Goal: Task Accomplishment & Management: Manage account settings

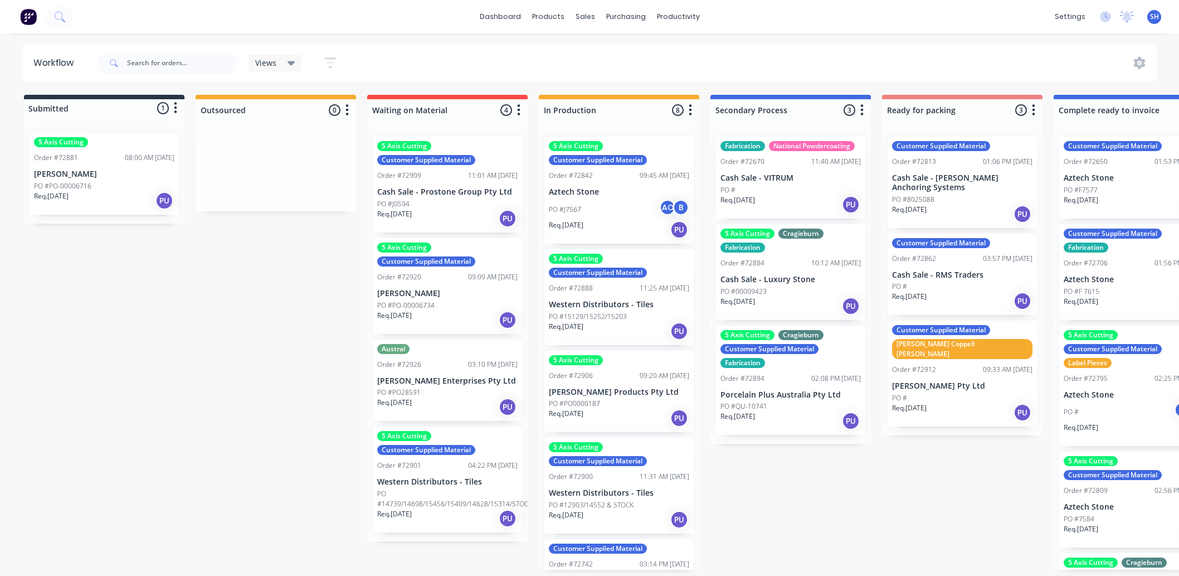
scroll to position [0, 645]
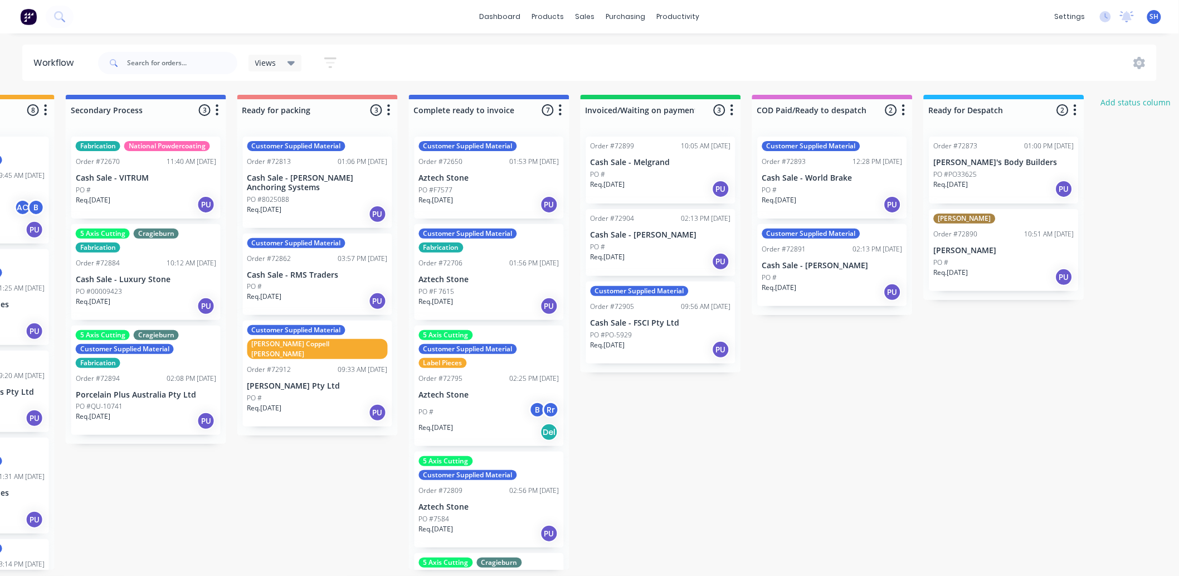
click at [145, 197] on div "Req. [DATE] PU" at bounding box center [146, 204] width 140 height 19
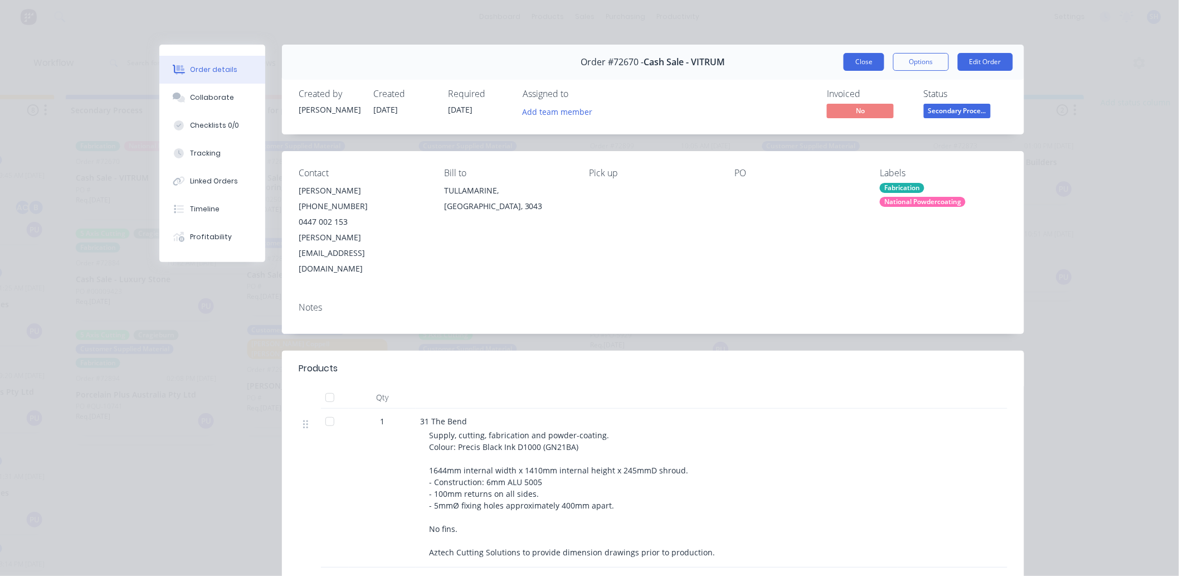
click at [844, 56] on button "Close" at bounding box center [864, 62] width 41 height 18
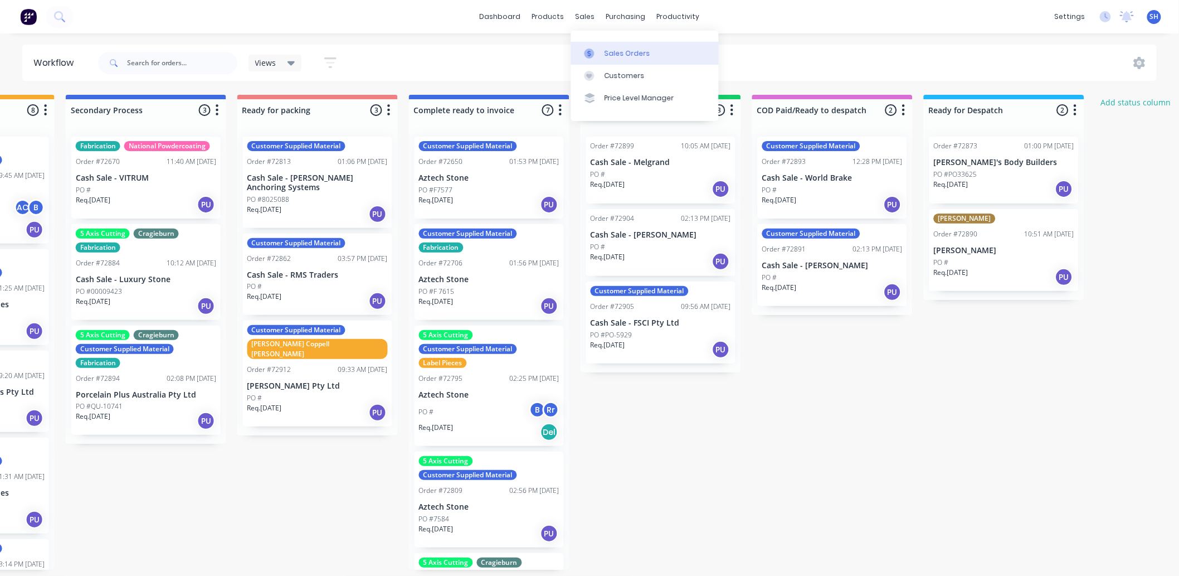
click at [596, 53] on div at bounding box center [593, 53] width 17 height 10
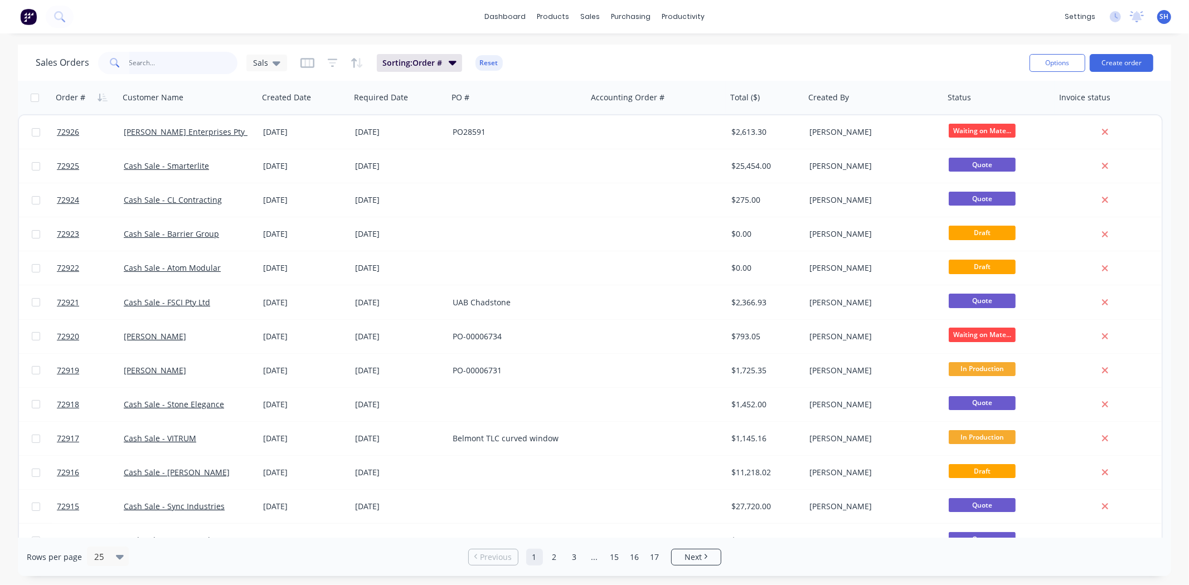
click at [185, 69] on input "text" at bounding box center [183, 63] width 109 height 22
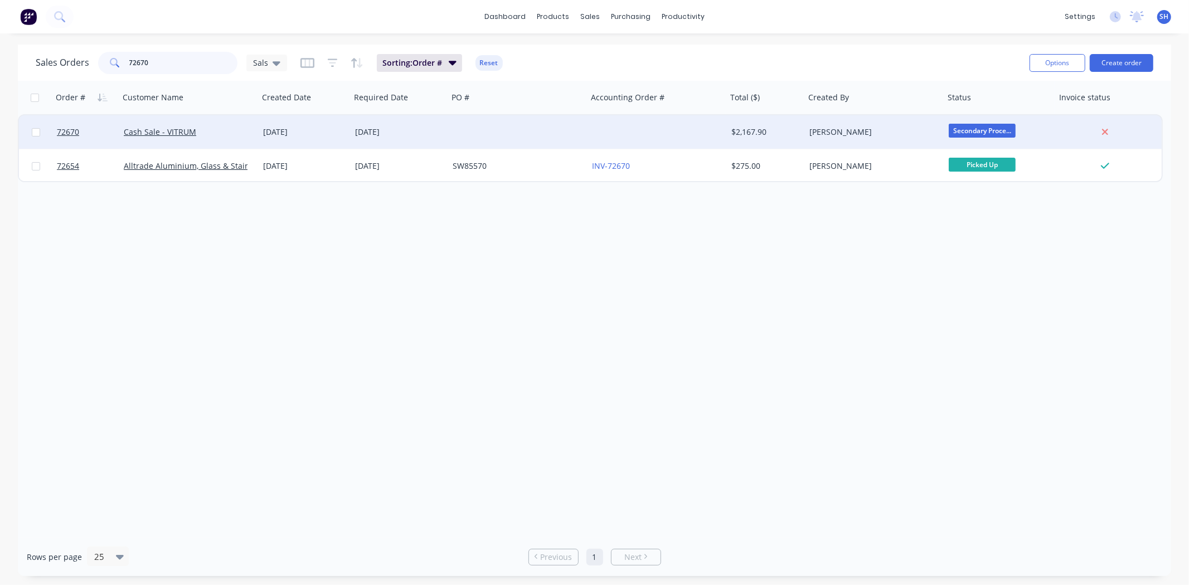
type input "72670"
click at [274, 134] on div "[DATE]" at bounding box center [304, 131] width 83 height 11
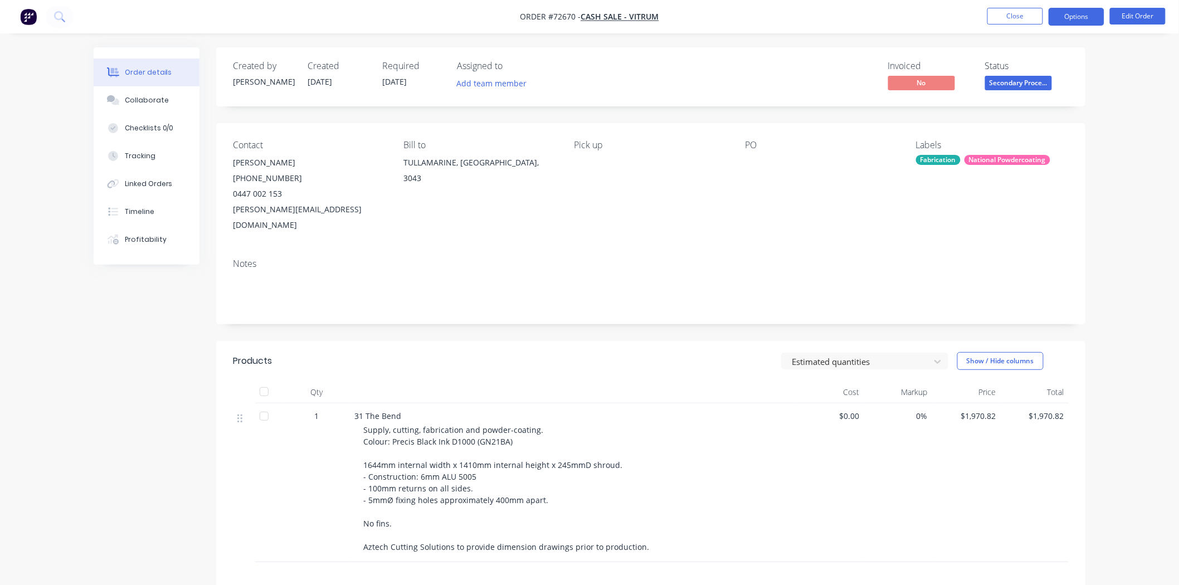
click at [1063, 21] on button "Options" at bounding box center [1077, 17] width 56 height 18
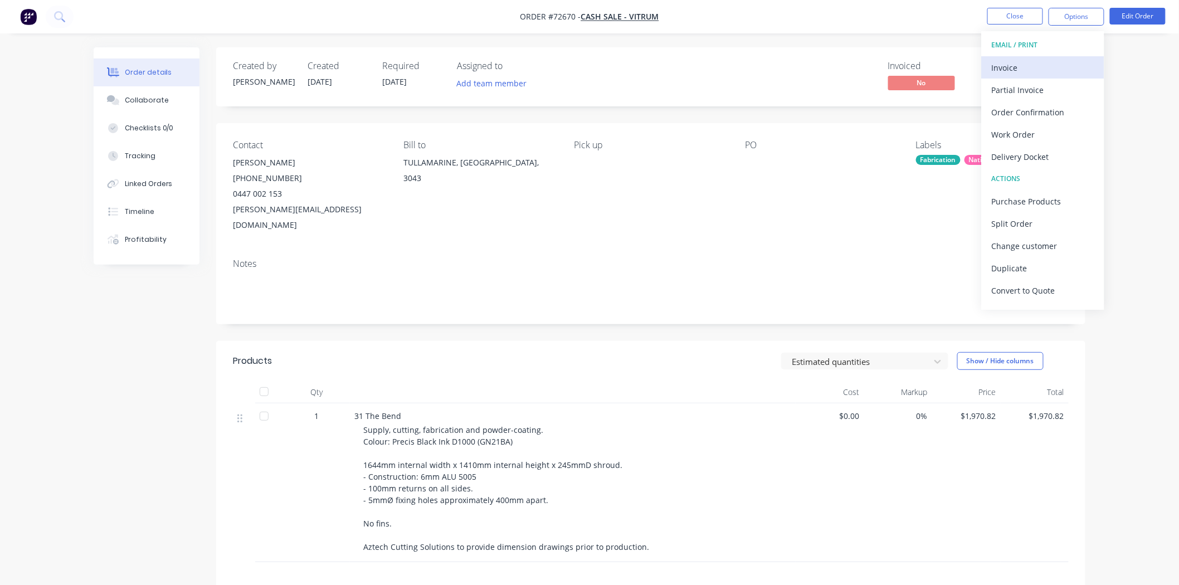
click at [1046, 64] on div "Invoice" at bounding box center [1043, 68] width 103 height 16
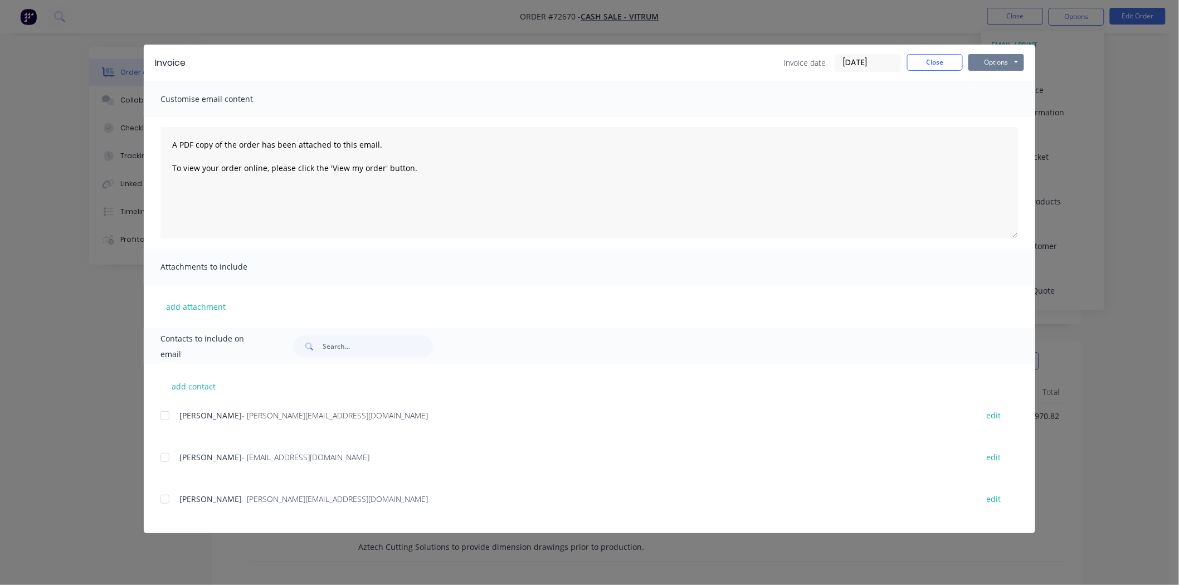
click at [1003, 57] on button "Options" at bounding box center [996, 62] width 56 height 17
click at [997, 96] on button "Print" at bounding box center [1003, 100] width 71 height 18
click at [917, 67] on button "Close" at bounding box center [935, 62] width 56 height 17
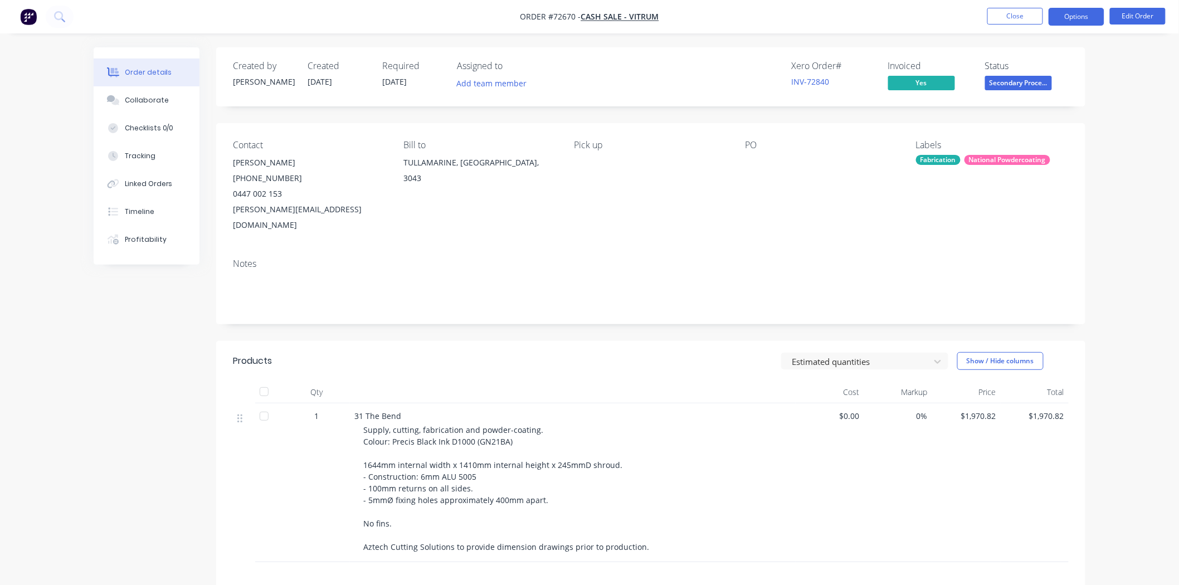
click at [1084, 20] on button "Options" at bounding box center [1077, 17] width 56 height 18
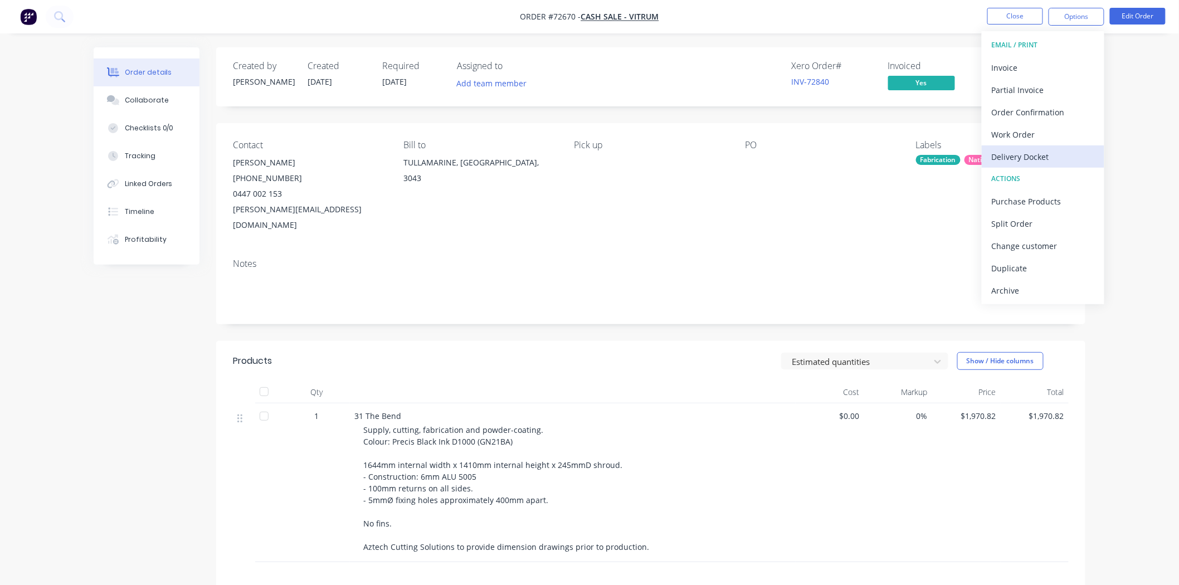
click at [1032, 149] on div "Delivery Docket" at bounding box center [1043, 157] width 103 height 16
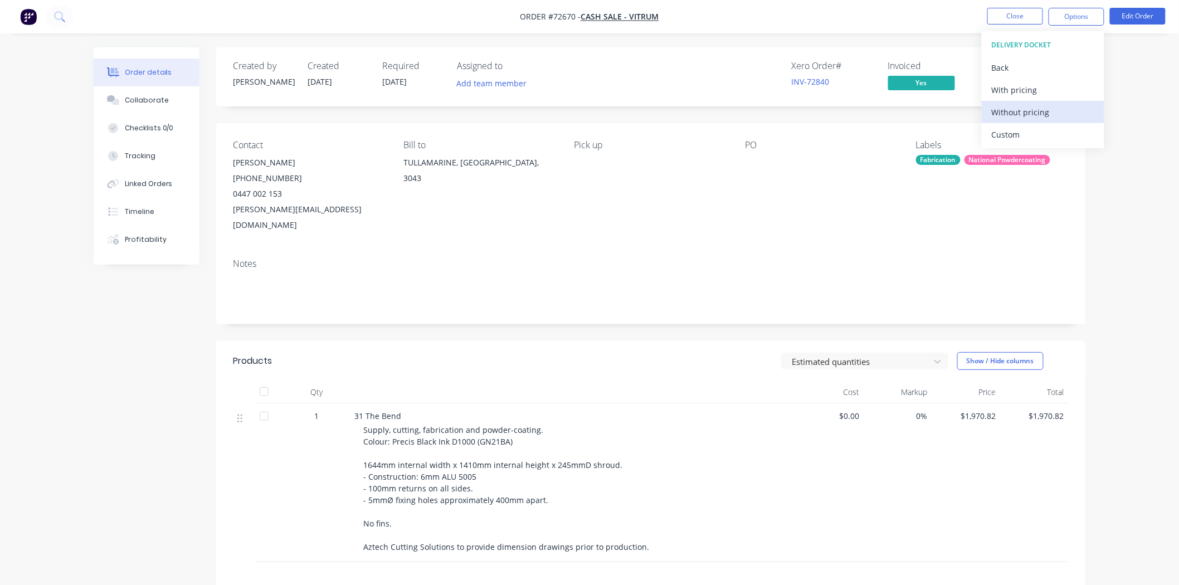
click at [1016, 114] on div "Without pricing" at bounding box center [1043, 112] width 103 height 16
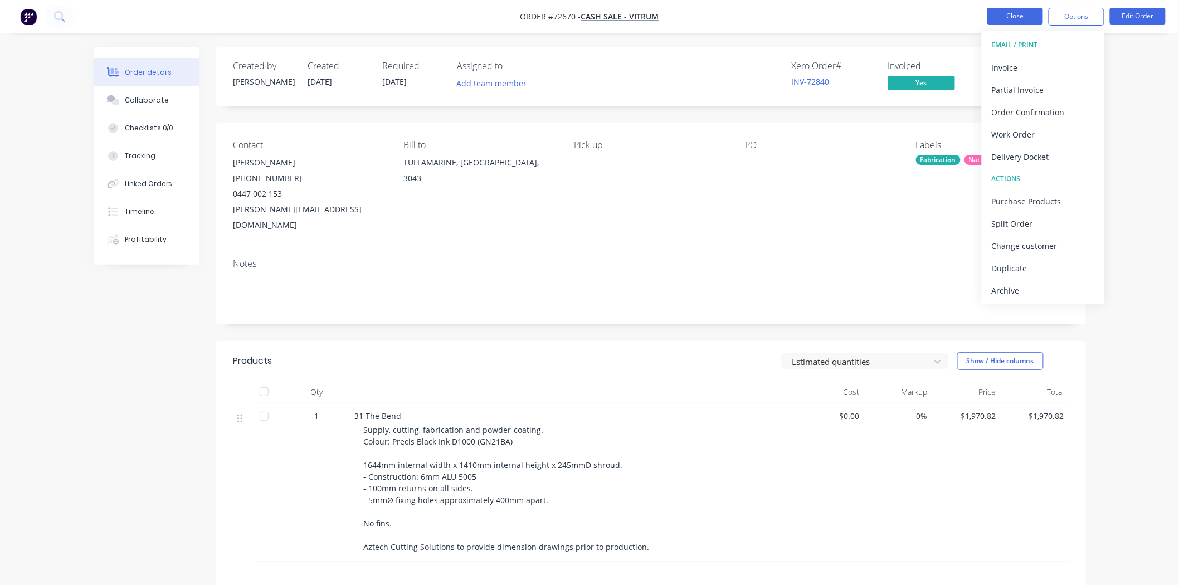
click at [1023, 17] on button "Close" at bounding box center [1015, 16] width 56 height 17
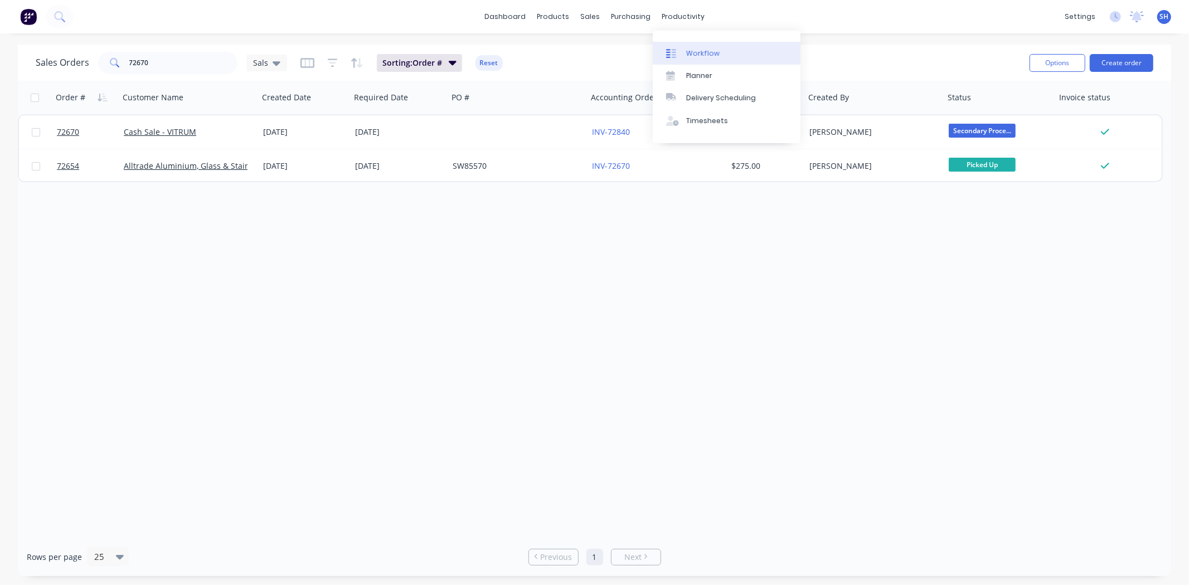
click at [712, 46] on link "Workflow" at bounding box center [726, 53] width 148 height 22
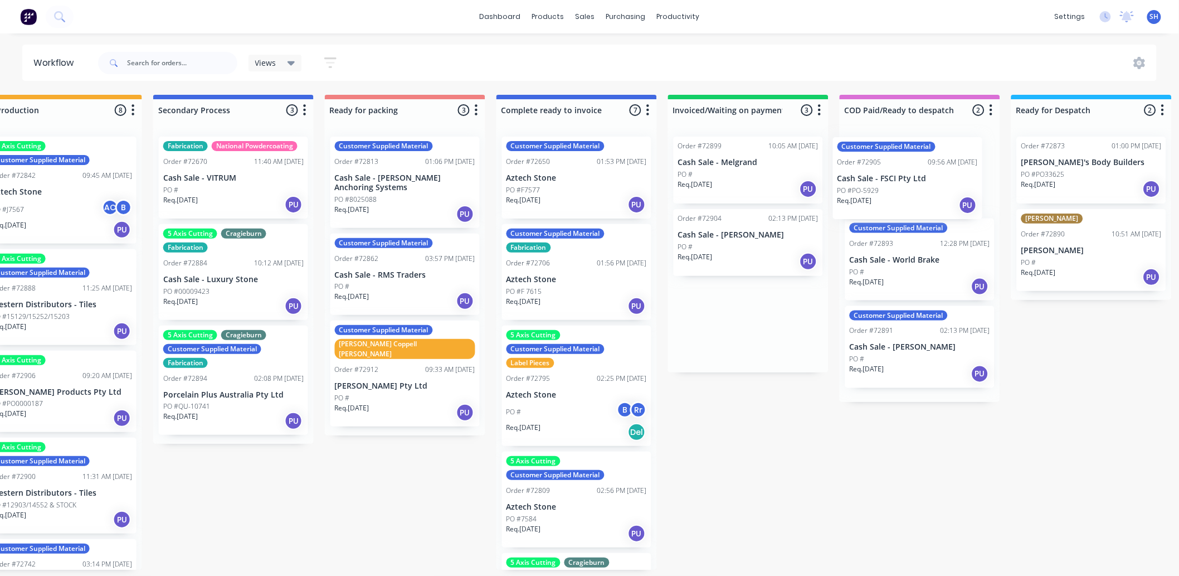
scroll to position [0, 560]
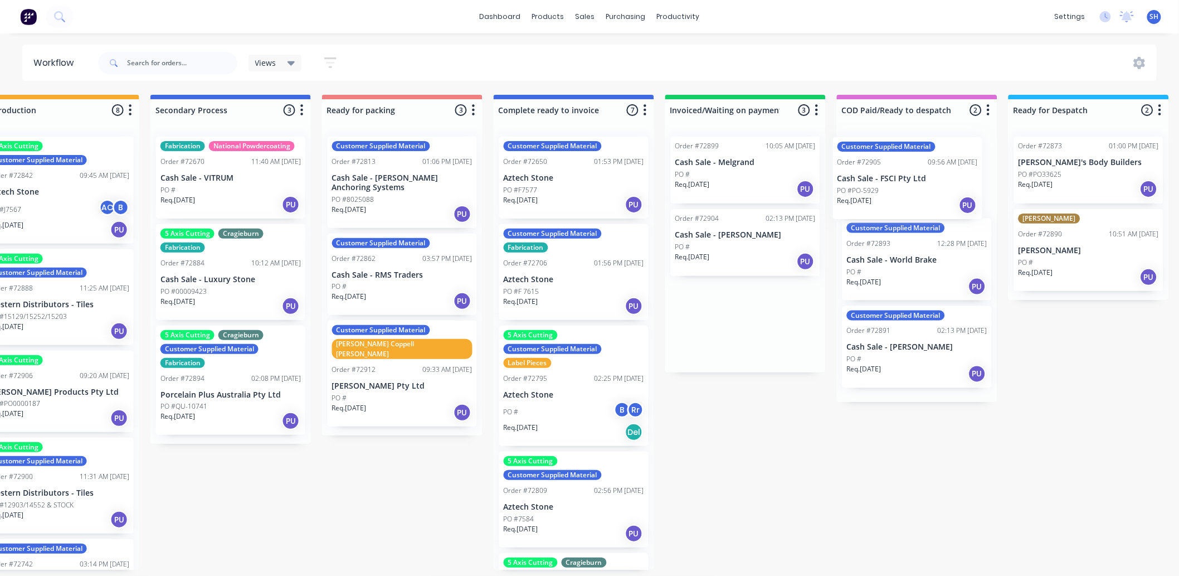
drag, startPoint x: 725, startPoint y: 348, endPoint x: 881, endPoint y: 203, distance: 213.3
click at [881, 203] on div "Submitted 1 Status colour #273444 hex #273444 Save Cancel Summaries Total order…" at bounding box center [442, 332] width 2020 height 475
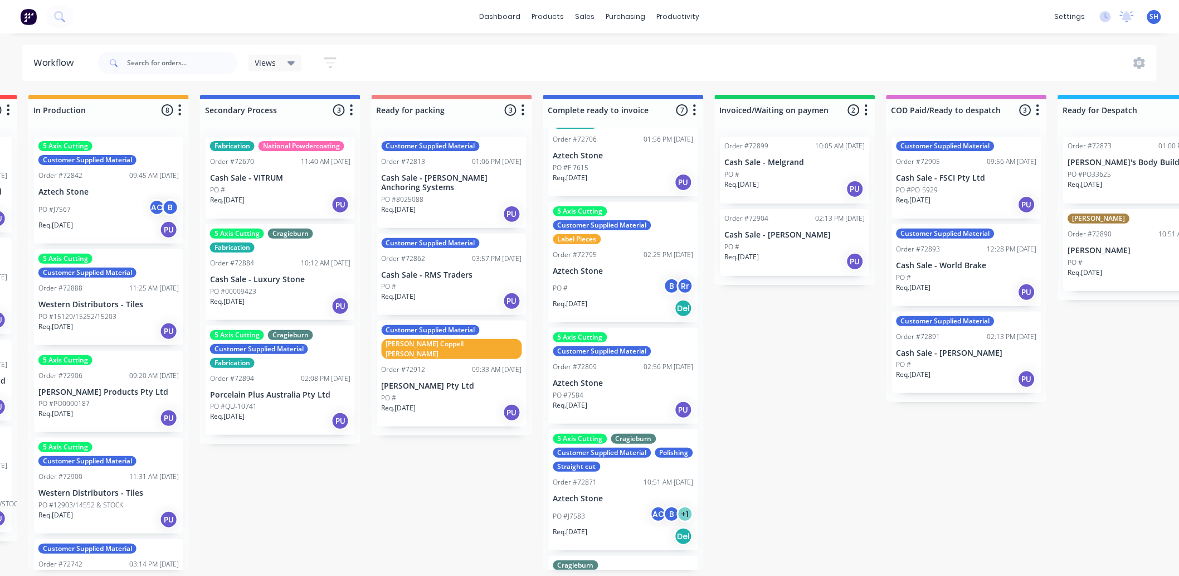
scroll to position [0, 0]
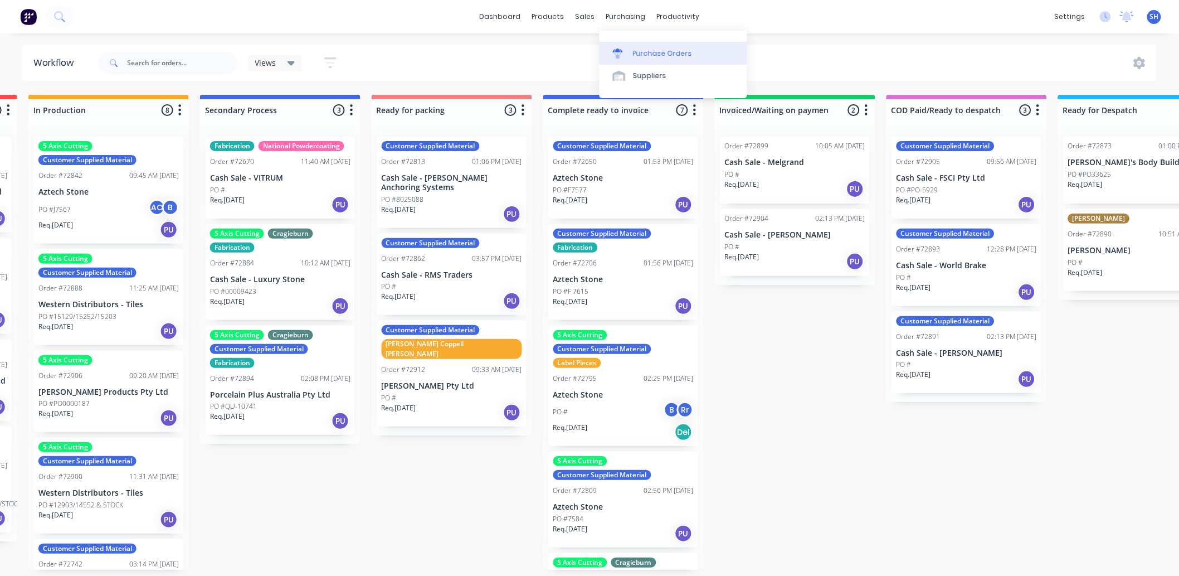
click at [627, 48] on div at bounding box center [621, 53] width 17 height 10
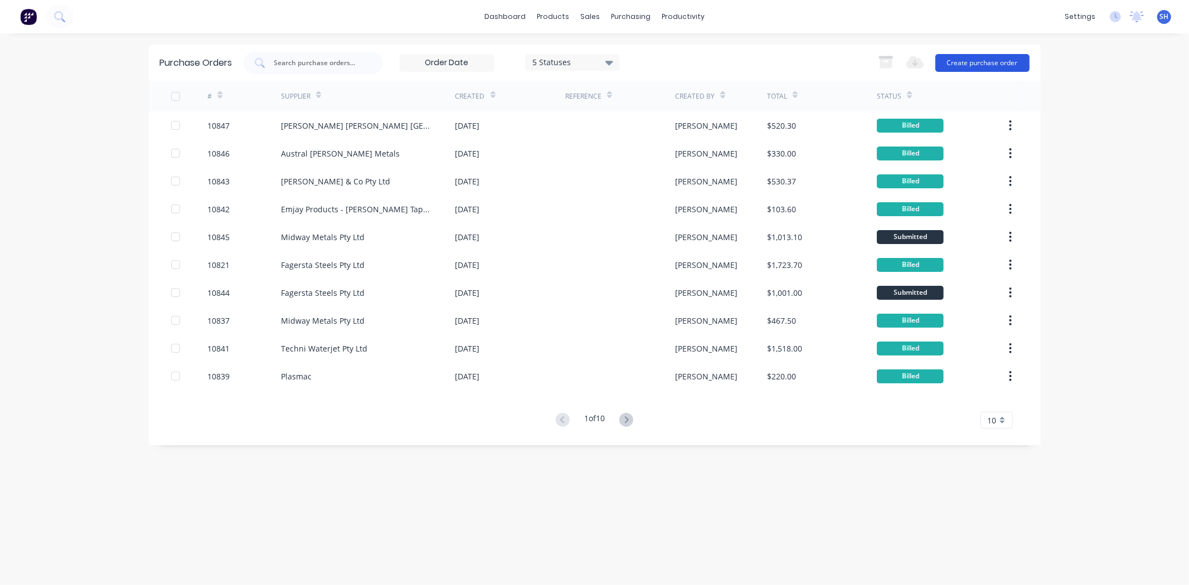
click at [981, 60] on button "Create purchase order" at bounding box center [982, 63] width 94 height 18
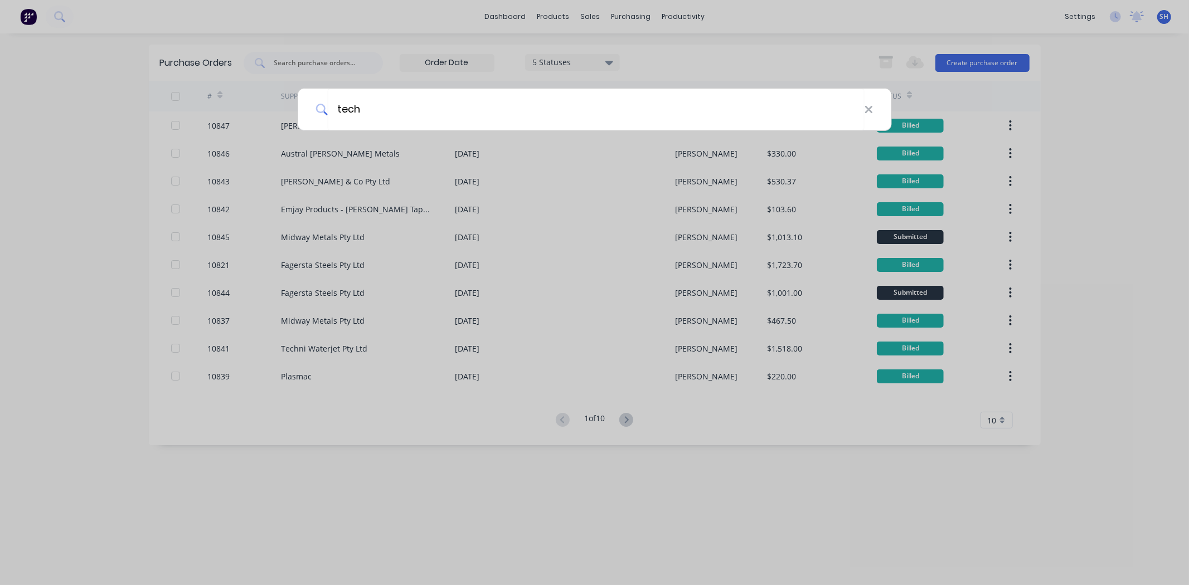
type input "techn"
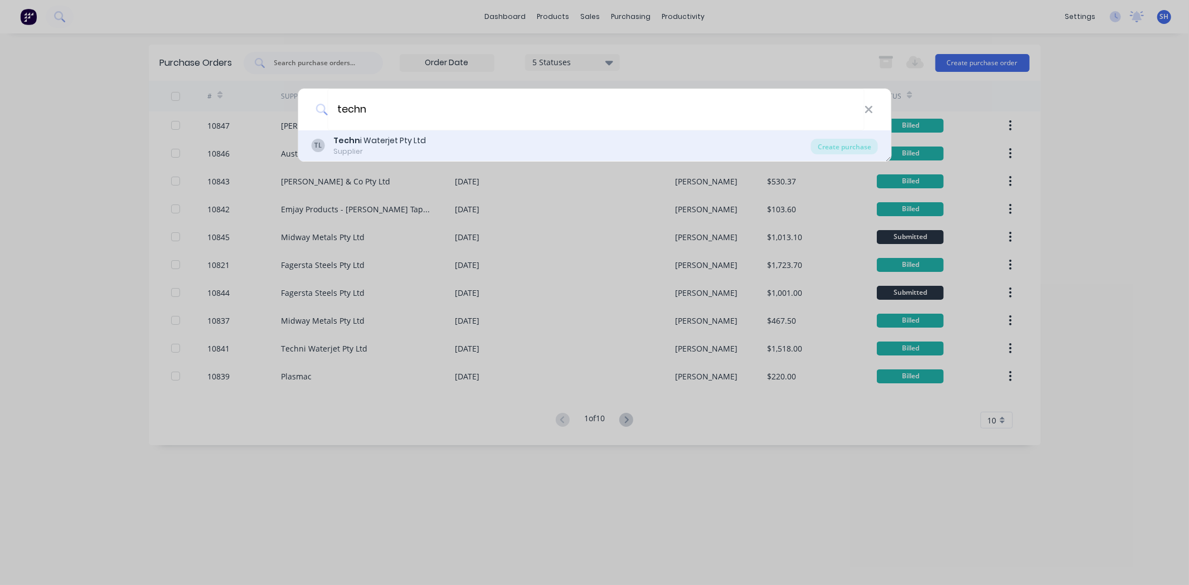
click at [369, 141] on div "Techn i Waterjet Pty Ltd" at bounding box center [379, 141] width 92 height 12
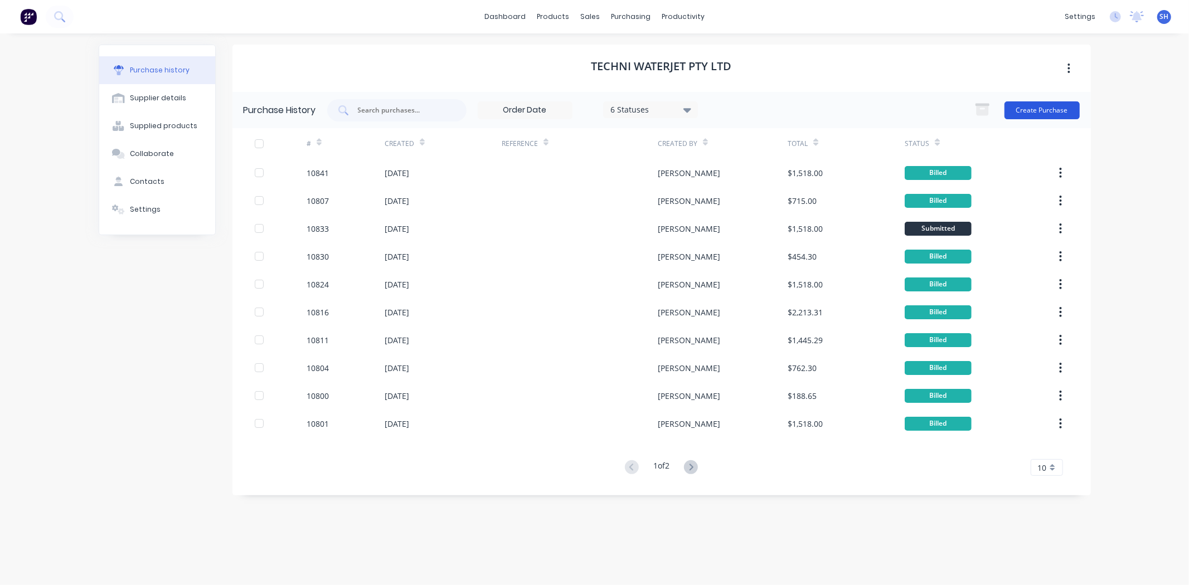
click at [1031, 104] on button "Create Purchase" at bounding box center [1041, 110] width 75 height 18
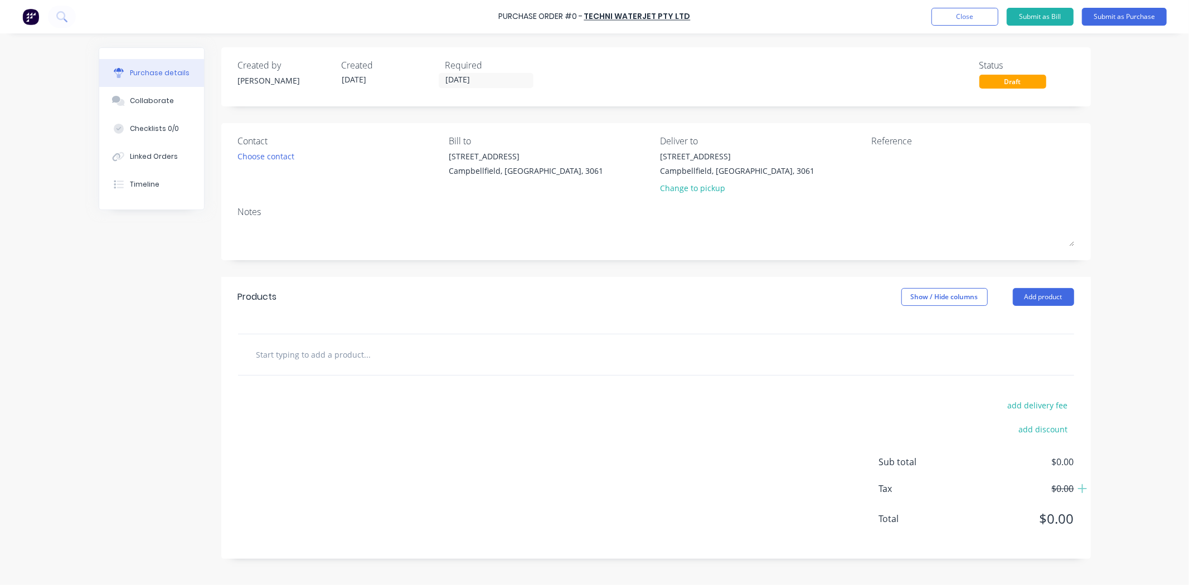
click at [298, 342] on div at bounding box center [656, 354] width 836 height 41
click at [311, 357] on input "text" at bounding box center [367, 354] width 223 height 22
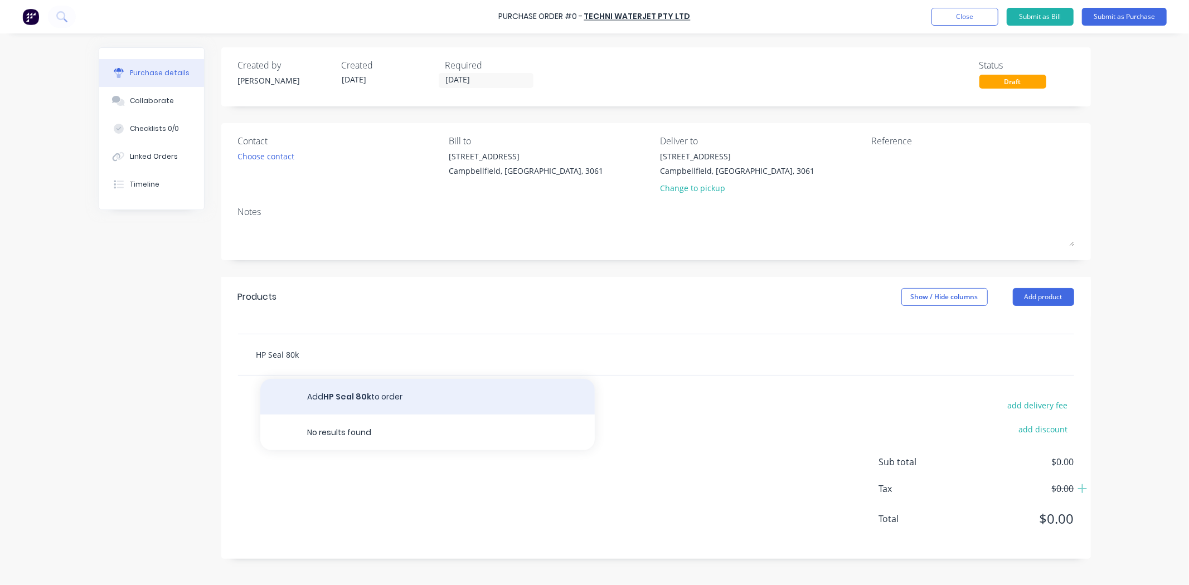
type input "HP Seal 80k"
click at [349, 394] on button "Add HP Seal 80k to order" at bounding box center [427, 397] width 334 height 36
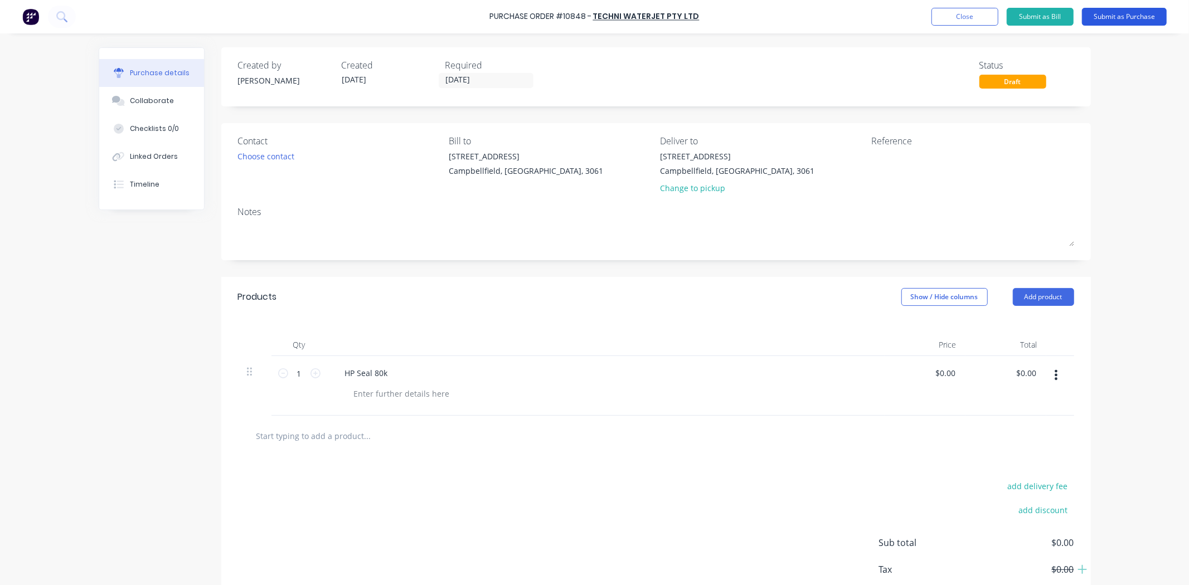
click at [1130, 14] on button "Submit as Purchase" at bounding box center [1124, 17] width 85 height 18
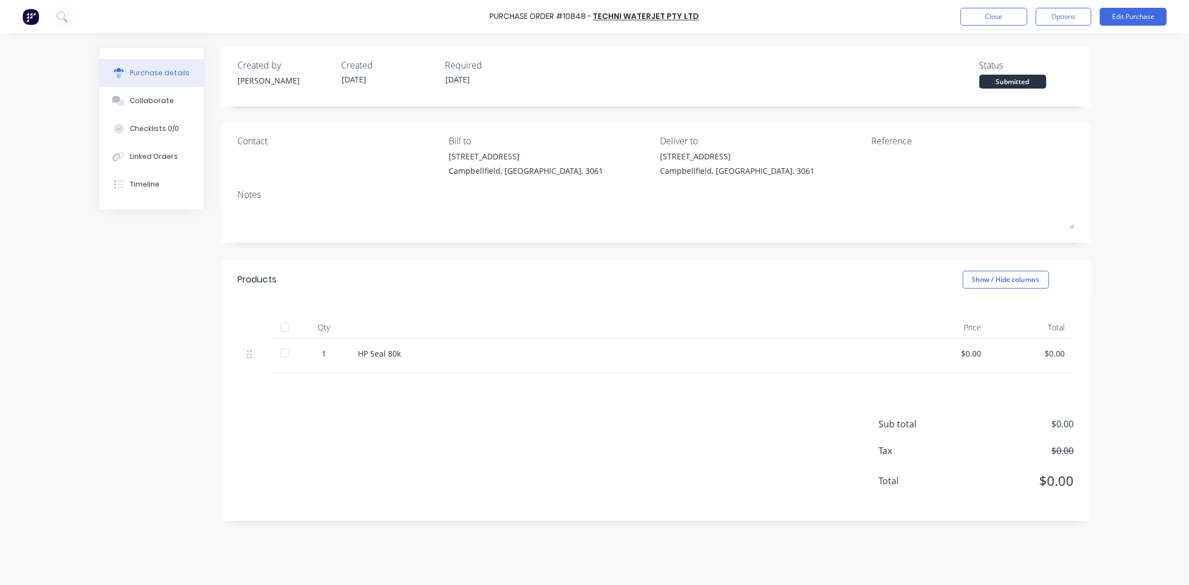
drag, startPoint x: 106, startPoint y: 294, endPoint x: 164, endPoint y: 282, distance: 58.7
click at [106, 294] on div "Created by [PERSON_NAME] Created [DATE] Required [DATE] Status Submitted Contac…" at bounding box center [595, 306] width 992 height 518
click at [984, 24] on button "Close" at bounding box center [993, 17] width 67 height 18
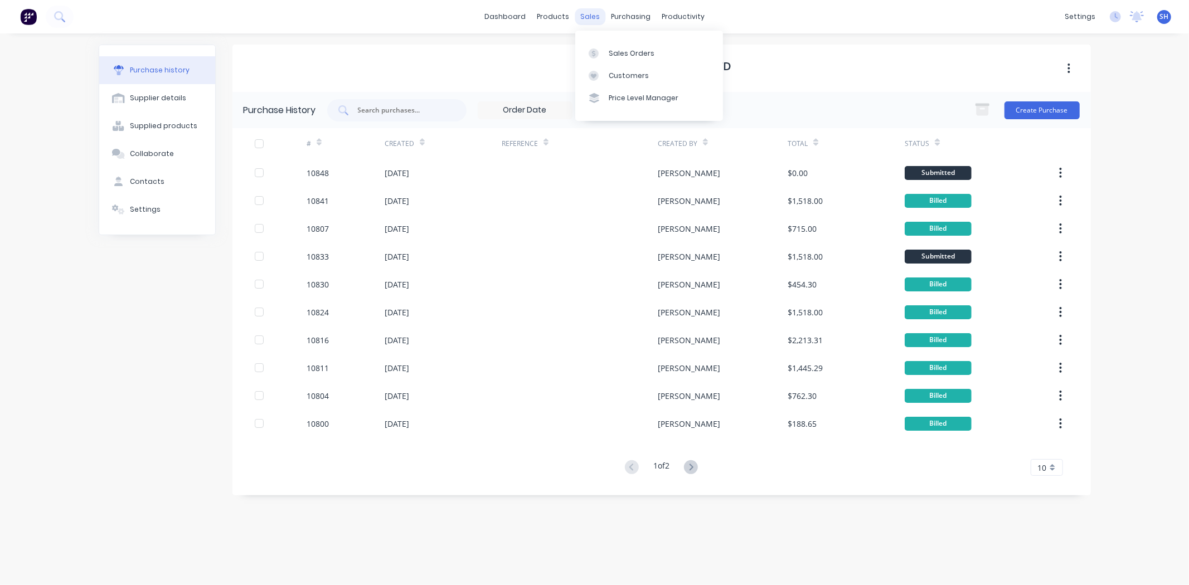
click at [587, 21] on div "sales" at bounding box center [589, 16] width 31 height 17
click at [608, 43] on link "Sales Orders" at bounding box center [649, 53] width 148 height 22
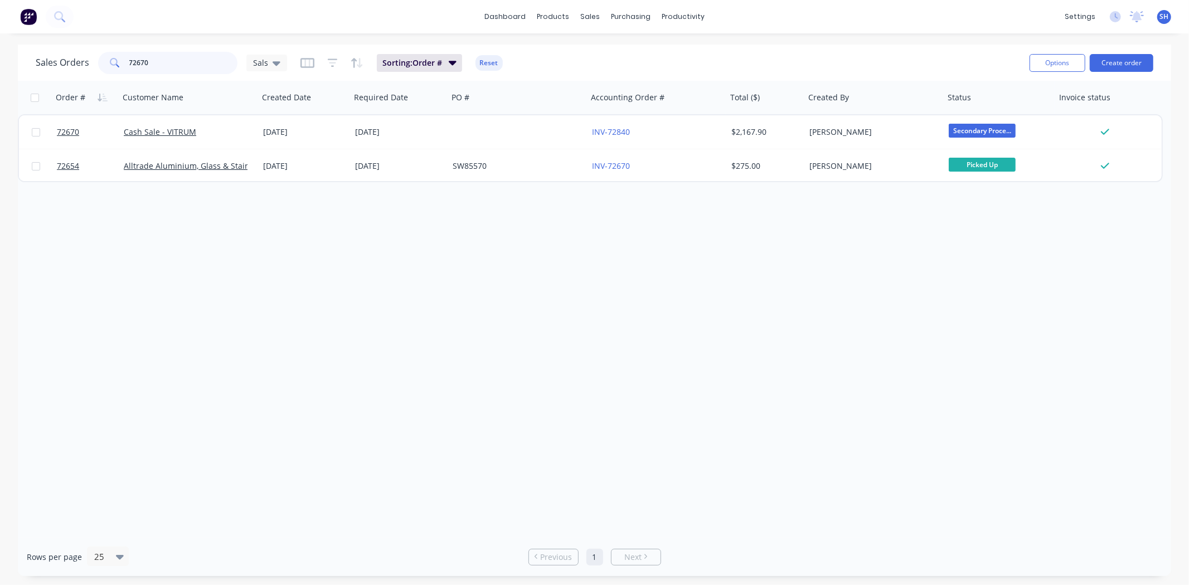
drag, startPoint x: 180, startPoint y: 62, endPoint x: 101, endPoint y: 56, distance: 79.3
click at [107, 57] on div "72670" at bounding box center [167, 63] width 139 height 22
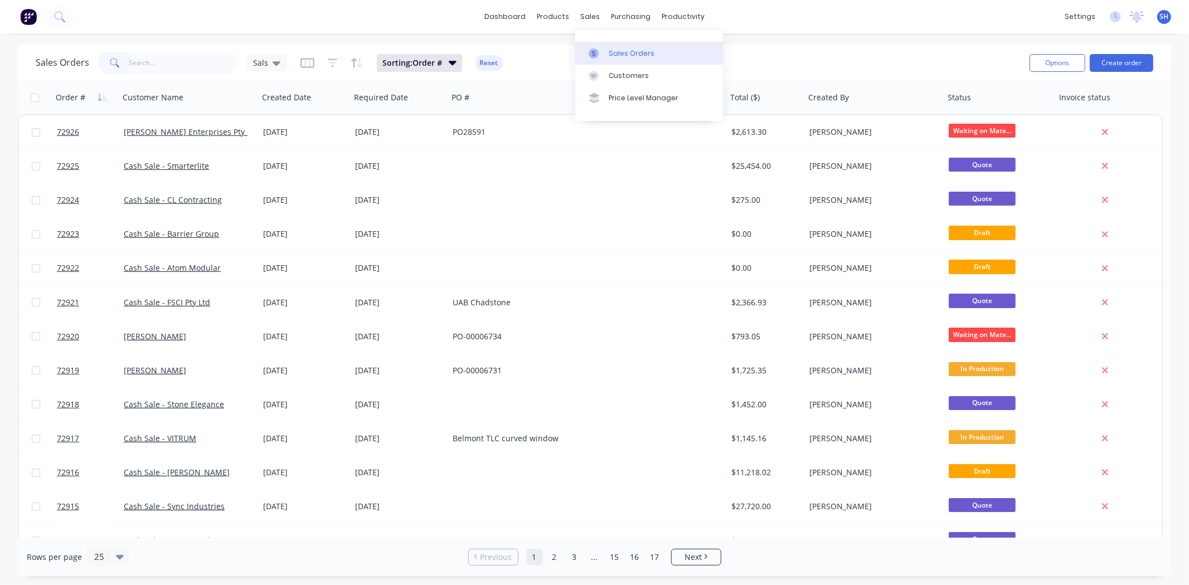
click at [609, 48] on div "Sales Orders" at bounding box center [631, 53] width 46 height 10
click at [683, 45] on link "Workflow" at bounding box center [726, 53] width 148 height 22
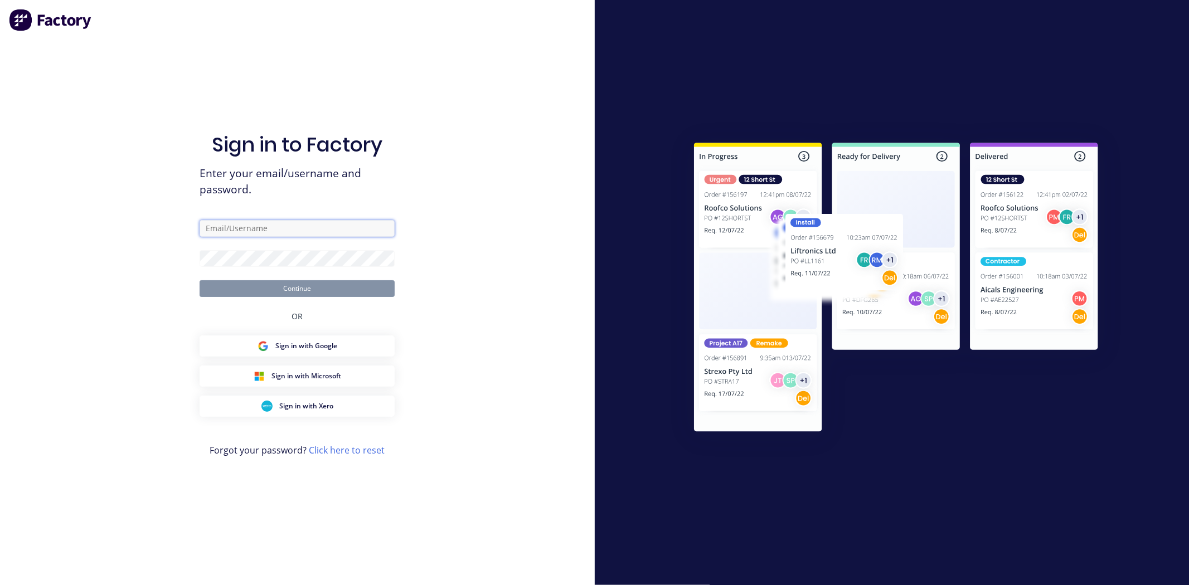
click at [262, 227] on input "text" at bounding box center [296, 228] width 195 height 17
type input "[EMAIL_ADDRESS][DOMAIN_NAME]"
click at [199, 280] on button "Continue" at bounding box center [296, 288] width 195 height 17
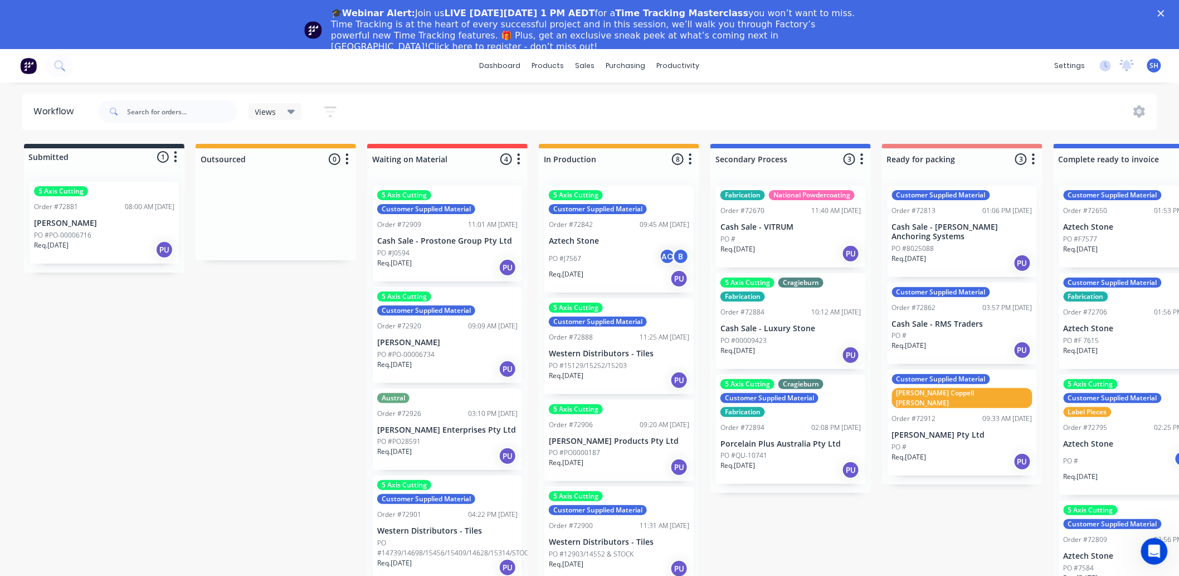
click at [795, 337] on div "PO #00009423" at bounding box center [790, 340] width 140 height 10
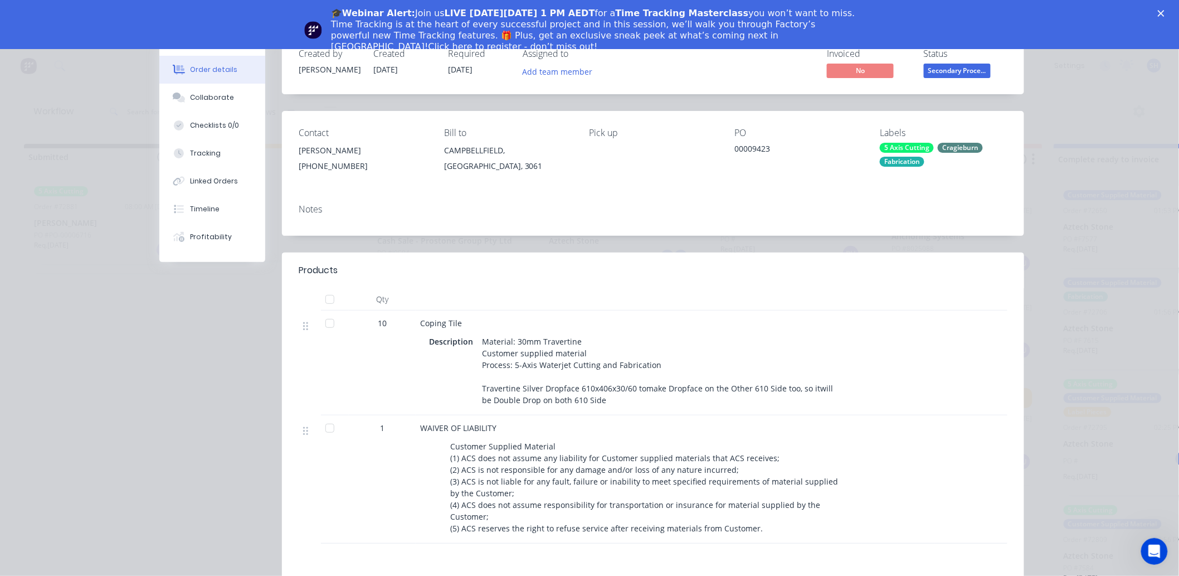
scroll to position [62, 0]
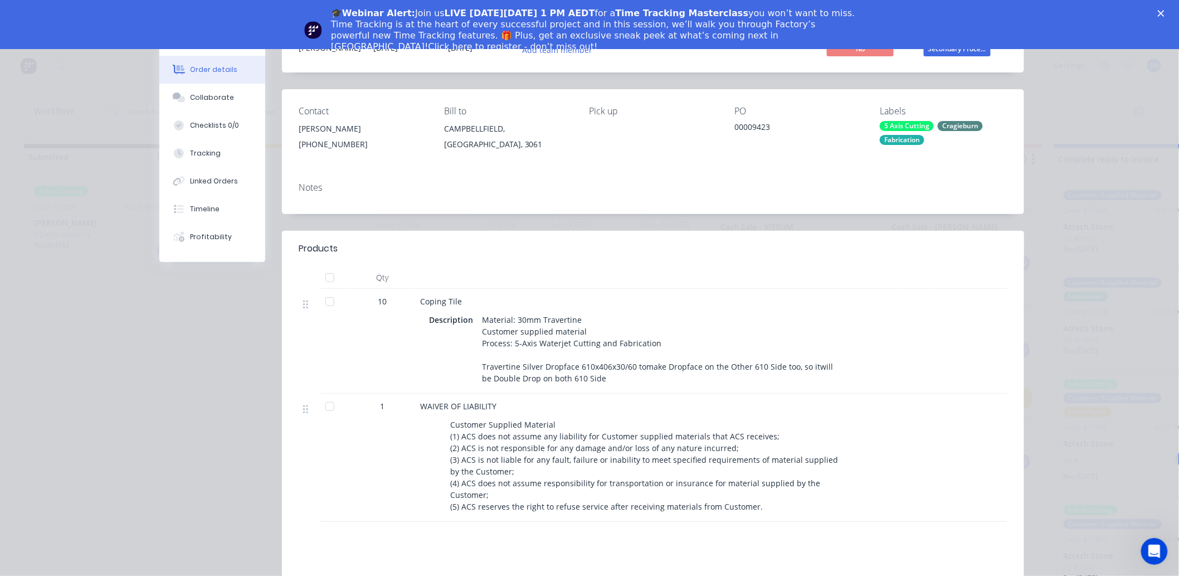
click at [1165, 13] on icon "Close" at bounding box center [1161, 13] width 7 height 7
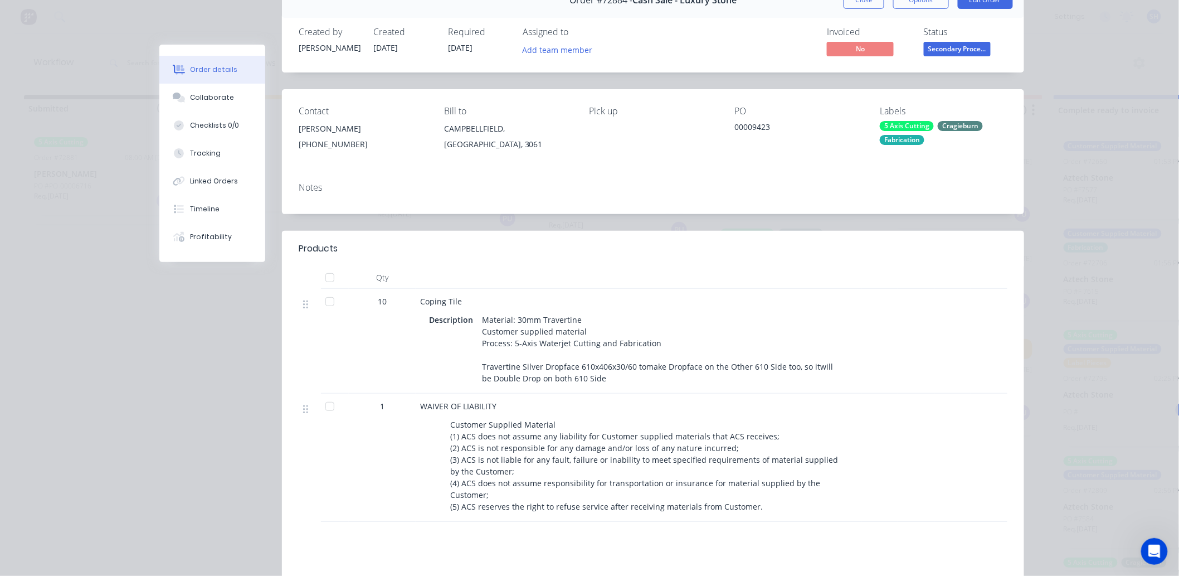
click at [494, 316] on div "Material: 30mm Travertine Customer supplied material Process: 5-Axis Waterjet C…" at bounding box center [663, 348] width 371 height 75
drag, startPoint x: 518, startPoint y: 366, endPoint x: 586, endPoint y: 379, distance: 68.8
click at [586, 379] on div "Material: 30mm Travertine Customer supplied material Process: 5-Axis Waterjet C…" at bounding box center [663, 348] width 371 height 75
click at [590, 382] on div "Material: 30mm Travertine Customer supplied material Process: 5-Axis Waterjet C…" at bounding box center [663, 348] width 371 height 75
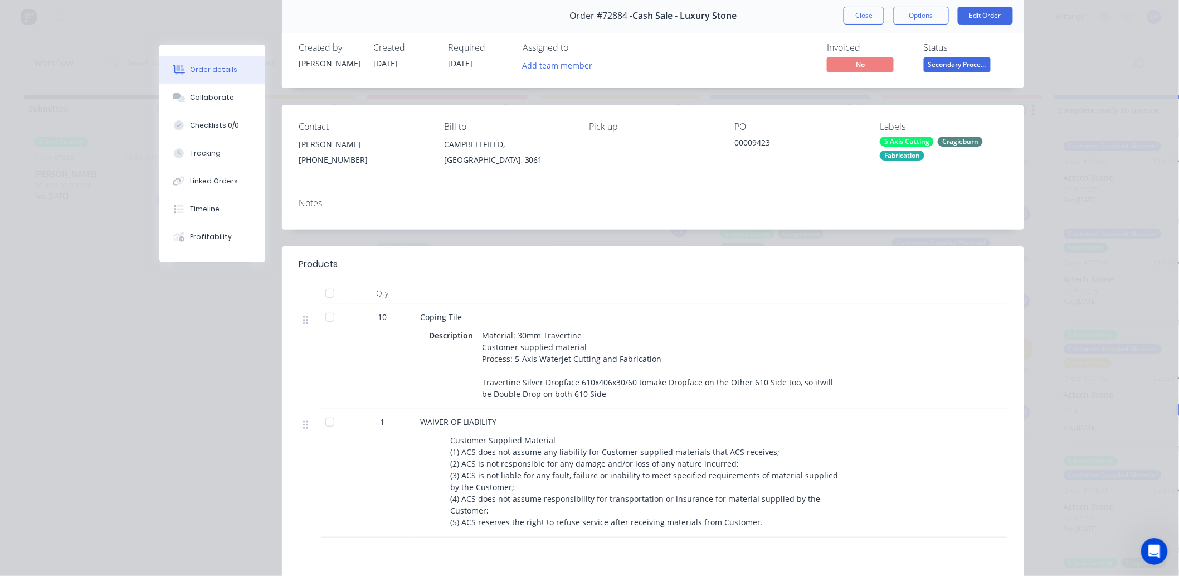
scroll to position [0, 0]
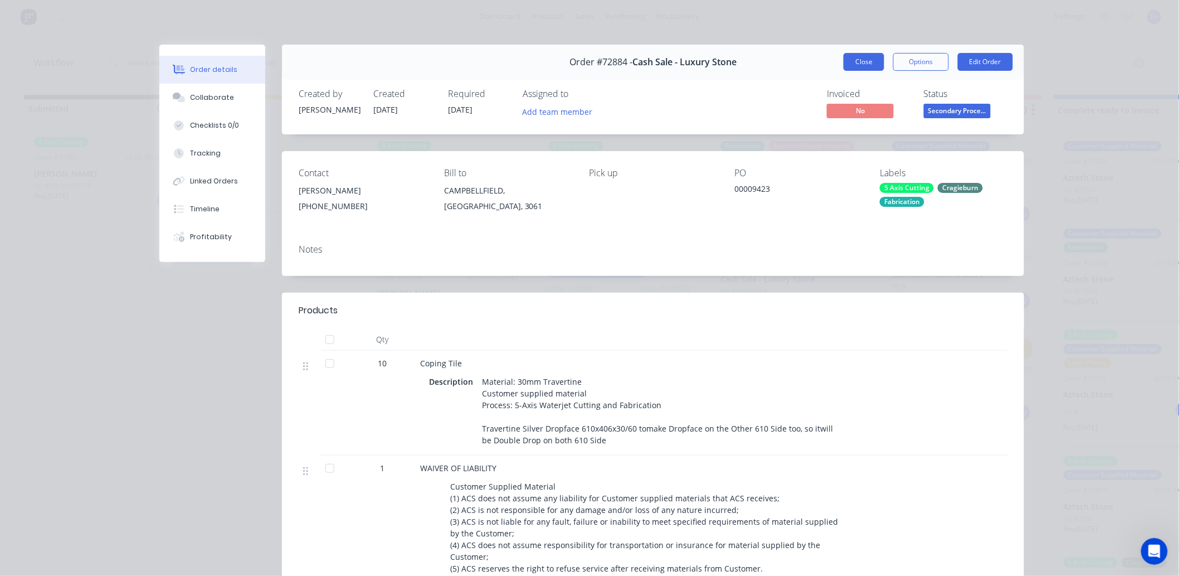
click at [854, 65] on button "Close" at bounding box center [864, 62] width 41 height 18
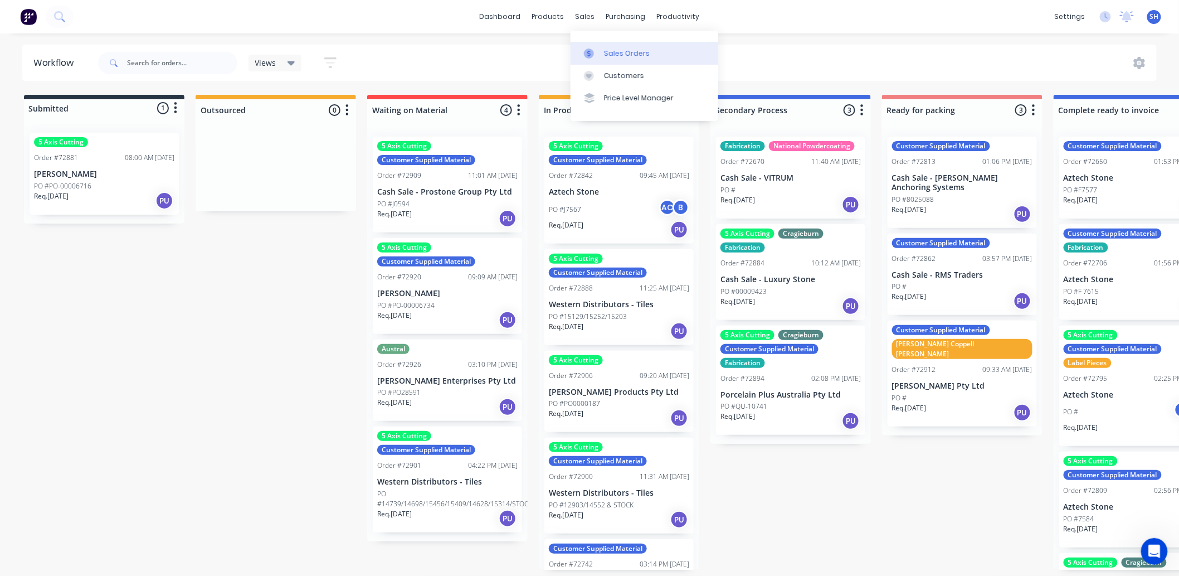
click at [611, 54] on div "Sales Orders" at bounding box center [627, 53] width 46 height 10
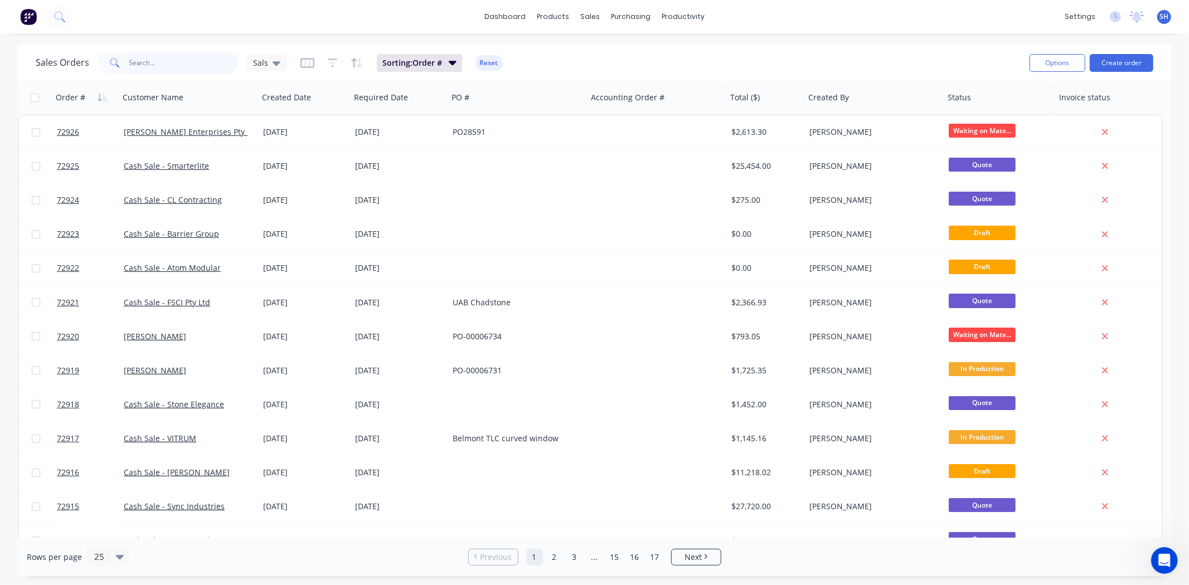
click at [139, 62] on input "text" at bounding box center [183, 63] width 109 height 22
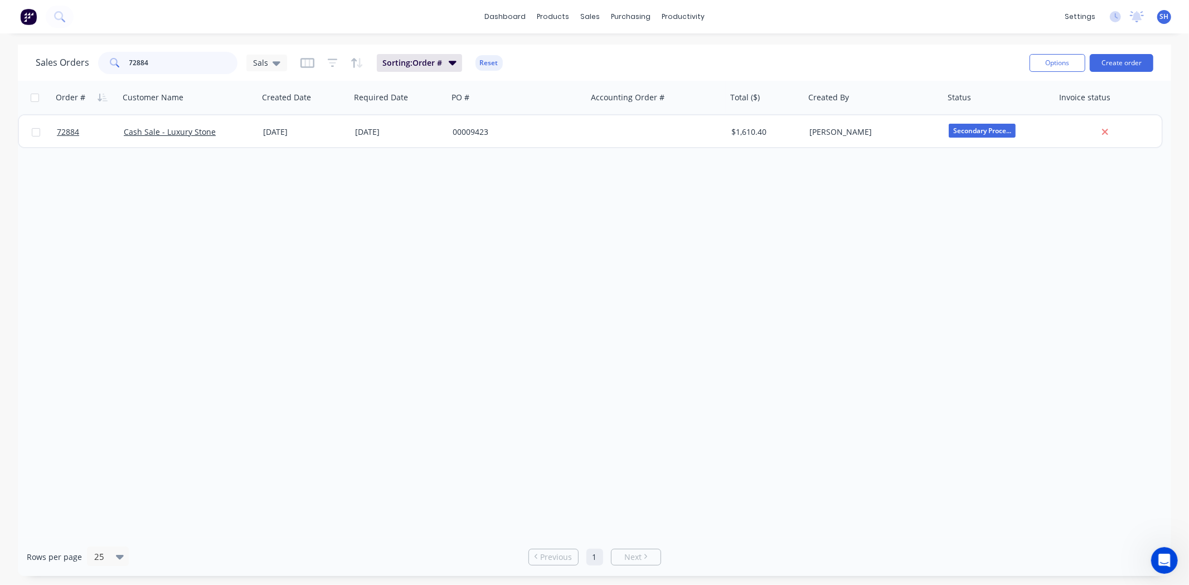
type input "72884"
click at [189, 68] on input "72884" at bounding box center [183, 63] width 109 height 22
drag, startPoint x: 205, startPoint y: 59, endPoint x: 118, endPoint y: 76, distance: 88.6
click at [119, 76] on div "Sales Orders 72884 Sals Sorting: Order # Reset" at bounding box center [528, 62] width 985 height 27
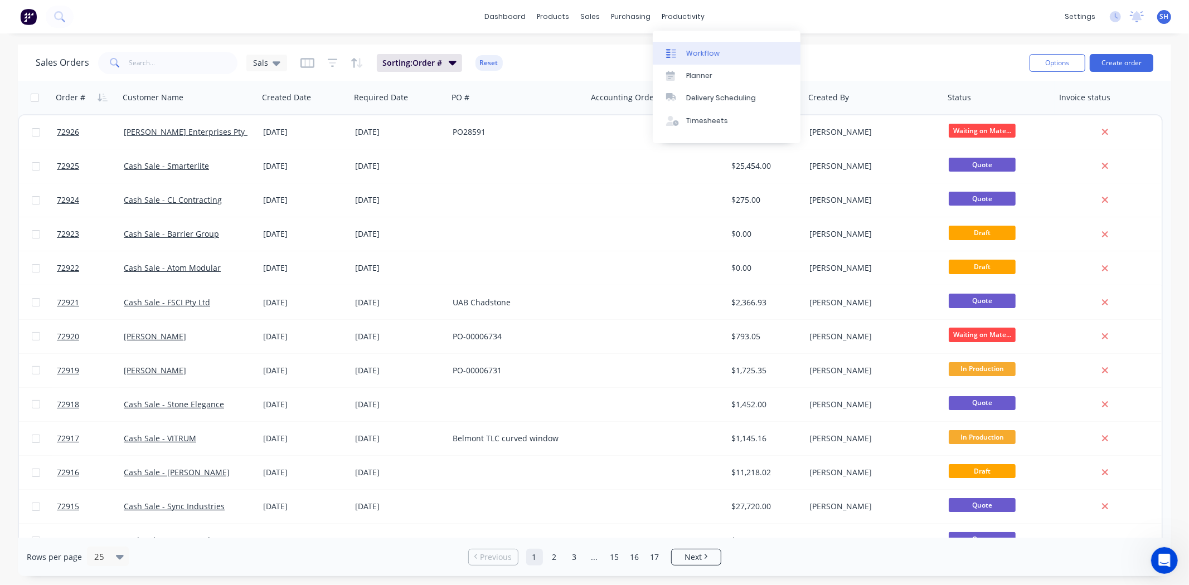
click at [693, 49] on div "Workflow" at bounding box center [702, 53] width 33 height 10
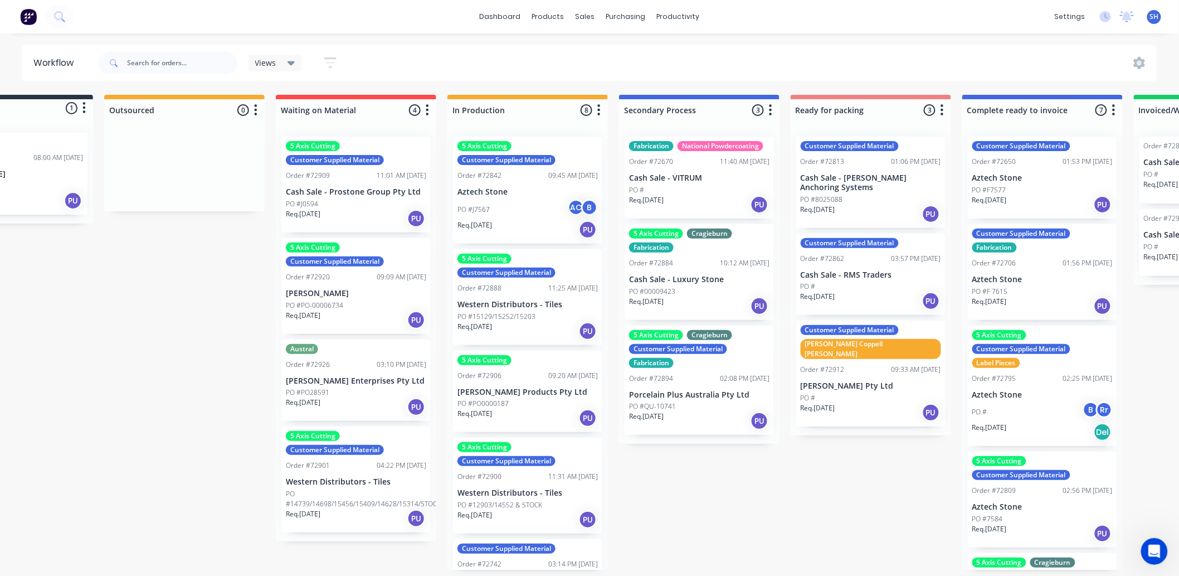
scroll to position [0, 109]
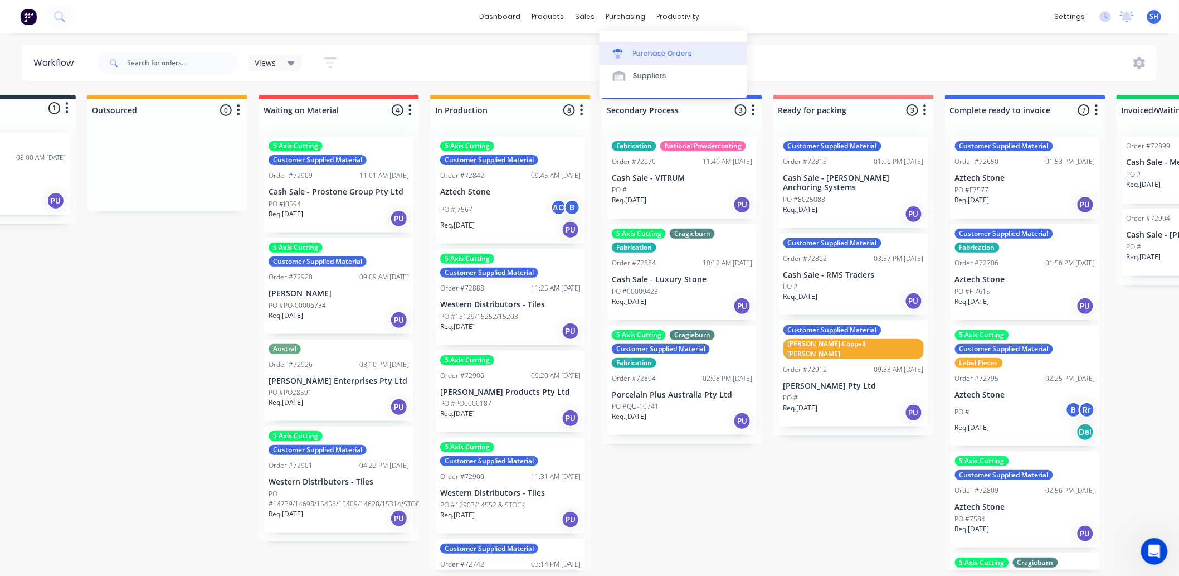
click at [639, 51] on div "Purchase Orders" at bounding box center [662, 53] width 59 height 10
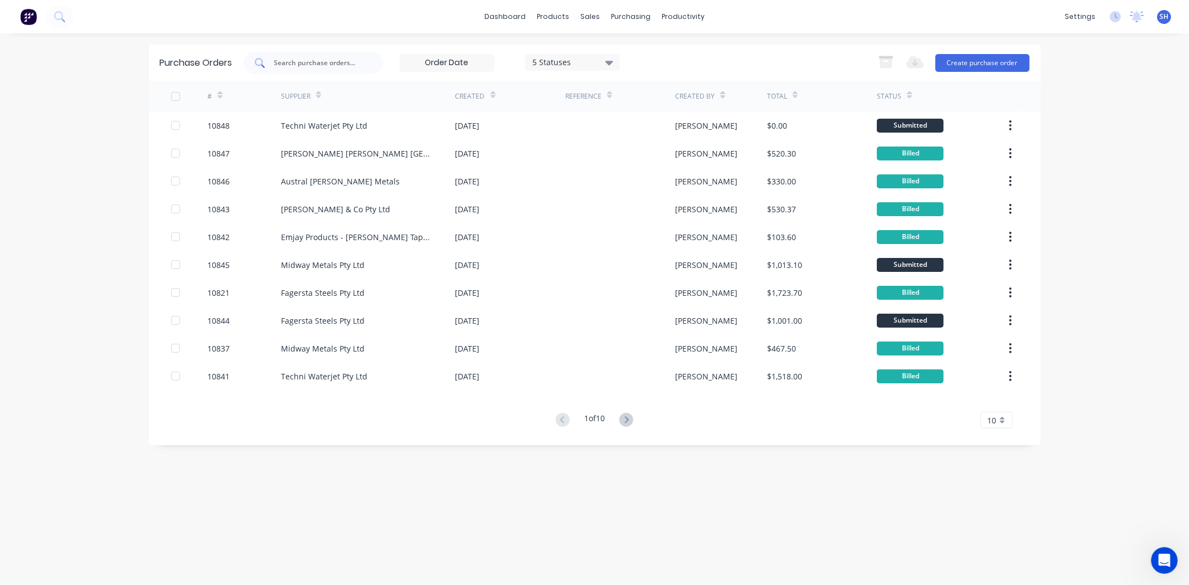
click at [285, 57] on input "text" at bounding box center [319, 62] width 92 height 11
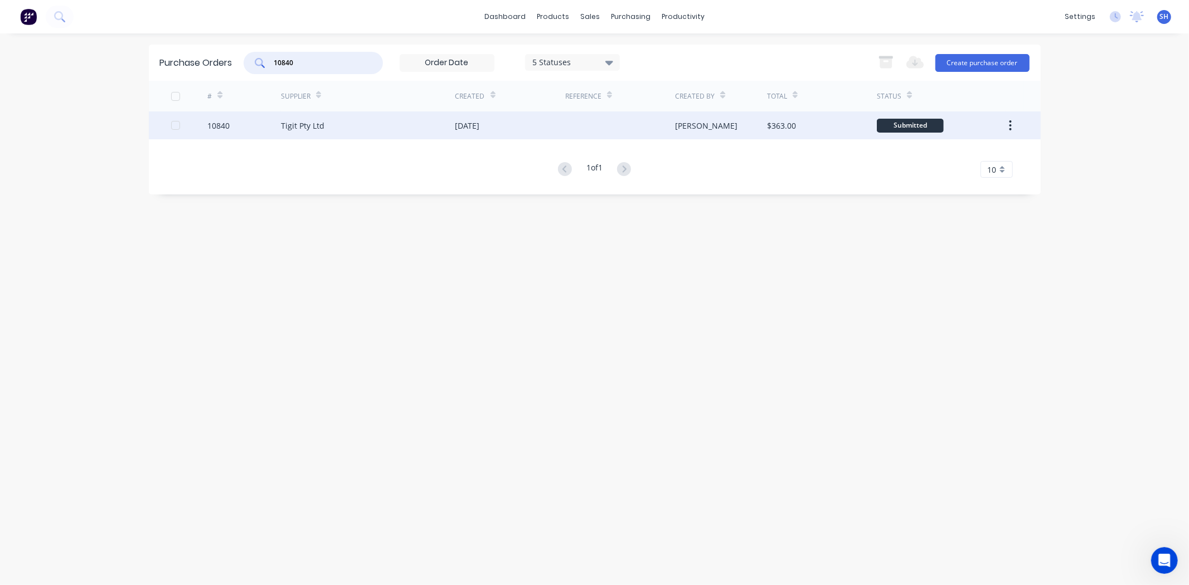
type input "10840"
click at [388, 120] on div "Tigit Pty Ltd" at bounding box center [368, 125] width 174 height 28
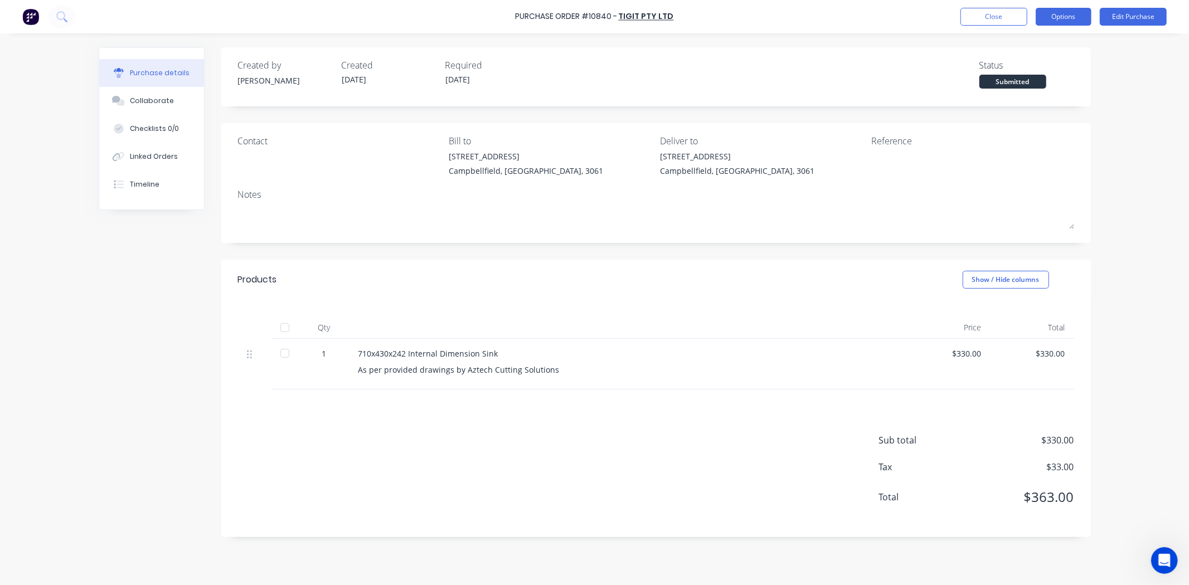
click at [1050, 23] on button "Options" at bounding box center [1063, 17] width 56 height 18
click at [1051, 57] on button "Convert to Bill" at bounding box center [1038, 67] width 106 height 22
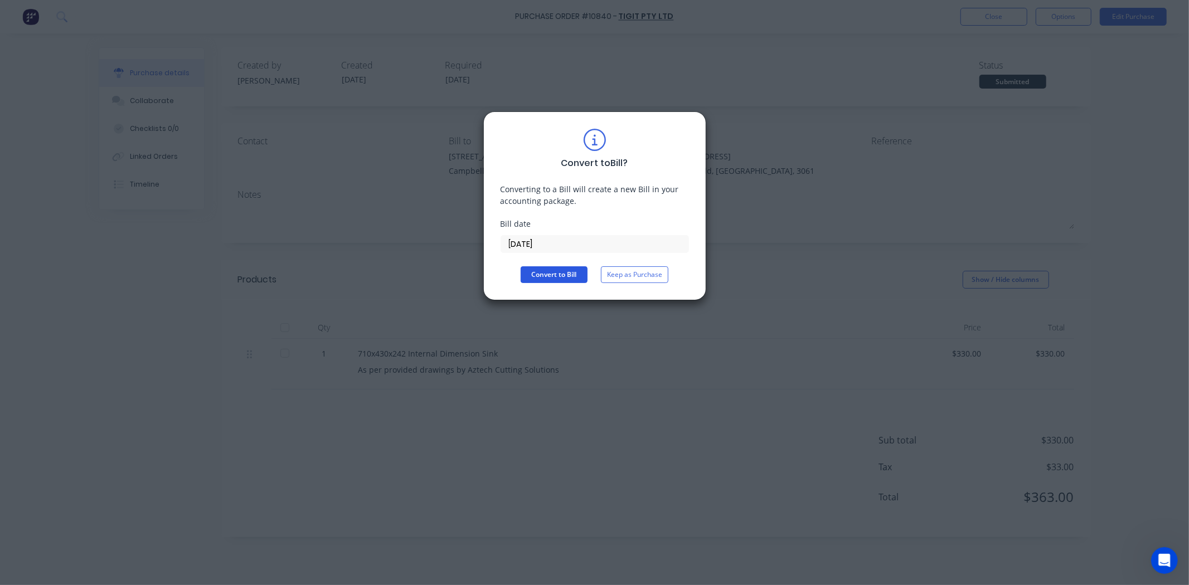
click at [567, 279] on button "Convert to Bill" at bounding box center [553, 274] width 67 height 17
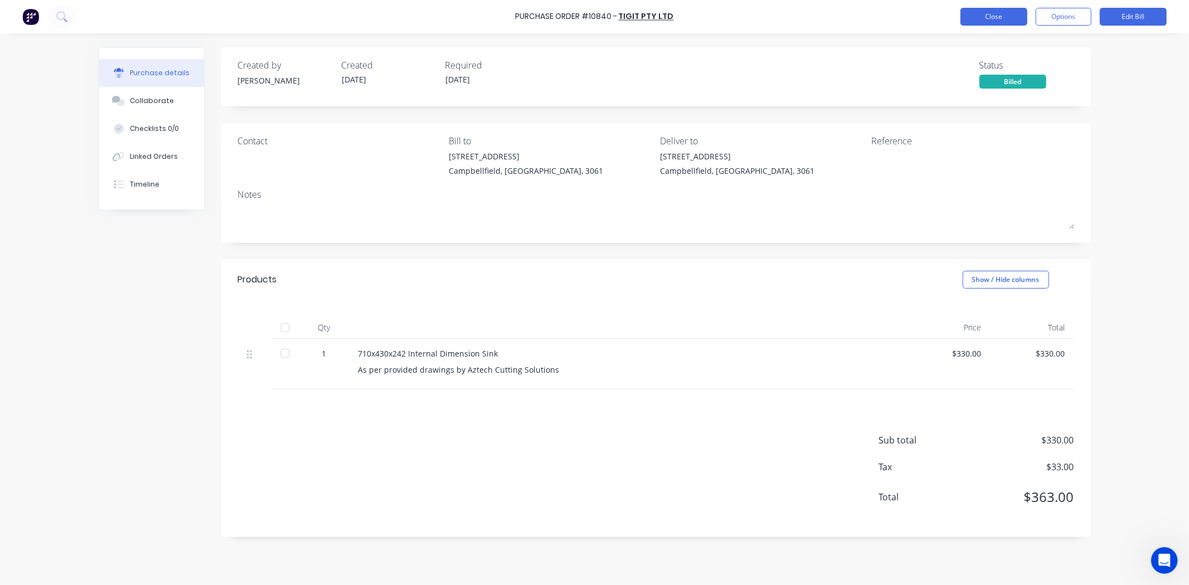
click at [983, 23] on button "Close" at bounding box center [993, 17] width 67 height 18
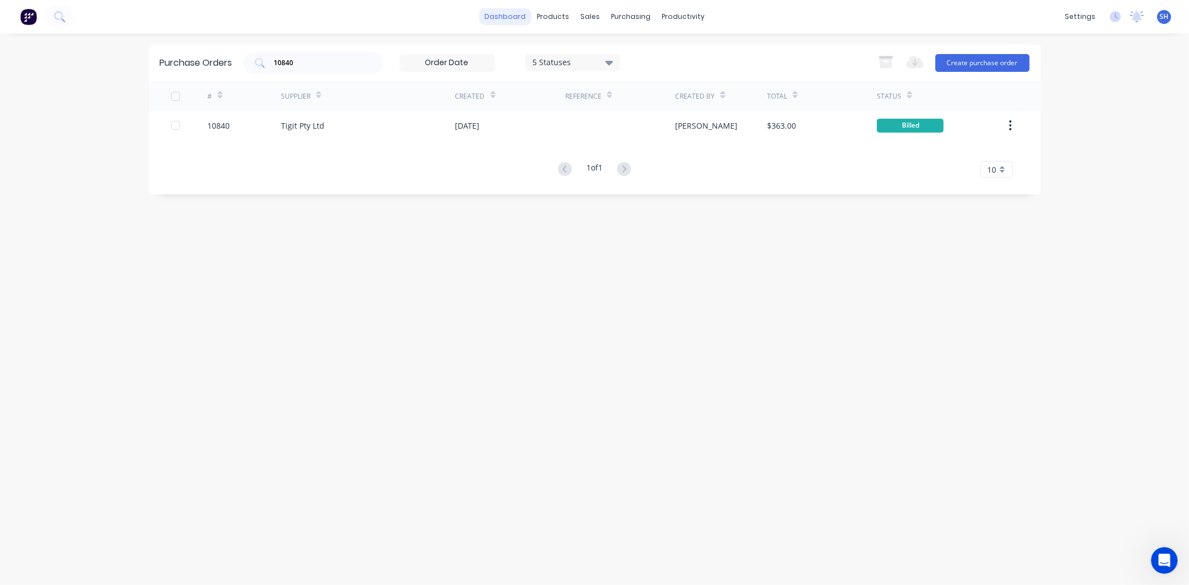
click at [499, 20] on link "dashboard" at bounding box center [505, 16] width 52 height 17
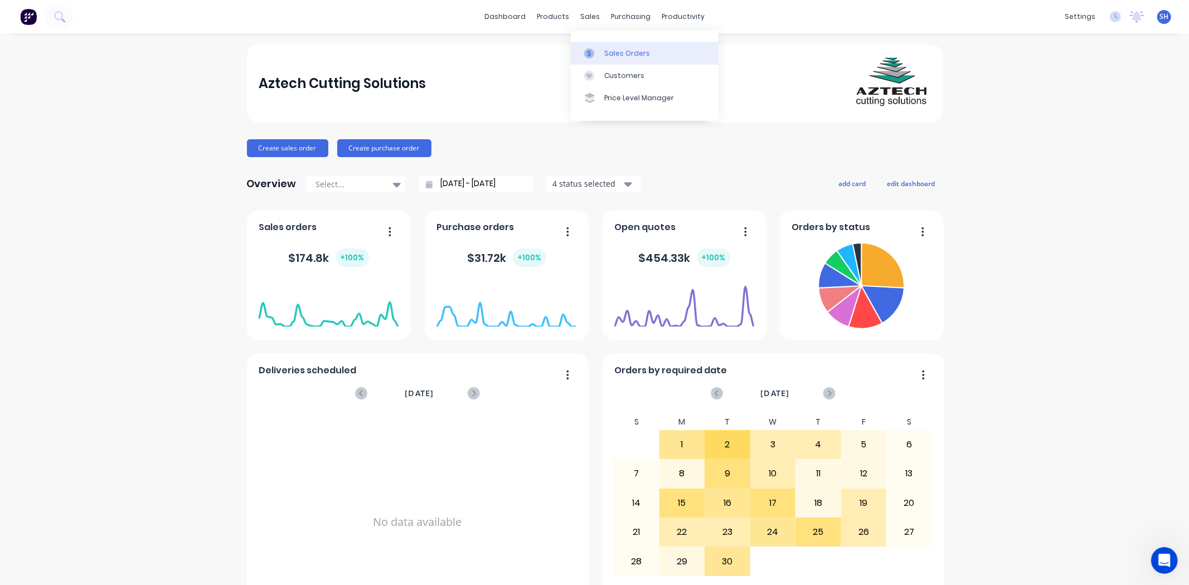
click at [605, 57] on div "Sales Orders" at bounding box center [627, 53] width 46 height 10
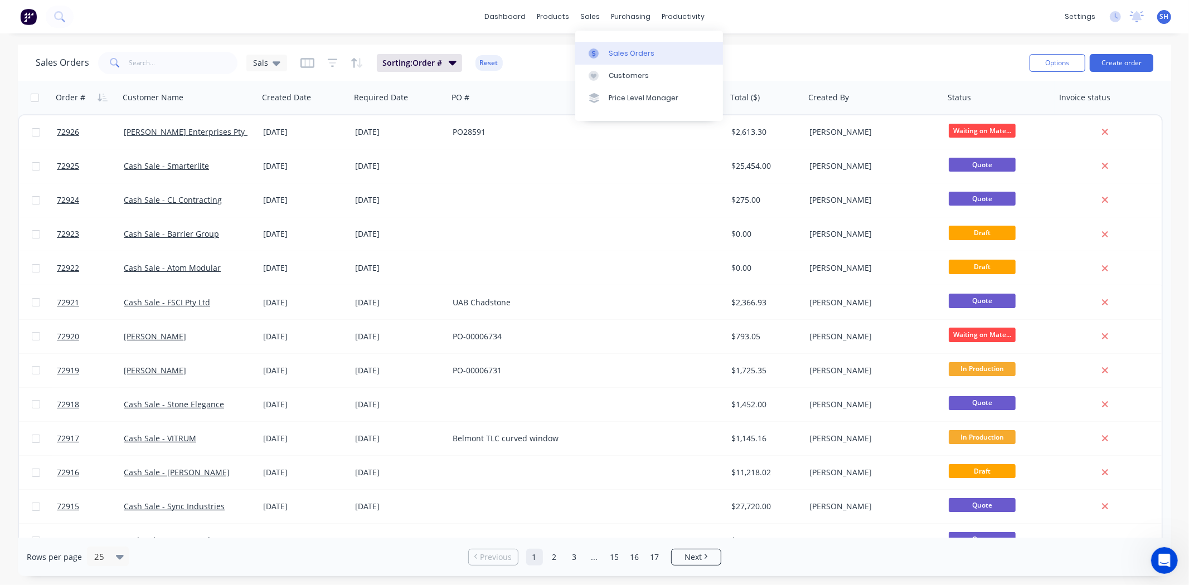
click at [609, 53] on div "Sales Orders" at bounding box center [631, 53] width 46 height 10
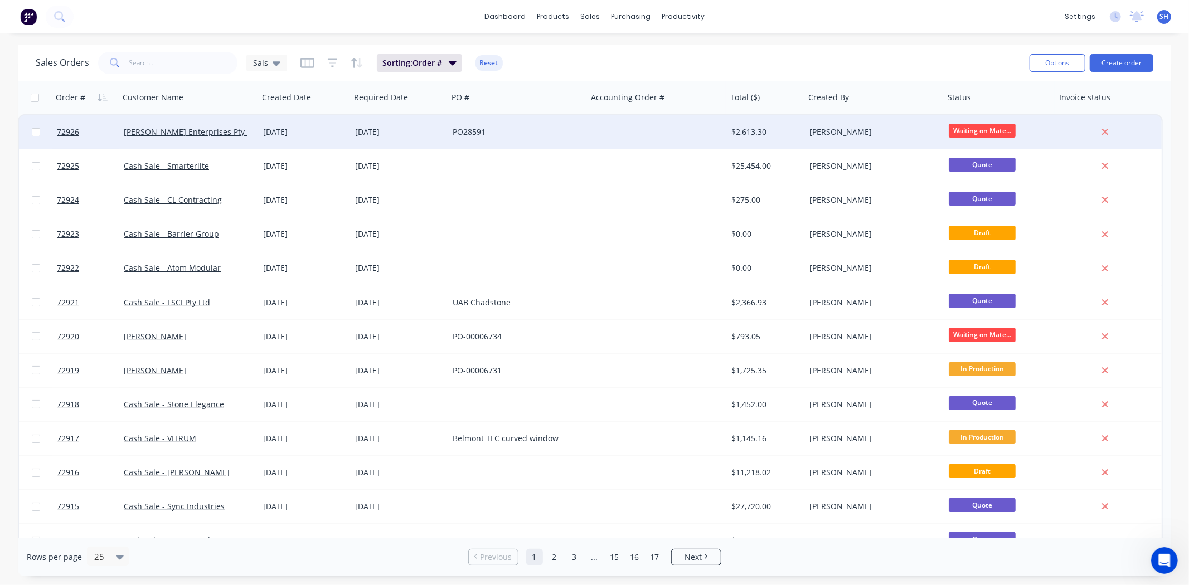
click at [344, 129] on div "[DATE]" at bounding box center [304, 131] width 83 height 11
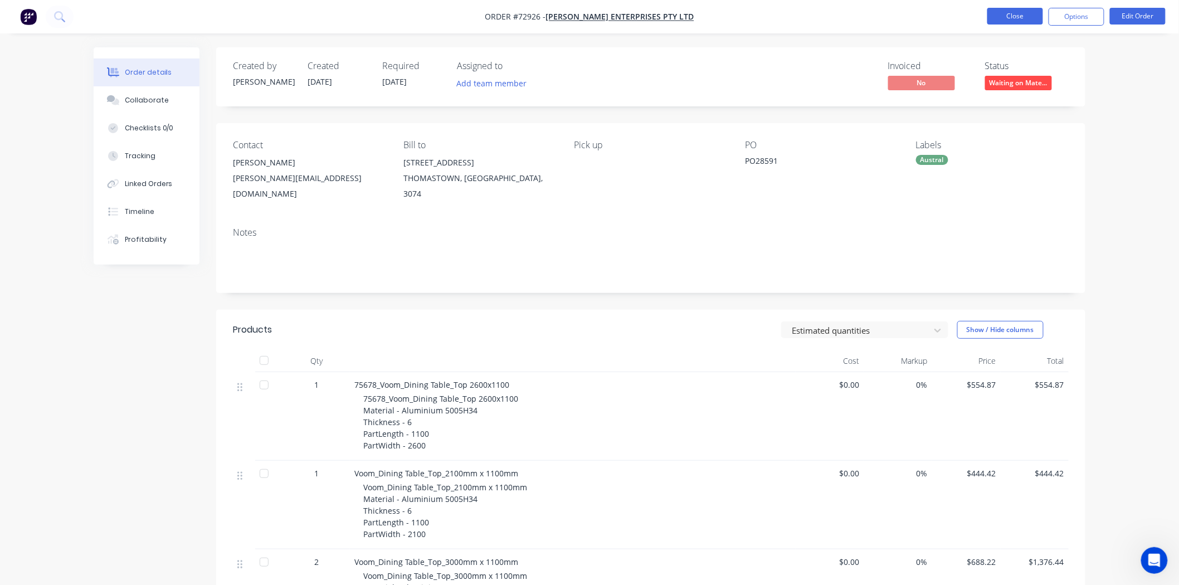
click at [992, 20] on button "Close" at bounding box center [1015, 16] width 56 height 17
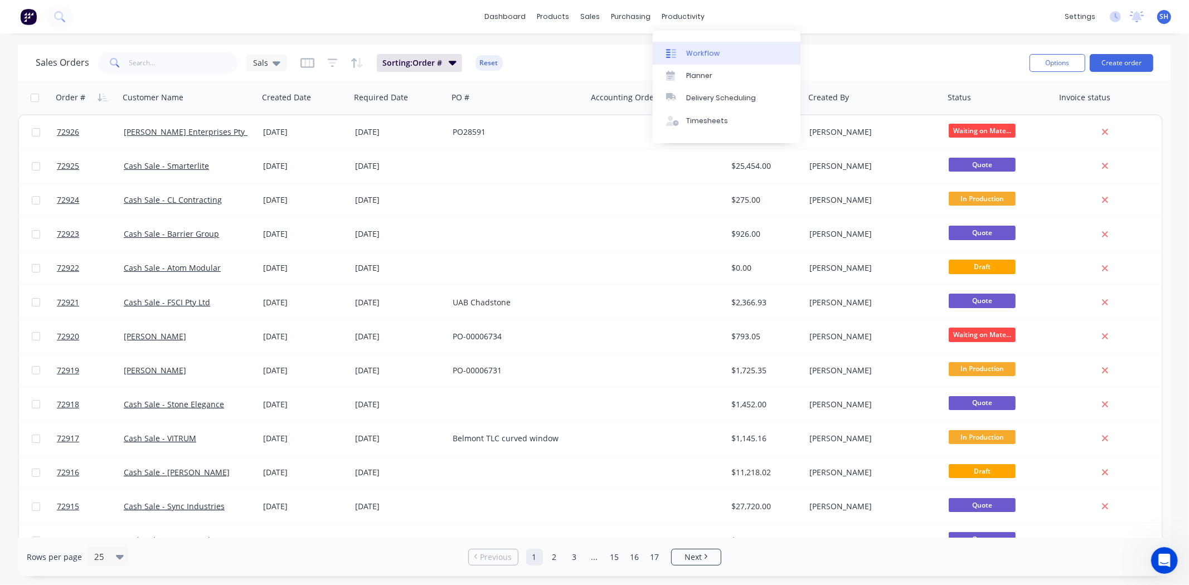
click at [691, 49] on div "Workflow" at bounding box center [702, 53] width 33 height 10
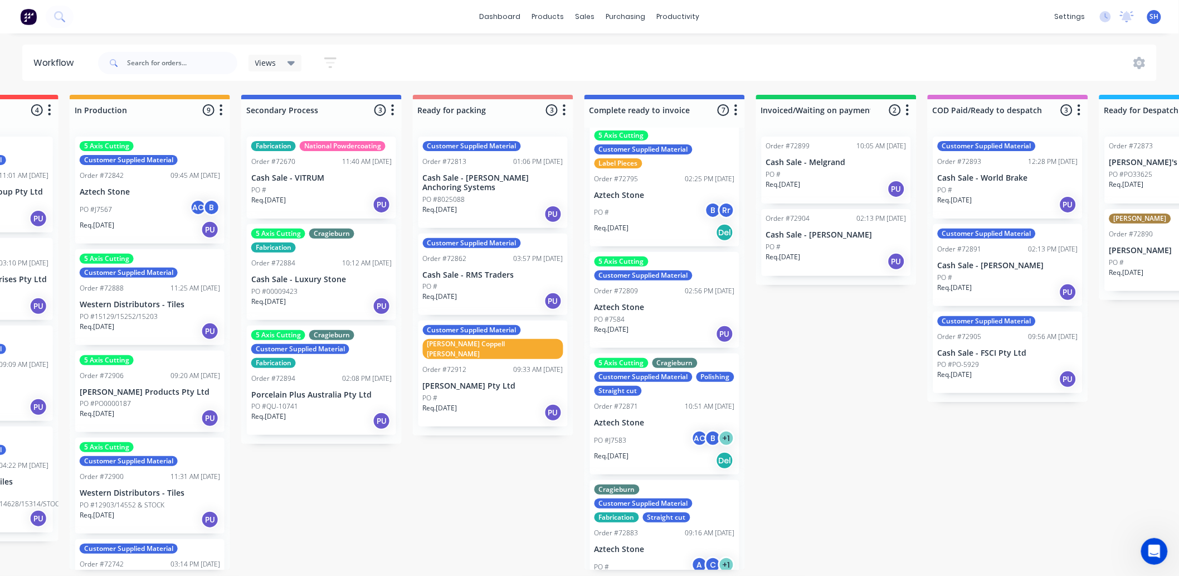
scroll to position [69, 0]
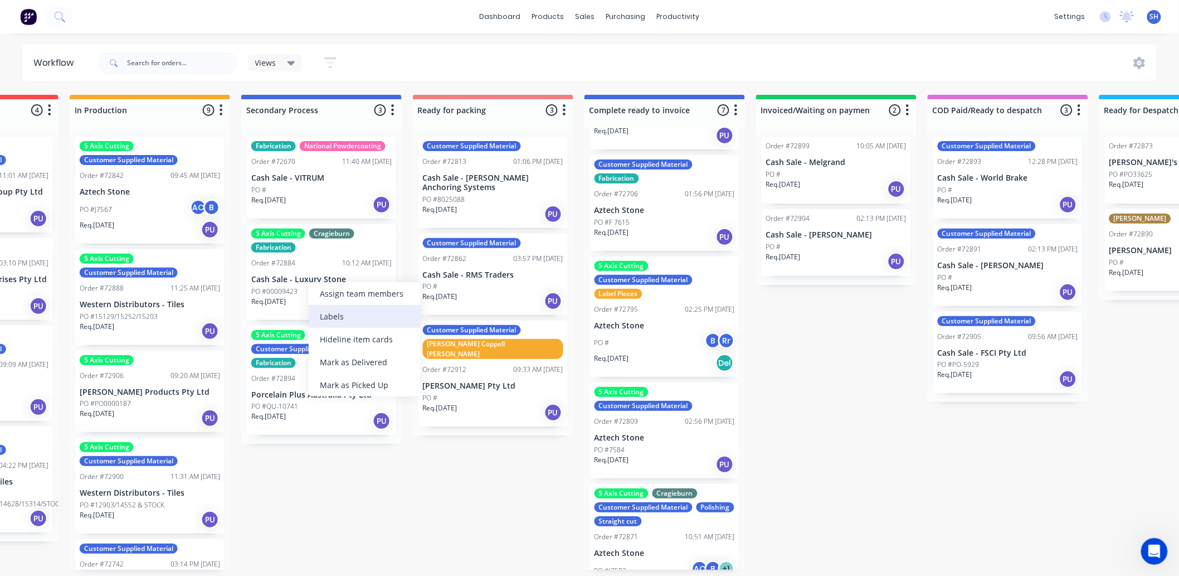
click at [340, 313] on div "Labels" at bounding box center [365, 316] width 112 height 23
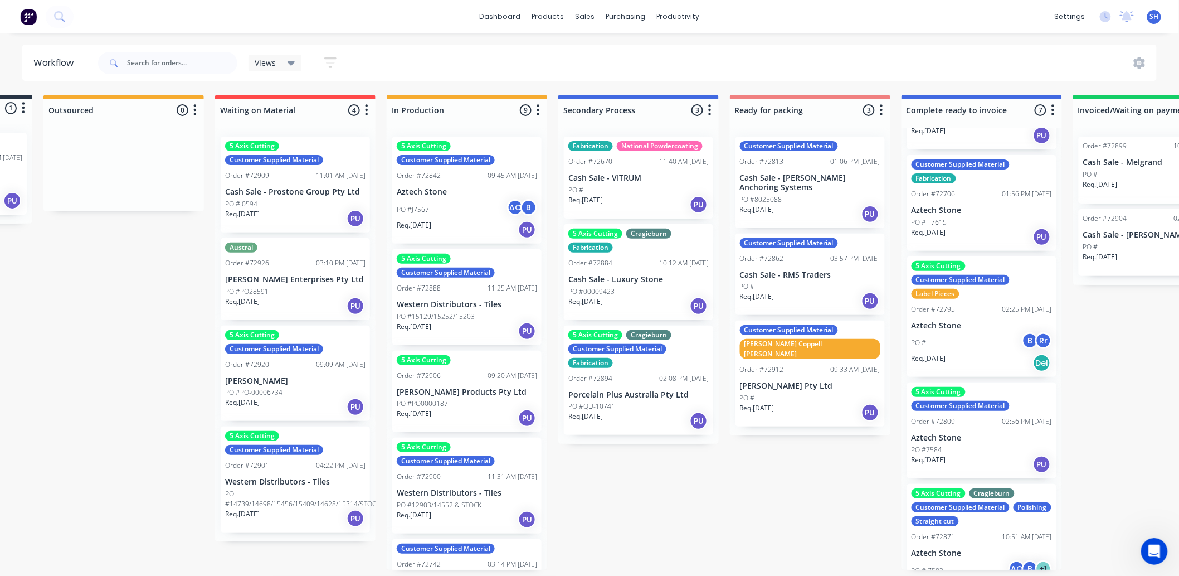
scroll to position [0, 135]
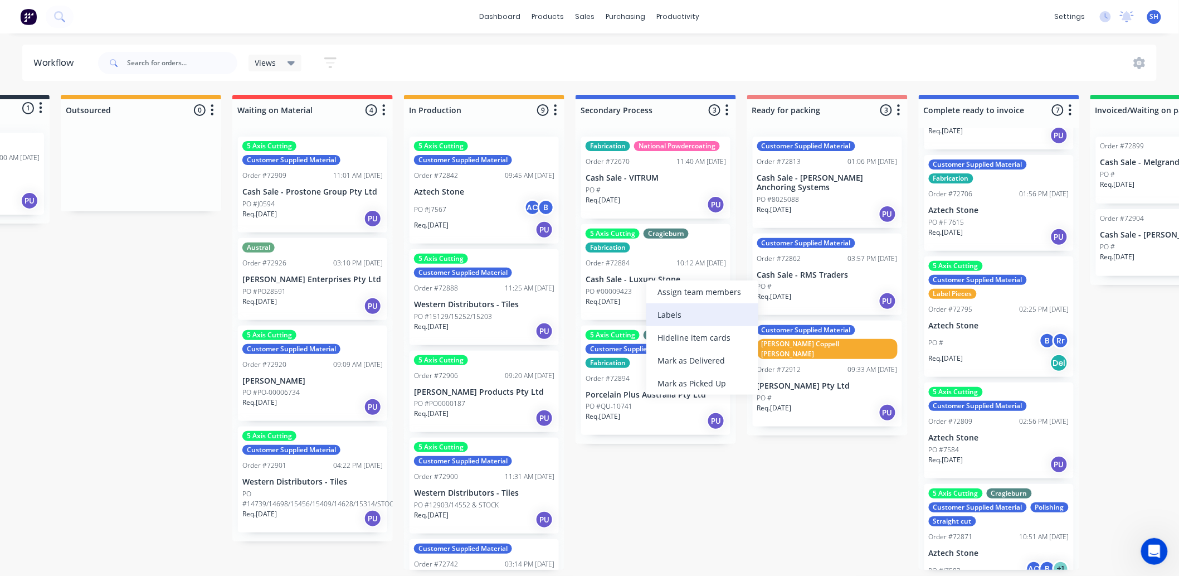
click at [664, 309] on div "Labels" at bounding box center [702, 314] width 112 height 23
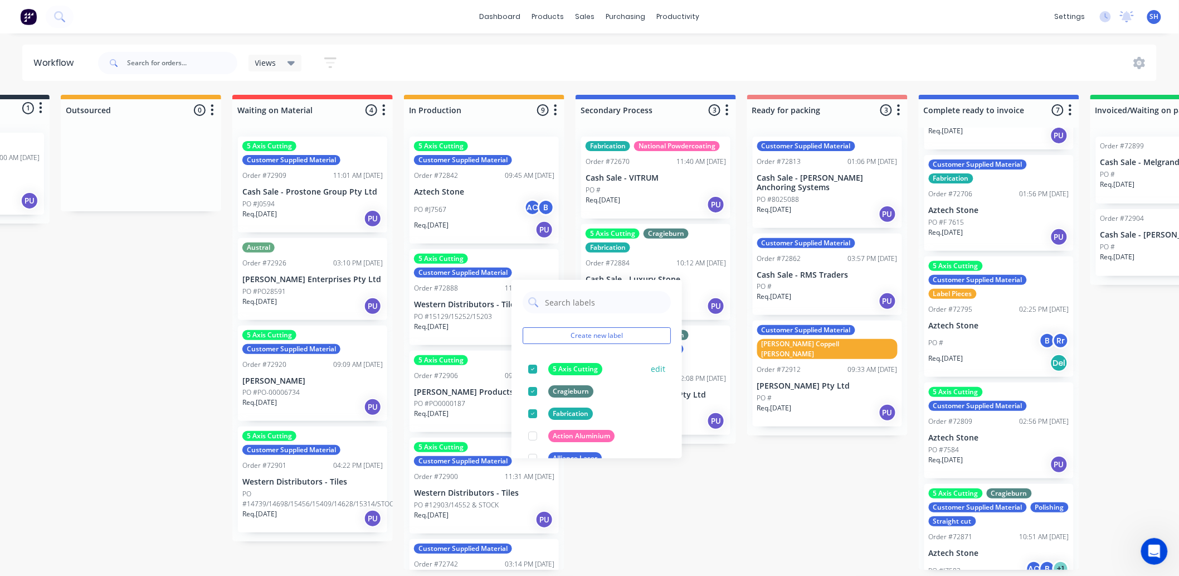
scroll to position [62, 0]
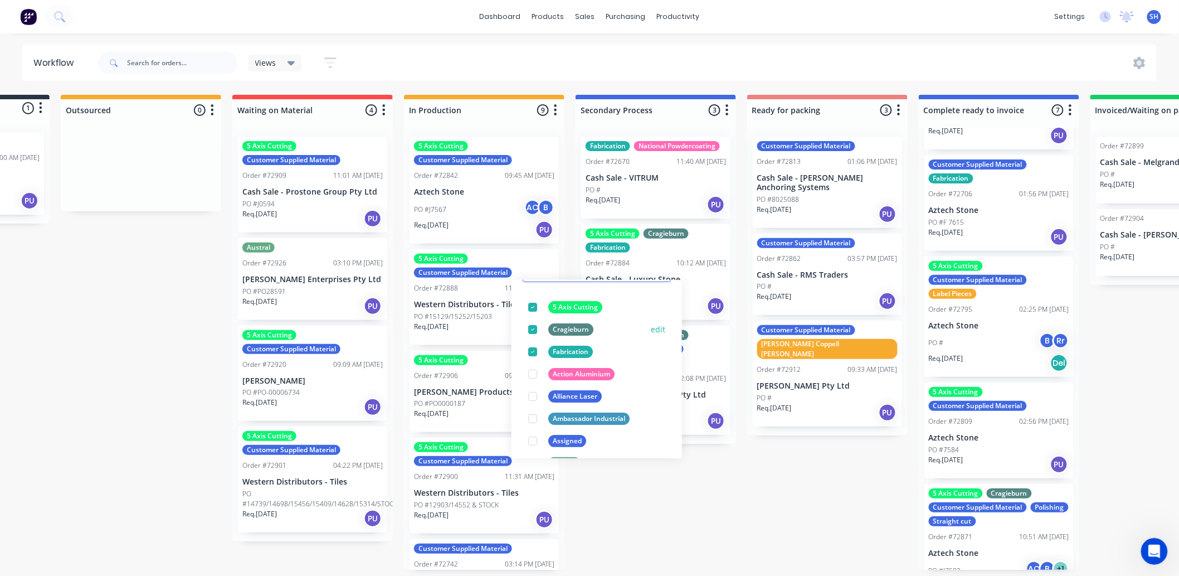
click at [571, 330] on div "Cragieburn" at bounding box center [570, 329] width 45 height 12
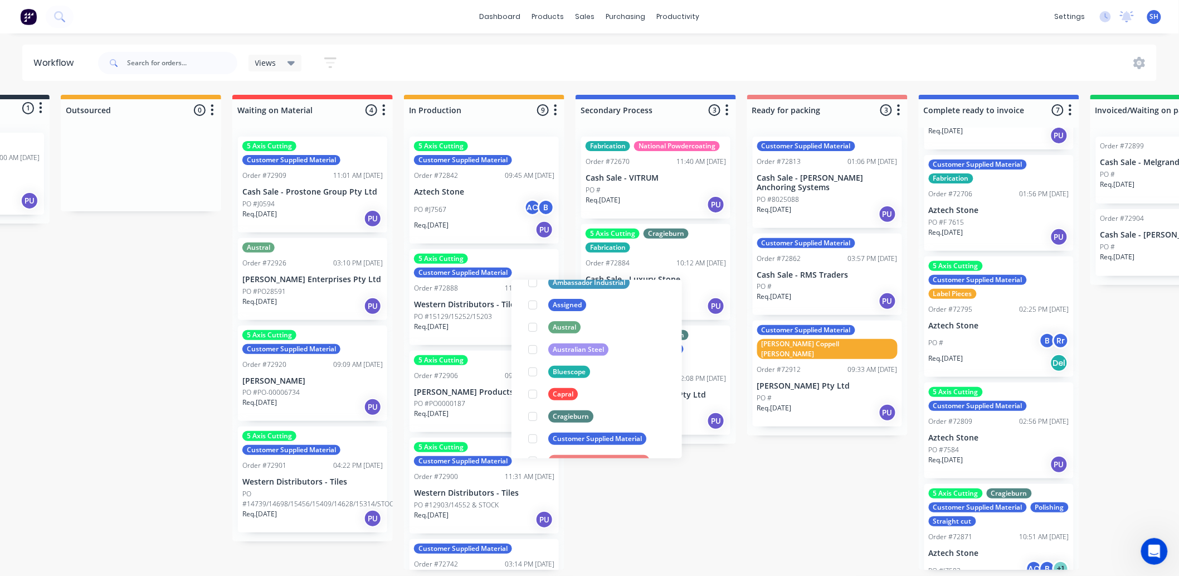
scroll to position [186, 0]
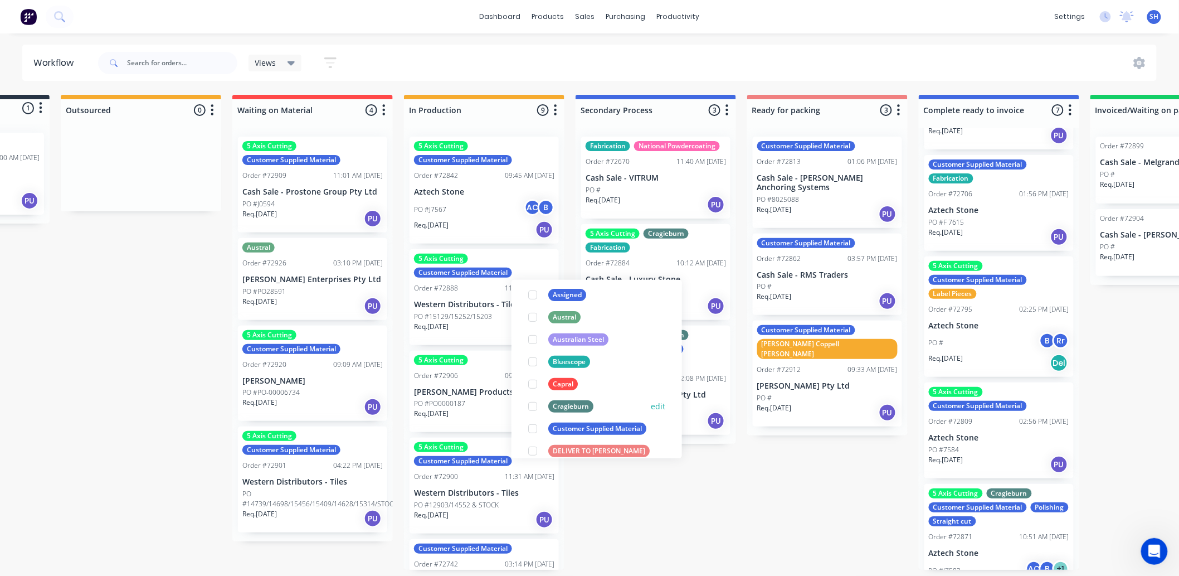
click at [572, 403] on div "Cragieburn" at bounding box center [570, 406] width 45 height 12
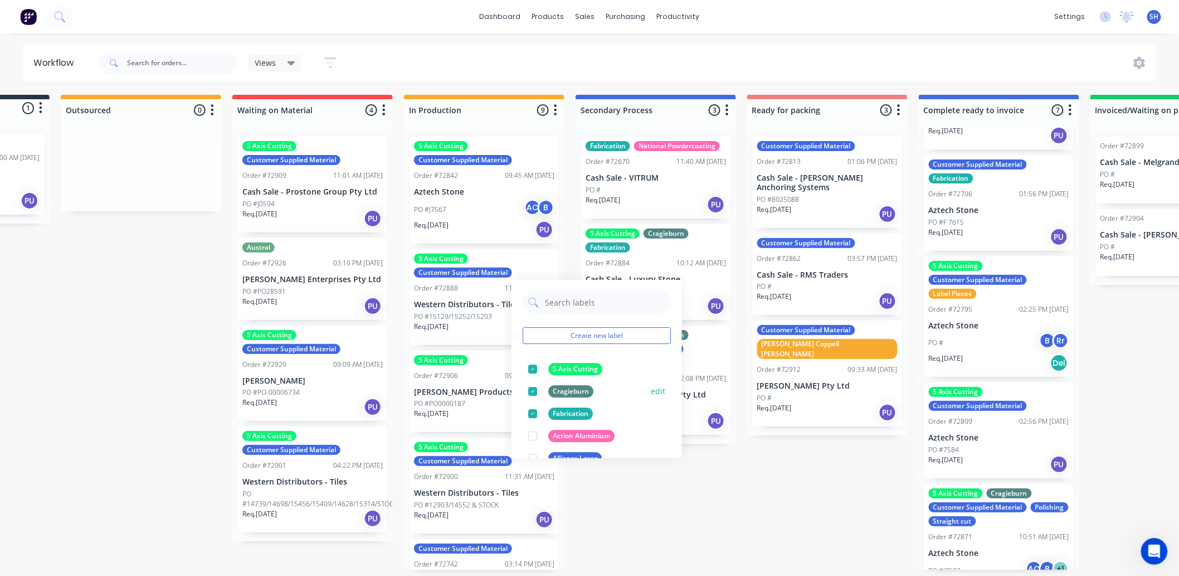
click at [651, 388] on button "edit" at bounding box center [658, 391] width 14 height 12
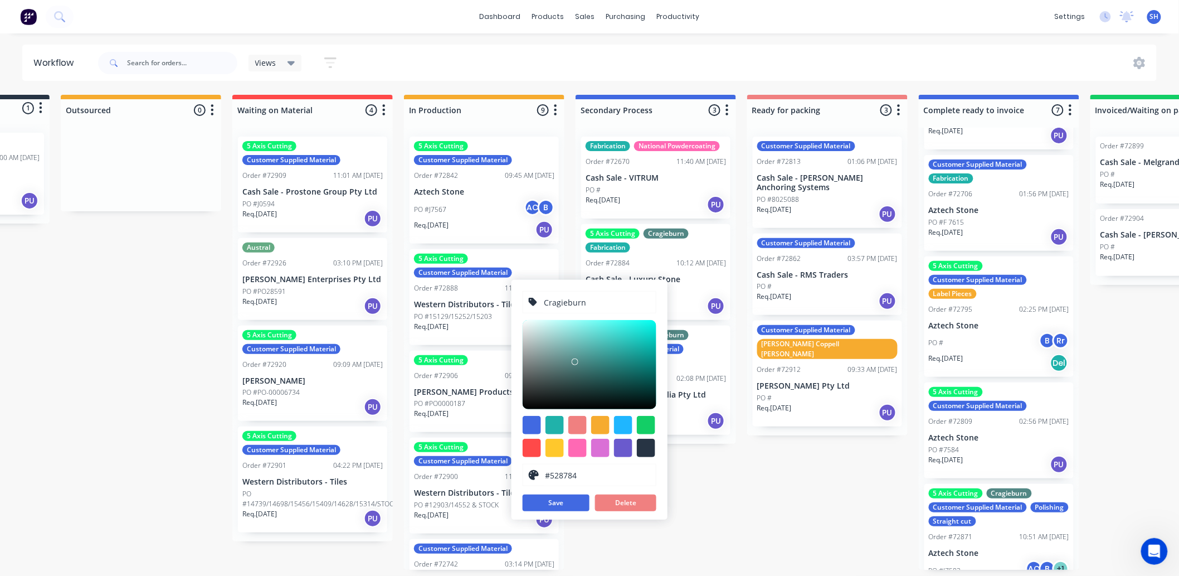
click at [554, 301] on input "Cragieburn" at bounding box center [597, 301] width 108 height 21
type input "Craigieburn"
click at [572, 497] on button "Save" at bounding box center [556, 502] width 67 height 17
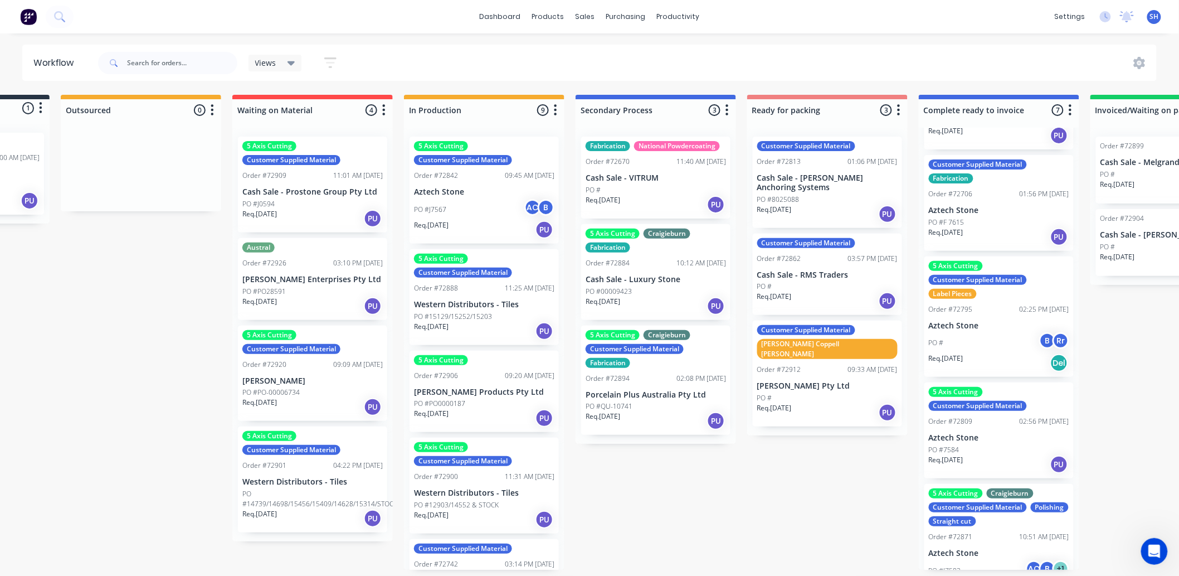
click at [788, 491] on div "Submitted 1 Status colour #273444 hex #273444 Save Cancel Summaries Total order…" at bounding box center [867, 332] width 2020 height 475
click at [671, 237] on div "Craigieburn" at bounding box center [667, 233] width 47 height 10
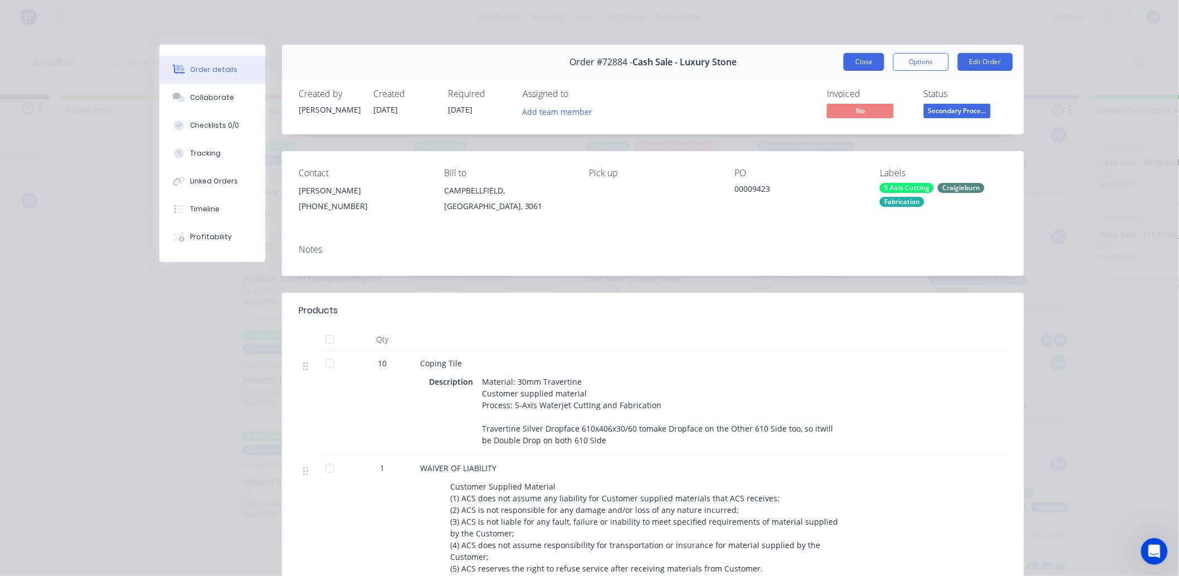
click at [862, 67] on button "Close" at bounding box center [864, 62] width 41 height 18
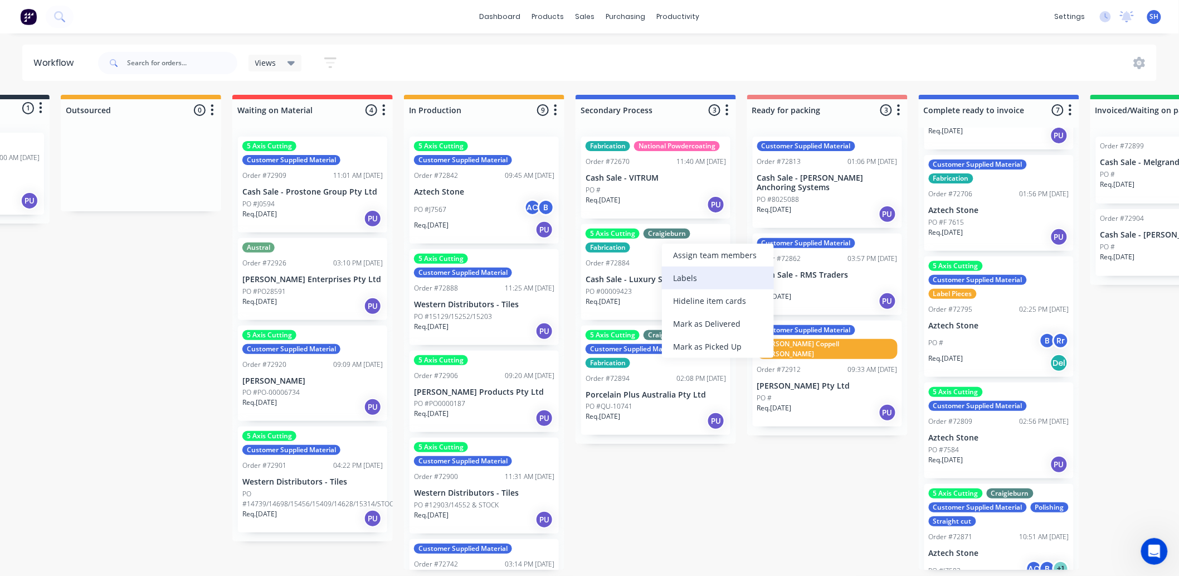
click at [675, 275] on div "Labels" at bounding box center [718, 277] width 112 height 23
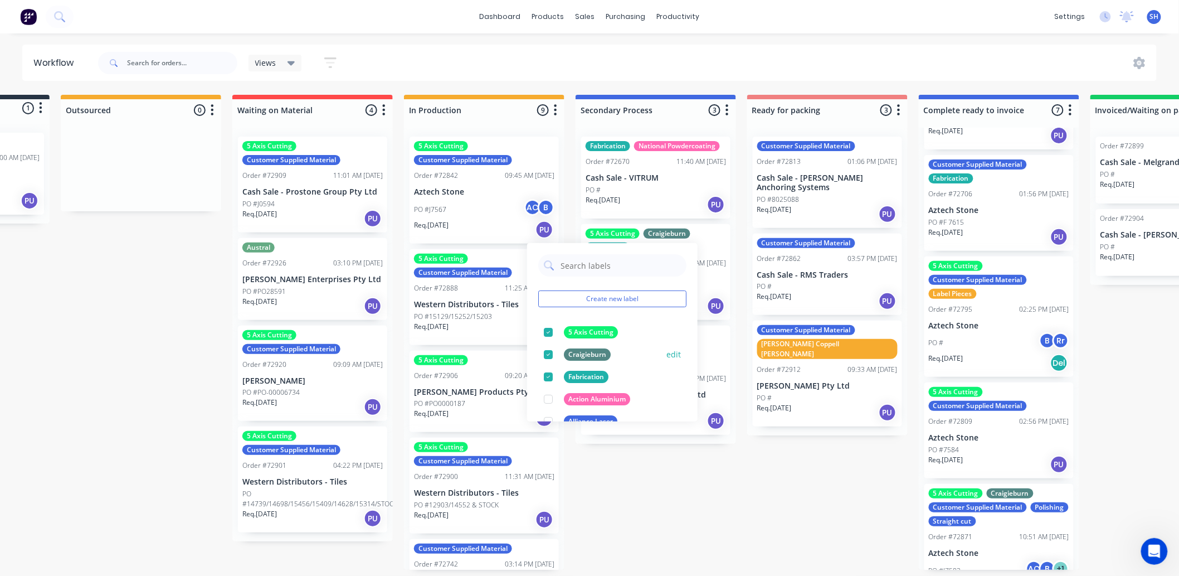
click at [666, 353] on button "edit" at bounding box center [673, 354] width 14 height 12
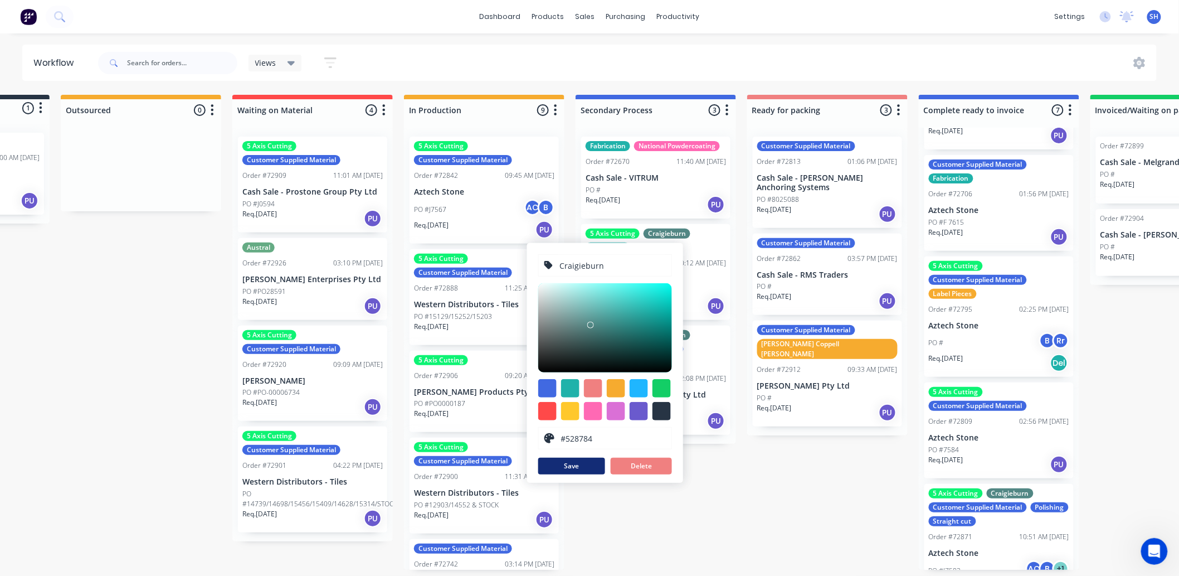
click at [583, 464] on button "Save" at bounding box center [571, 465] width 67 height 17
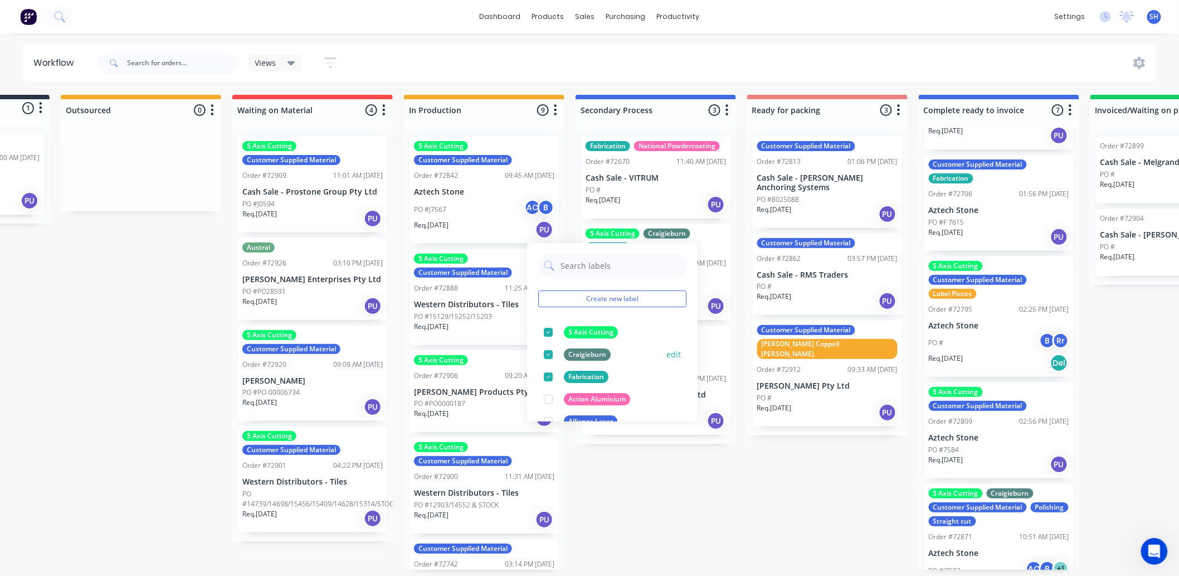
click at [666, 355] on button "edit" at bounding box center [673, 354] width 14 height 12
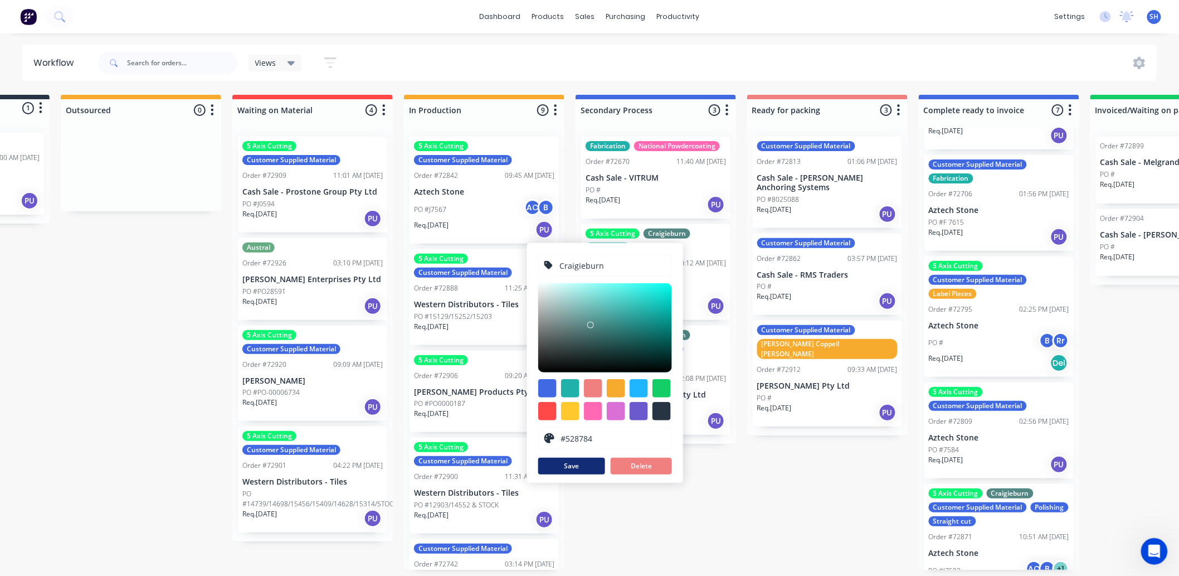
click at [583, 468] on button "Save" at bounding box center [571, 465] width 67 height 17
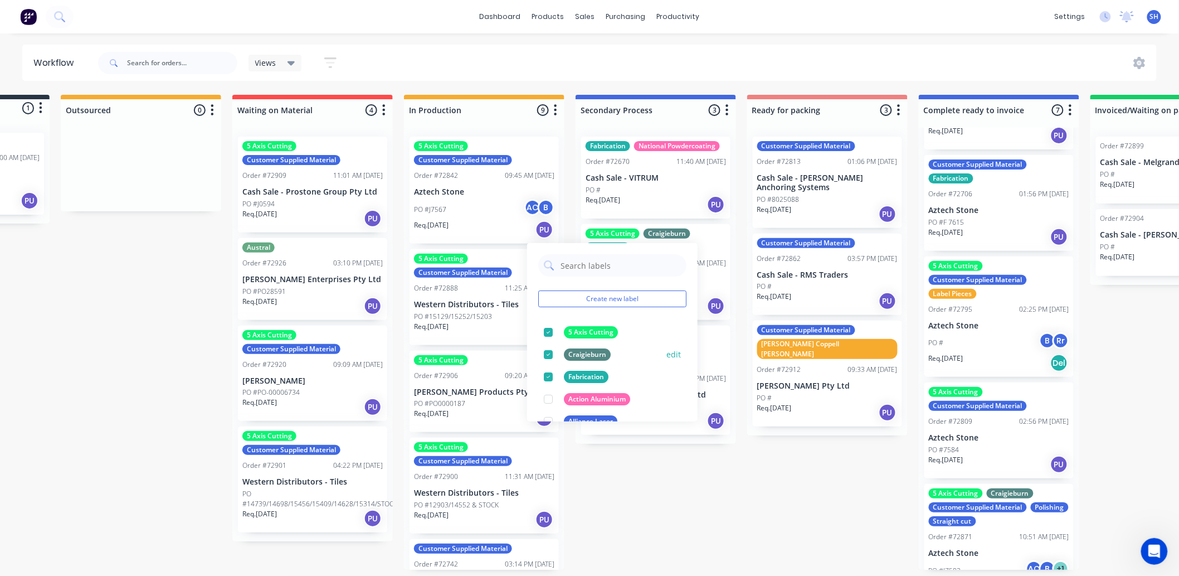
click at [666, 353] on button "edit" at bounding box center [673, 354] width 14 height 12
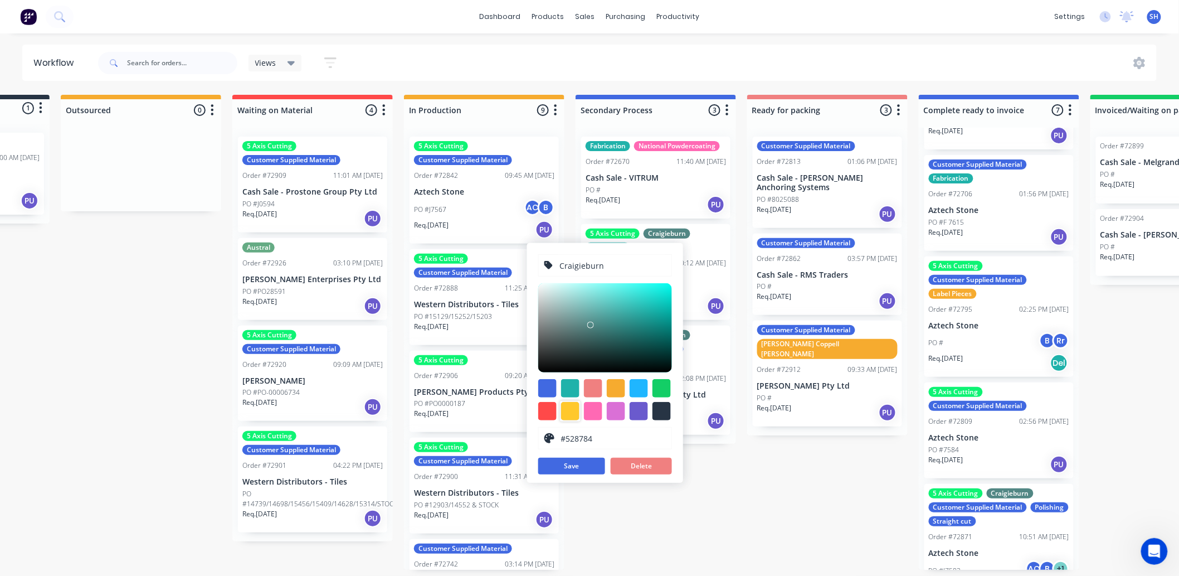
click at [570, 408] on div at bounding box center [570, 411] width 18 height 18
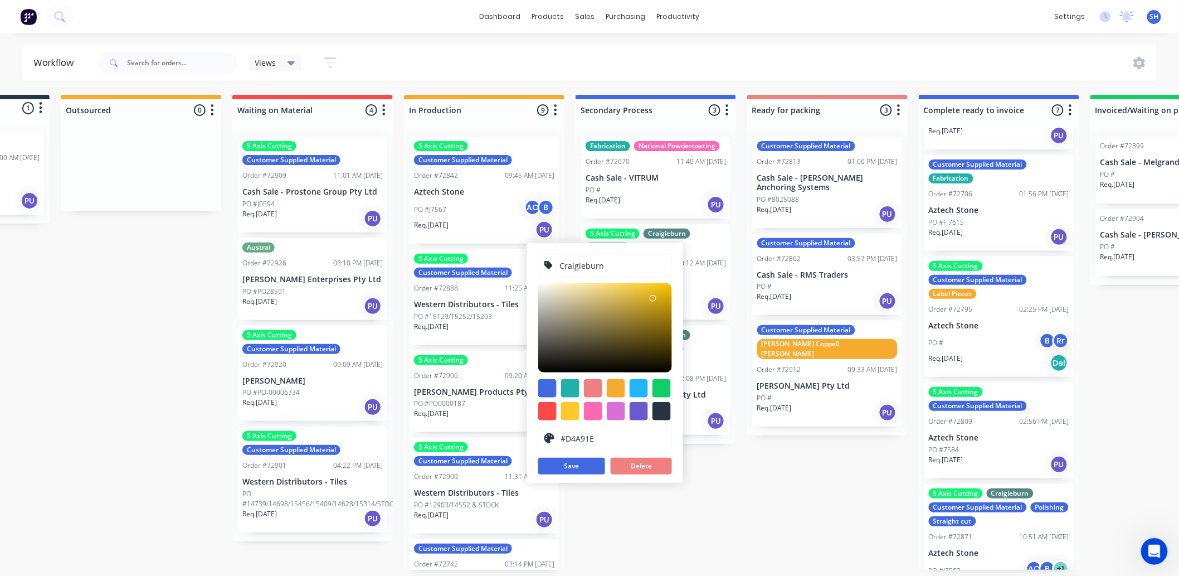
drag, startPoint x: 649, startPoint y: 283, endPoint x: 653, endPoint y: 298, distance: 15.5
click at [653, 298] on div at bounding box center [653, 298] width 7 height 7
type input "#E4BB32"
drag, startPoint x: 653, startPoint y: 298, endPoint x: 642, endPoint y: 293, distance: 12.0
click at [642, 293] on div at bounding box center [642, 292] width 7 height 7
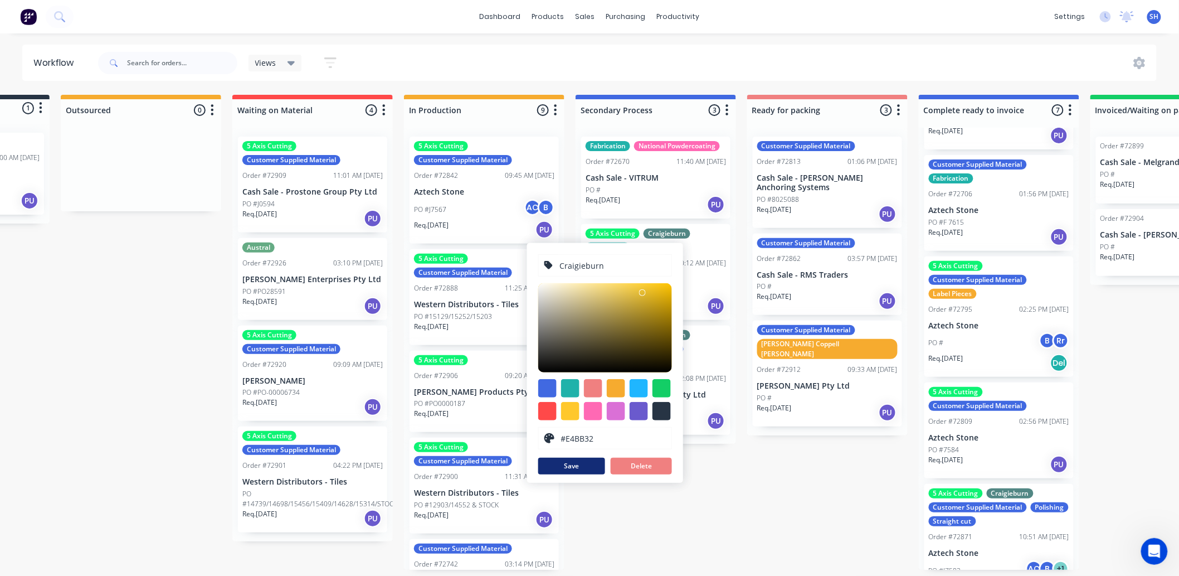
click at [586, 462] on button "Save" at bounding box center [571, 465] width 67 height 17
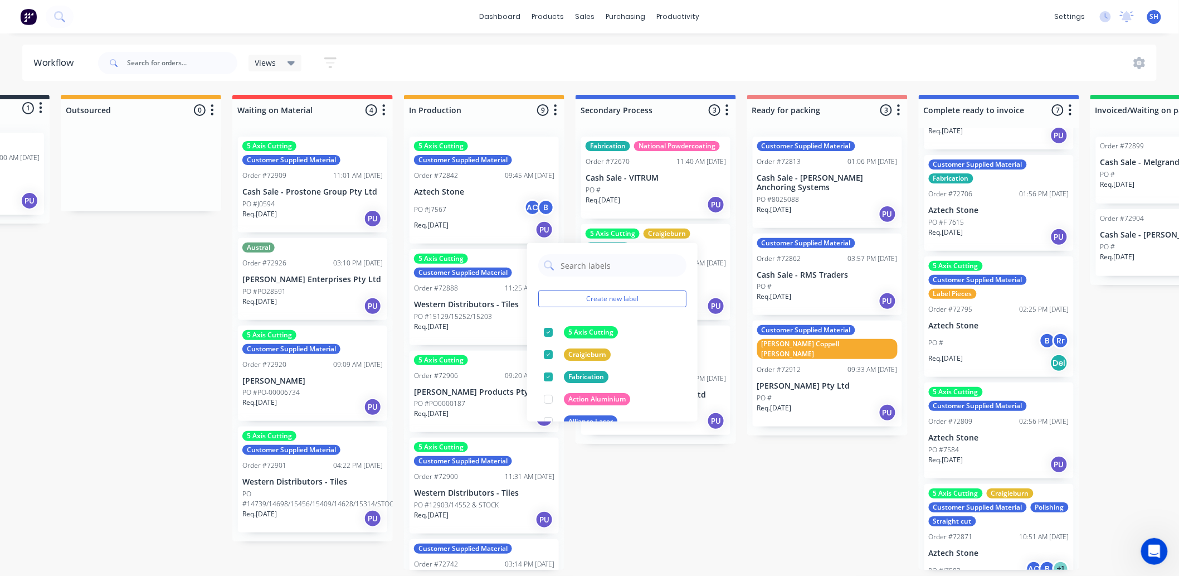
click at [659, 478] on div "Submitted 1 Status colour #273444 hex #273444 Save Cancel Summaries Total order…" at bounding box center [867, 332] width 2020 height 475
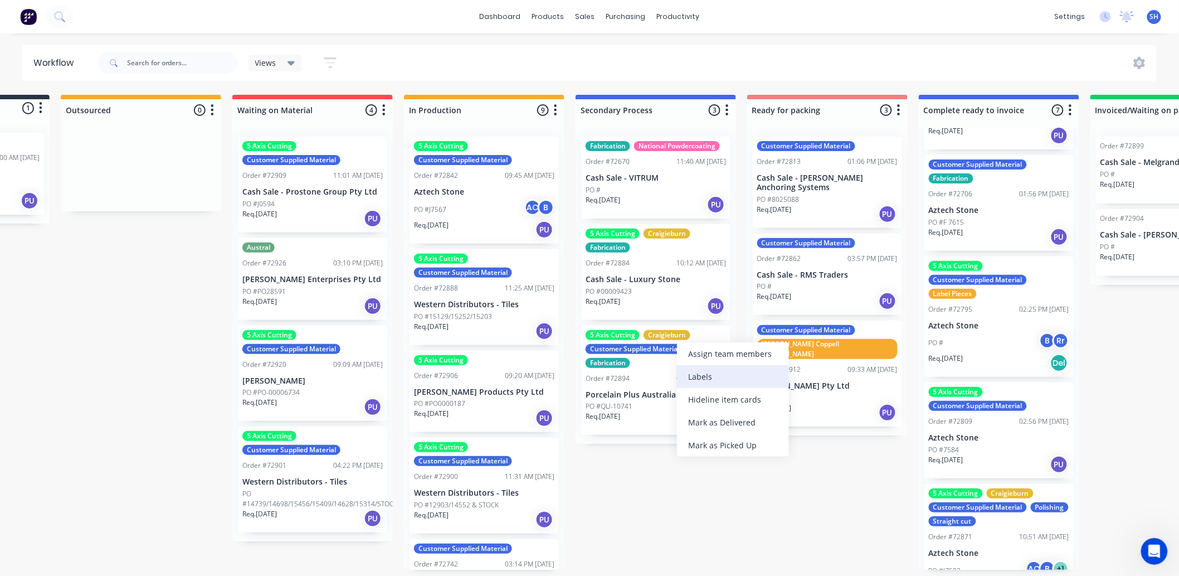
click at [688, 368] on div "Labels" at bounding box center [733, 376] width 112 height 23
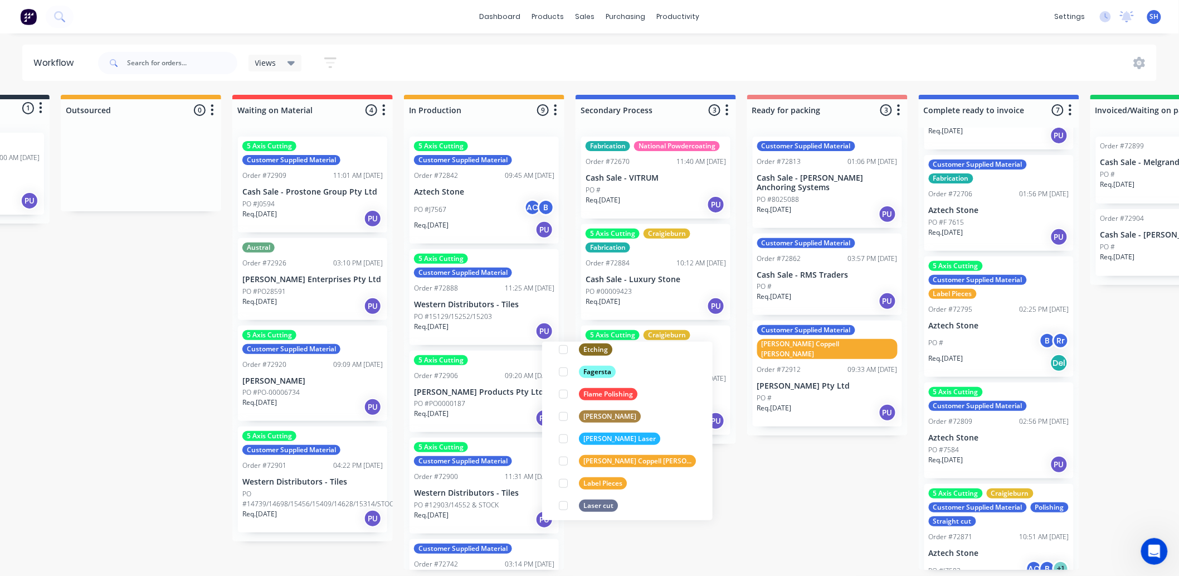
scroll to position [433, 0]
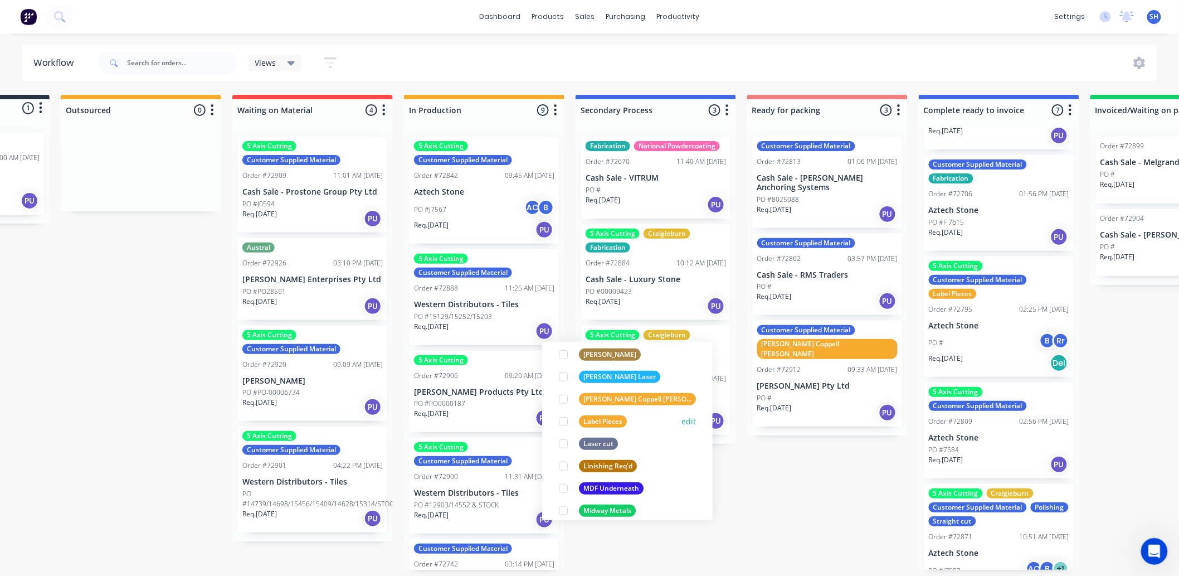
click at [681, 419] on button "edit" at bounding box center [688, 421] width 14 height 12
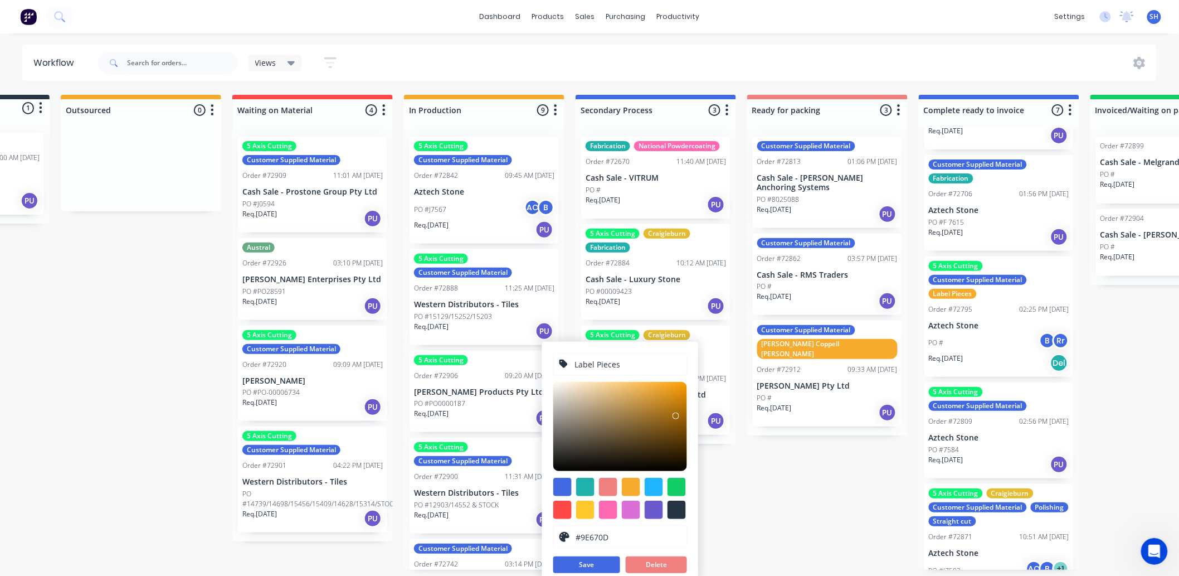
type input "#9C660C"
drag, startPoint x: 661, startPoint y: 386, endPoint x: 676, endPoint y: 416, distance: 33.6
click at [676, 416] on div at bounding box center [677, 416] width 7 height 7
click at [600, 566] on button "Save" at bounding box center [586, 564] width 67 height 17
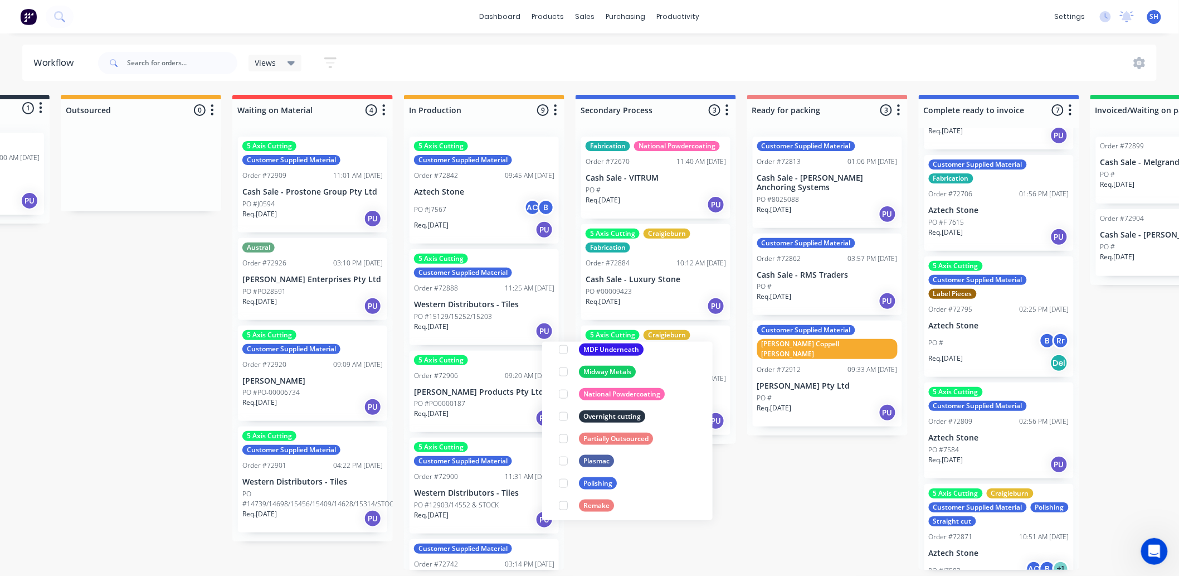
scroll to position [510, 0]
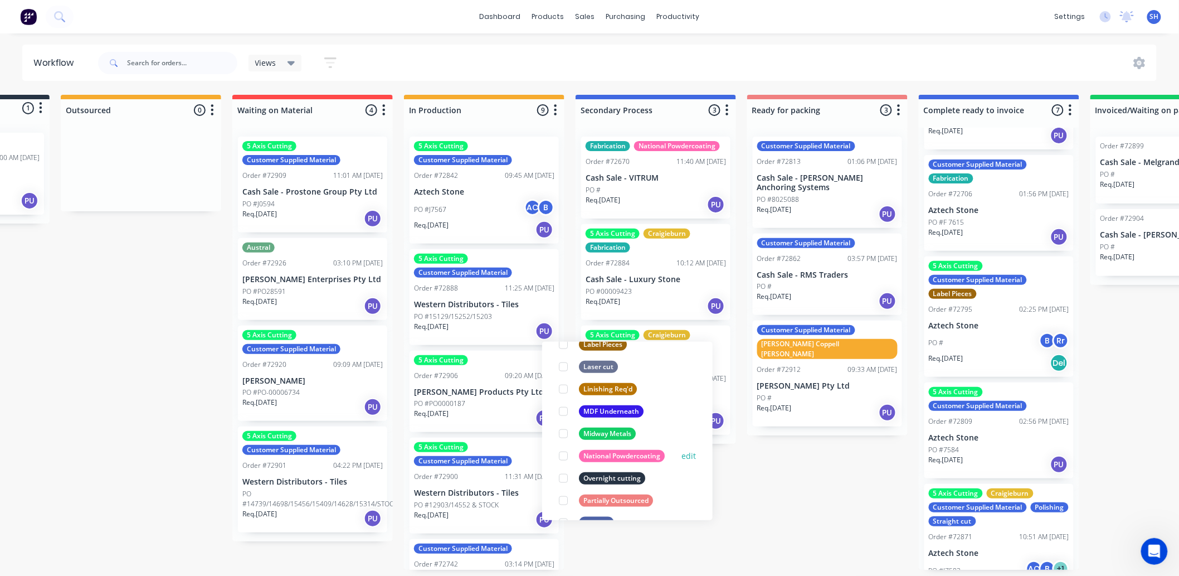
click at [681, 454] on button "edit" at bounding box center [688, 456] width 14 height 12
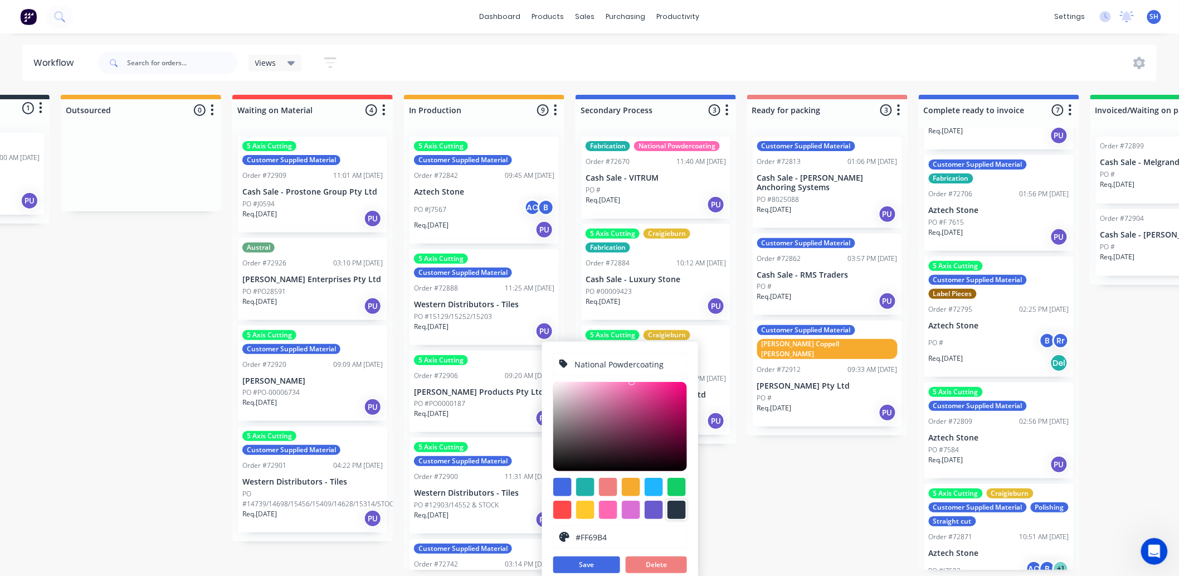
click at [673, 511] on div at bounding box center [677, 509] width 18 height 18
type input "#273444"
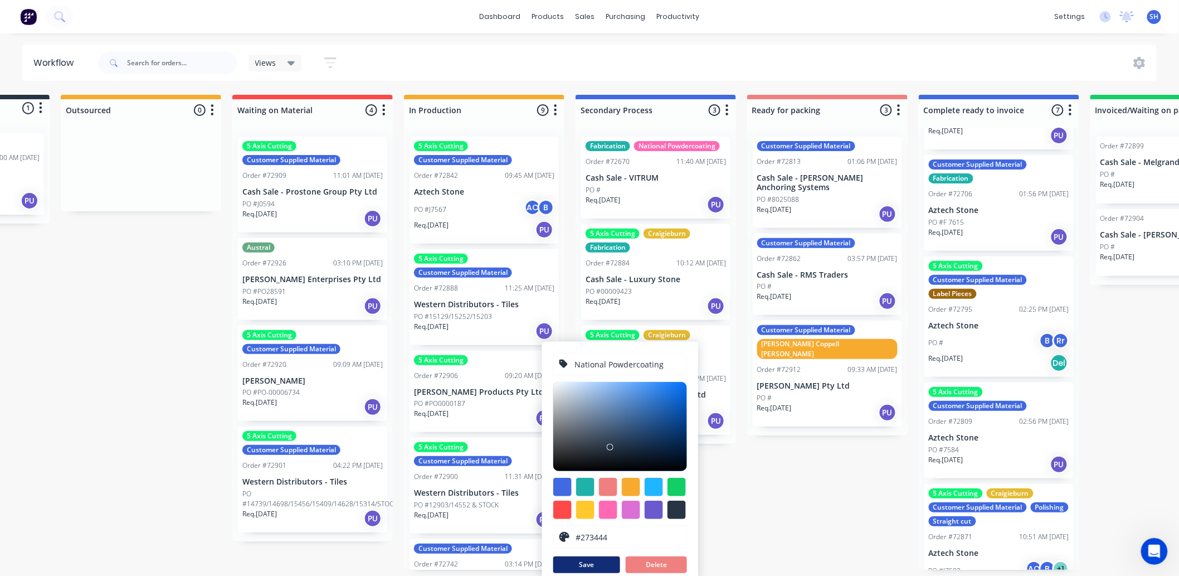
click at [586, 569] on button "Save" at bounding box center [586, 564] width 67 height 17
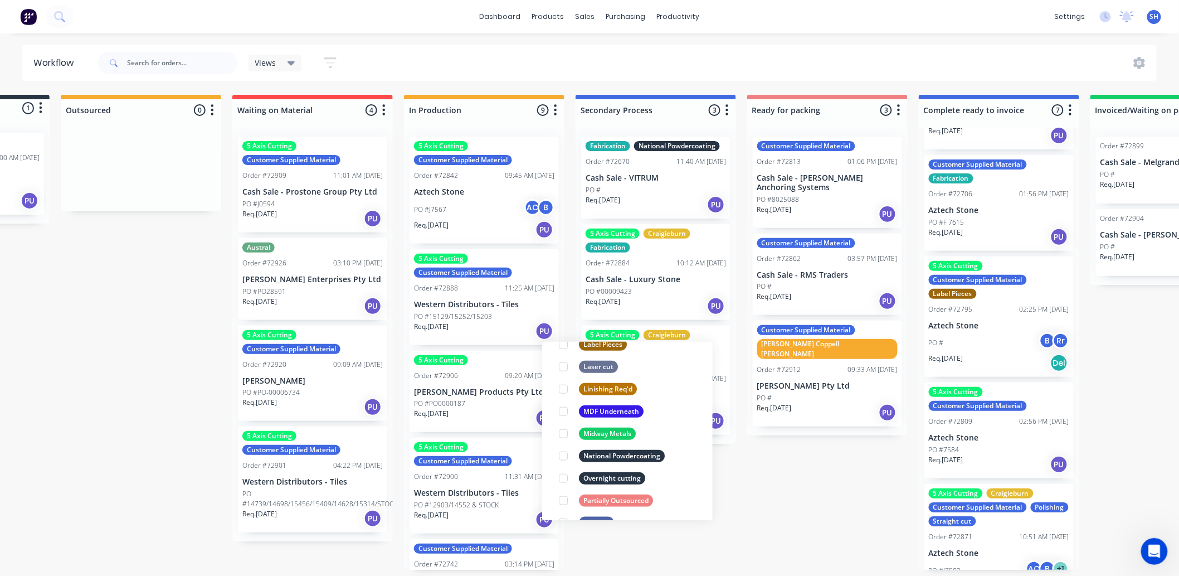
click at [752, 508] on div "Submitted 1 Status colour #273444 hex #273444 Save Cancel Summaries Total order…" at bounding box center [867, 332] width 2020 height 475
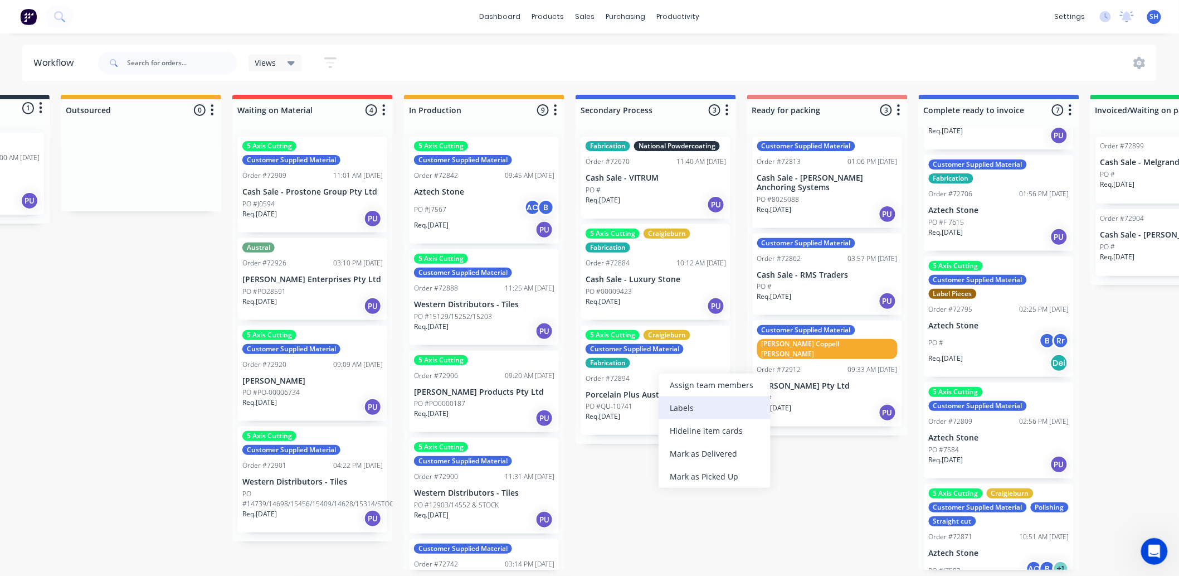
click at [686, 403] on div "Labels" at bounding box center [715, 407] width 112 height 23
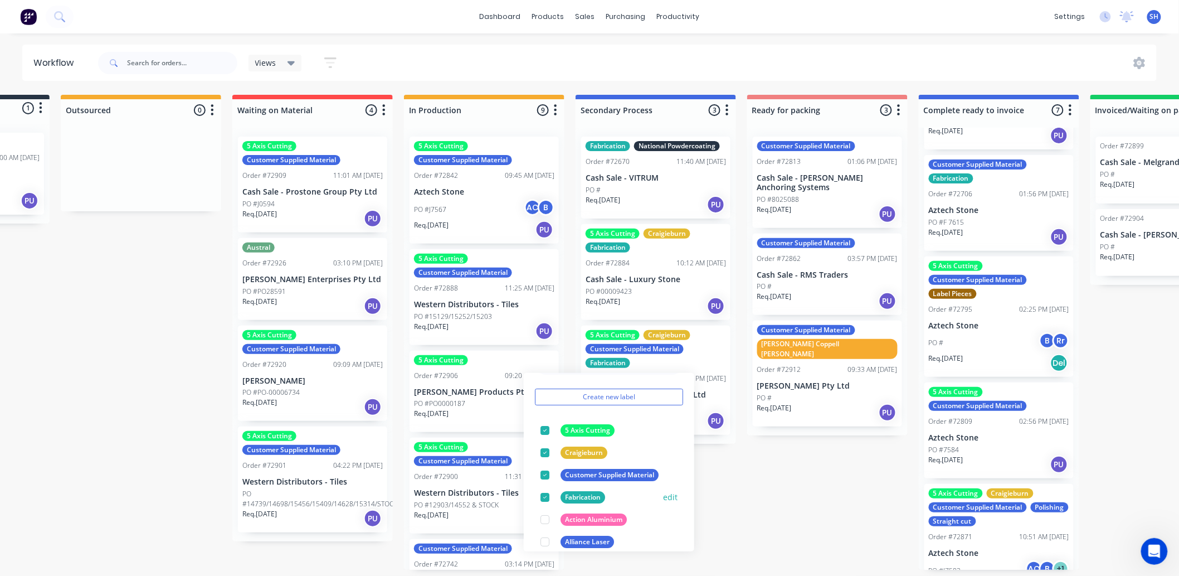
scroll to position [62, 0]
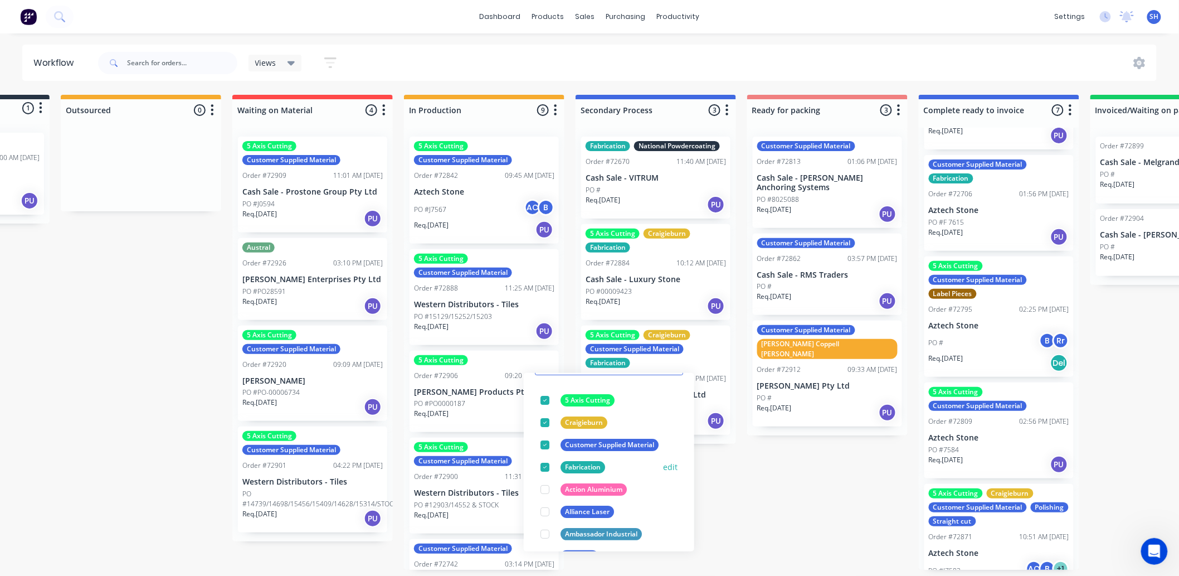
click at [663, 466] on button "edit" at bounding box center [670, 467] width 14 height 12
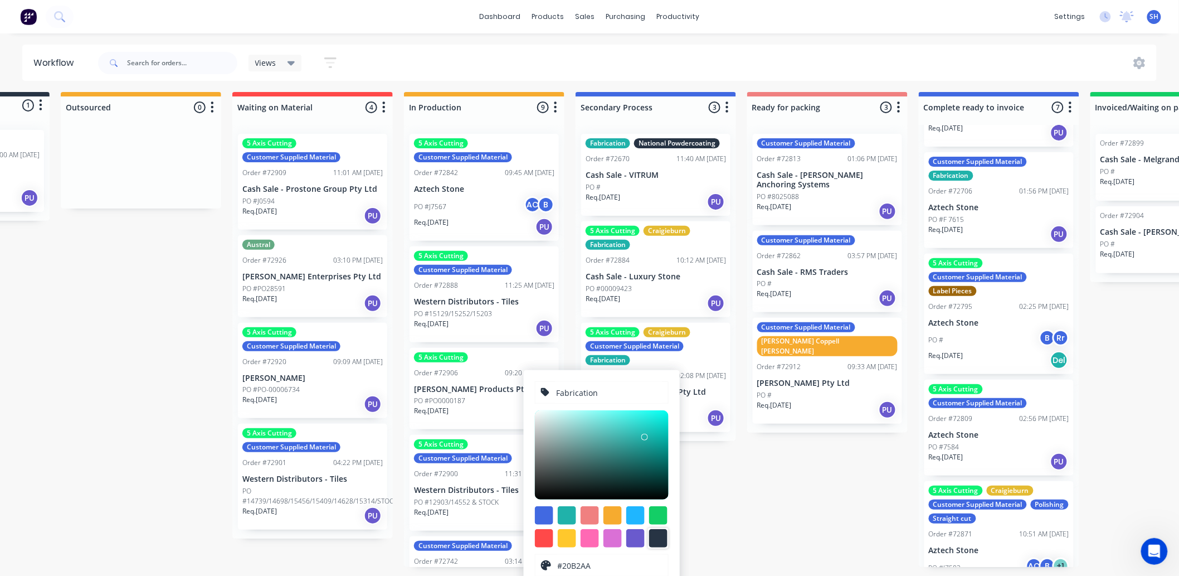
click at [663, 530] on div at bounding box center [658, 538] width 18 height 18
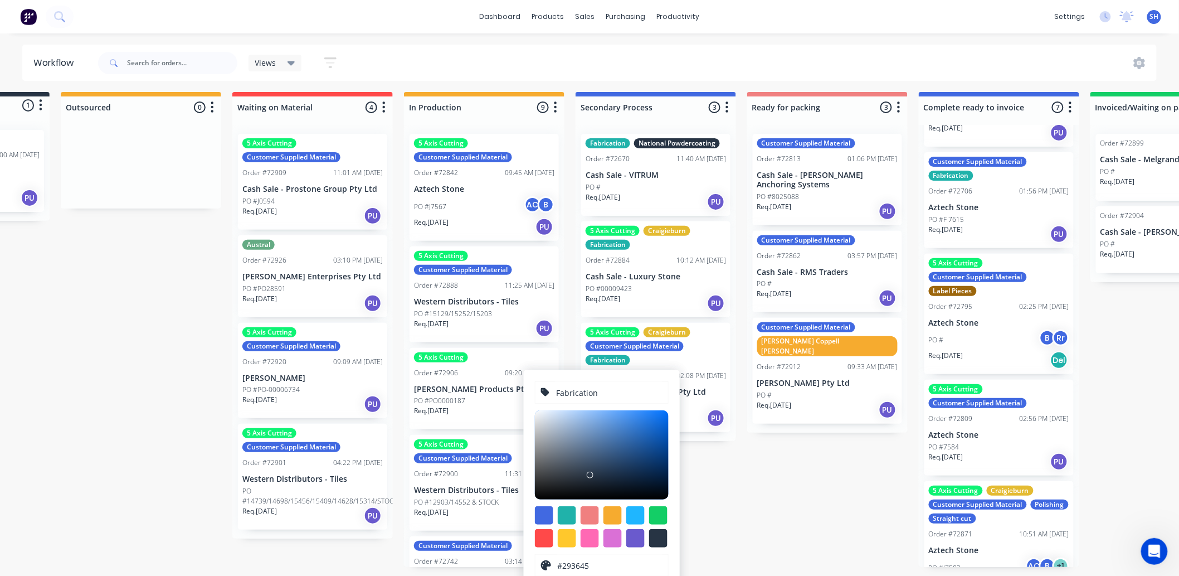
type input "#26313E"
click at [588, 477] on div at bounding box center [586, 477] width 7 height 7
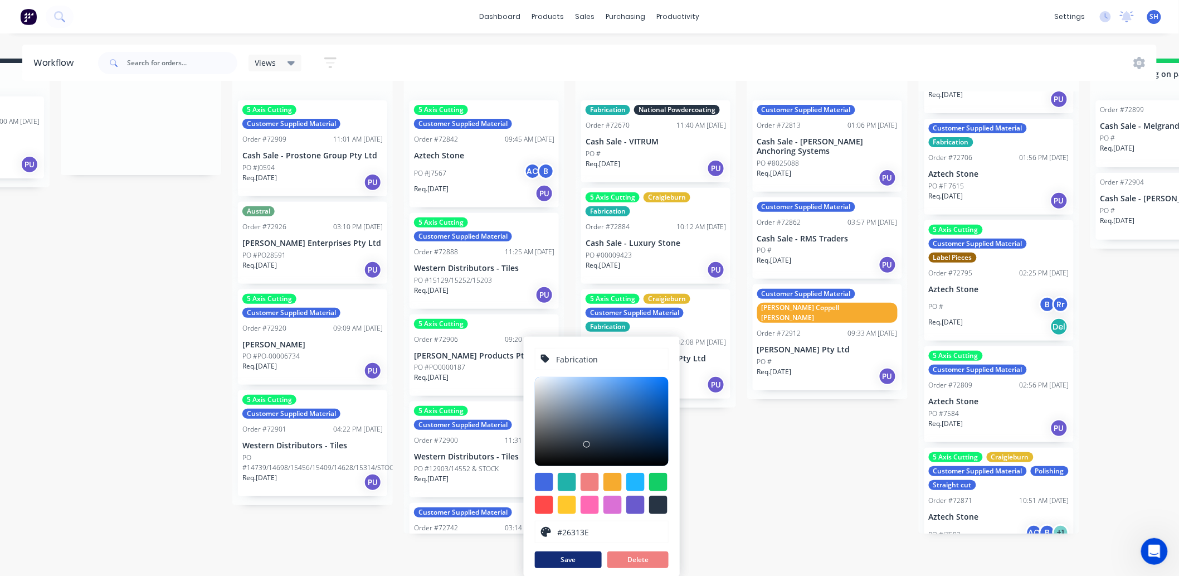
click at [580, 559] on button "Save" at bounding box center [568, 559] width 67 height 17
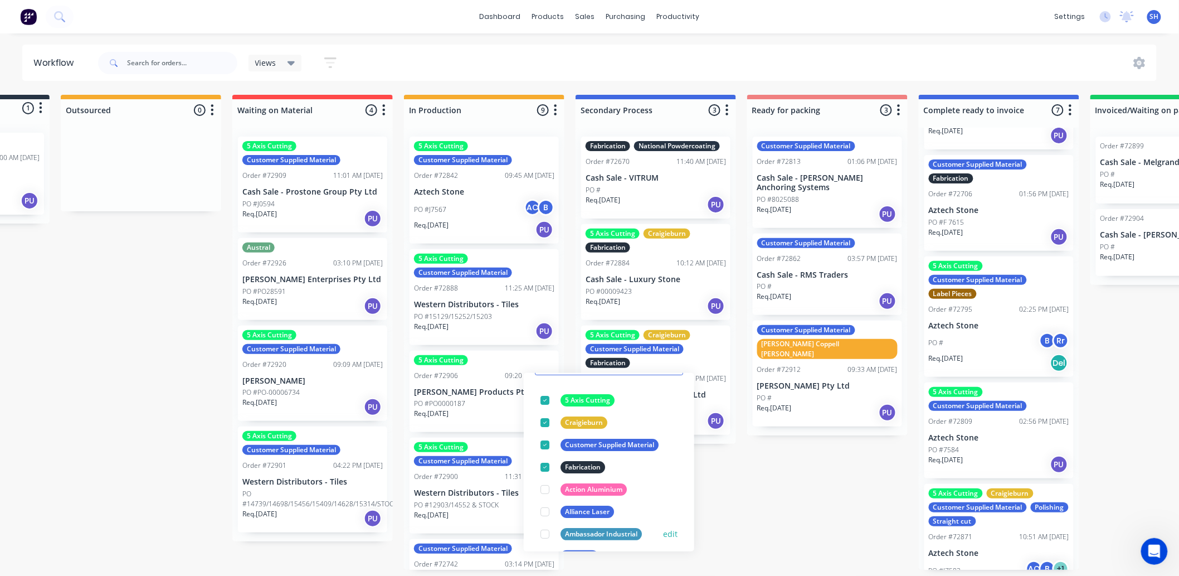
scroll to position [3, 135]
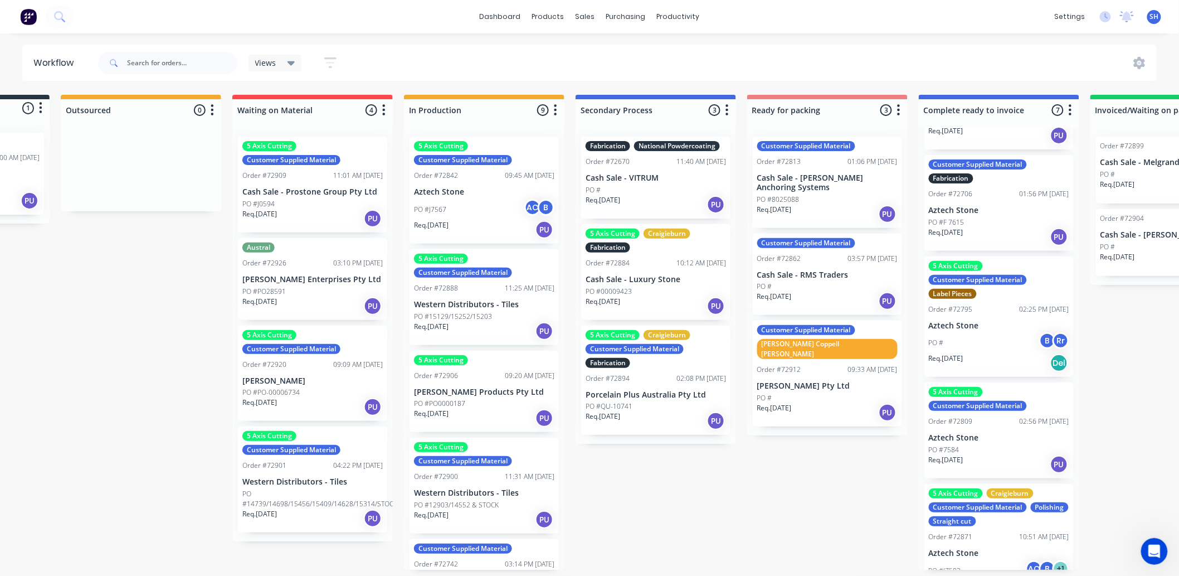
click at [751, 486] on div "Submitted 1 Status colour #273444 hex #273444 Save Cancel Summaries Total order…" at bounding box center [867, 332] width 2020 height 475
click at [678, 398] on div "Labels" at bounding box center [714, 399] width 112 height 23
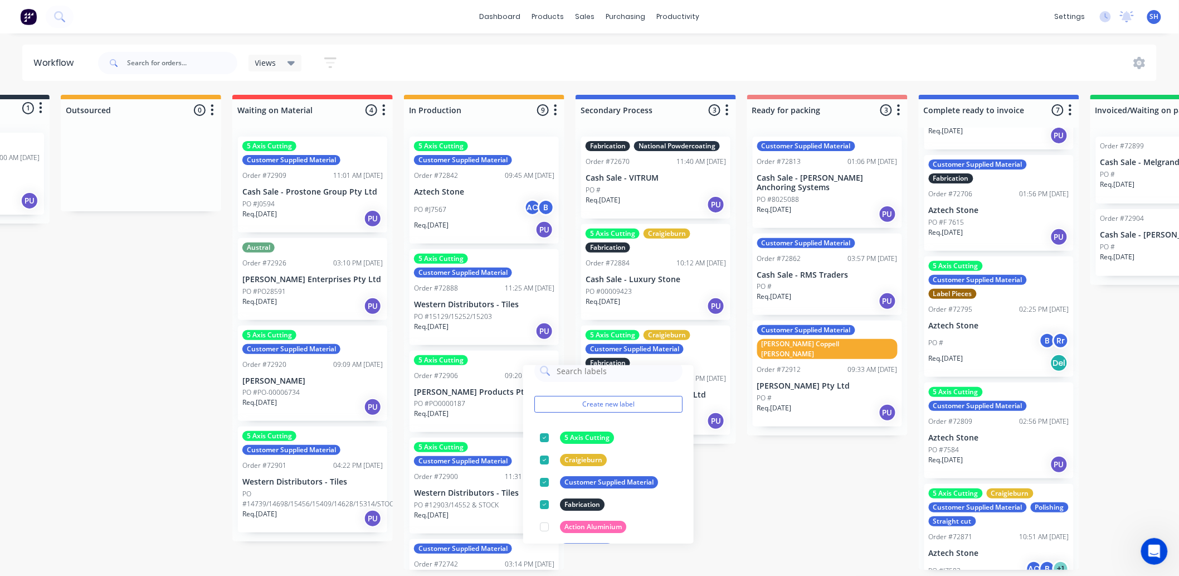
scroll to position [14, 0]
click at [748, 465] on div "Submitted 1 Status colour #273444 hex #273444 Save Cancel Summaries Total order…" at bounding box center [867, 332] width 2020 height 475
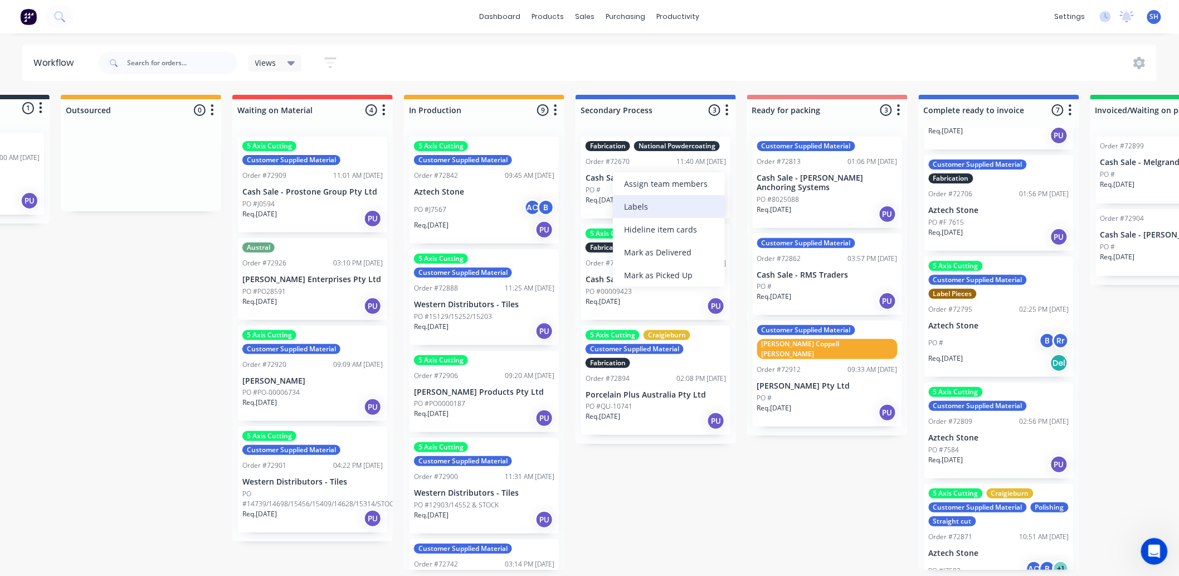
click at [632, 195] on div "Labels" at bounding box center [669, 206] width 112 height 23
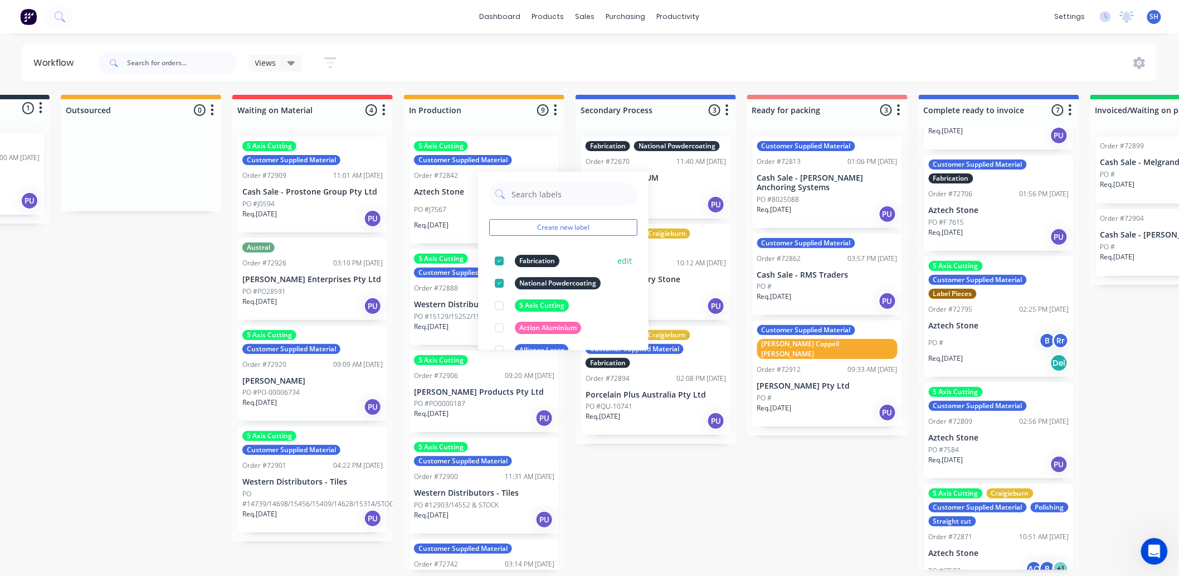
click at [617, 256] on button "edit" at bounding box center [624, 261] width 14 height 12
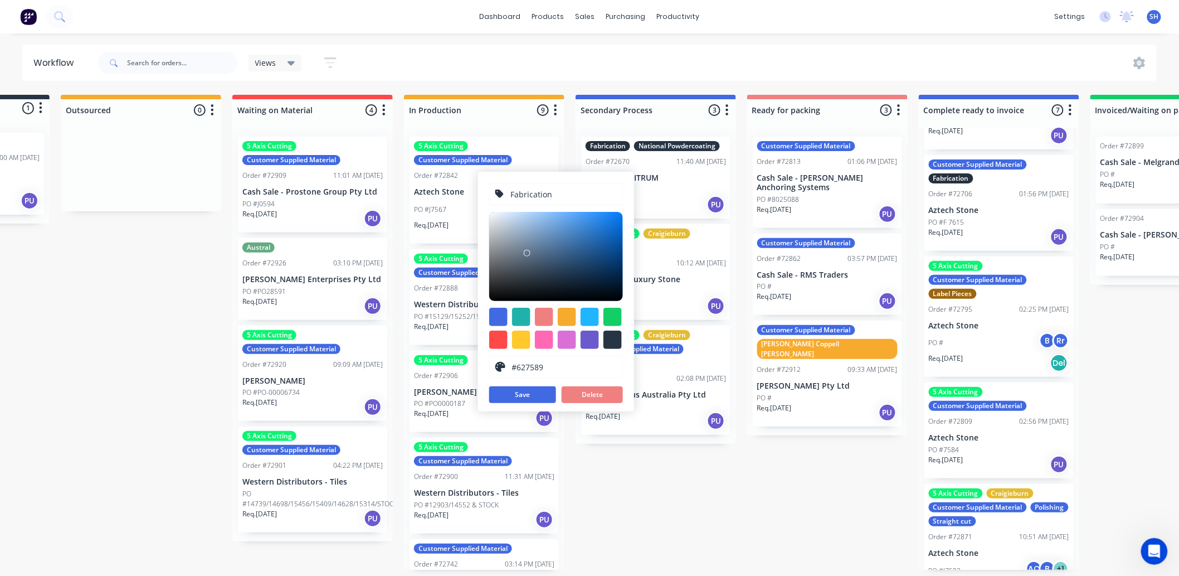
type input "#637689"
drag, startPoint x: 542, startPoint y: 272, endPoint x: 527, endPoint y: 250, distance: 27.2
click at [527, 250] on div at bounding box center [556, 256] width 134 height 89
click at [532, 387] on button "Save" at bounding box center [522, 394] width 67 height 17
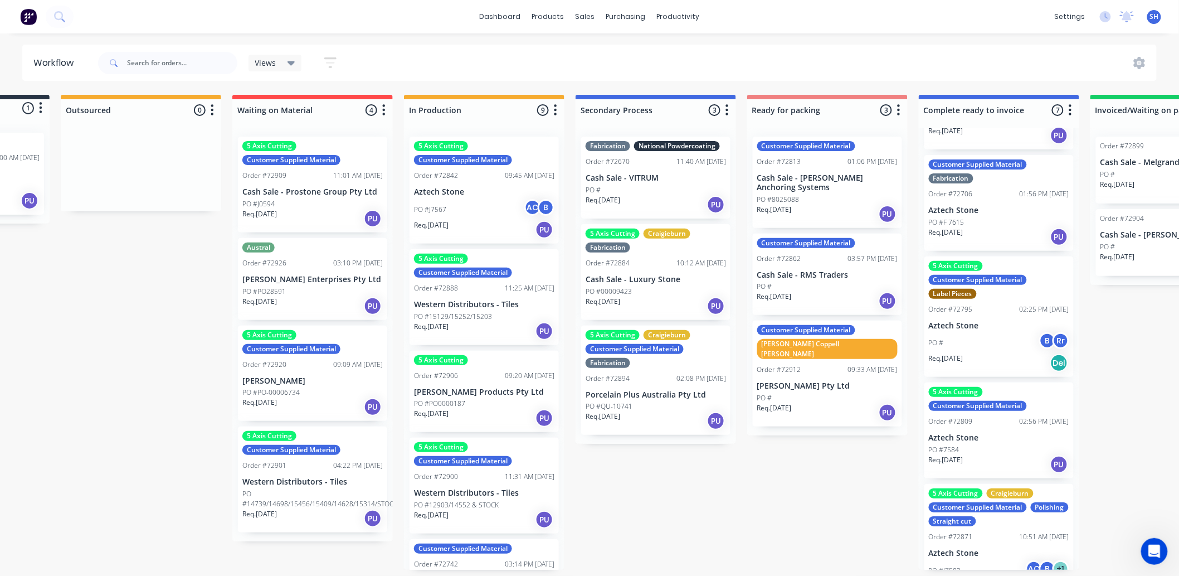
click at [670, 473] on div "Submitted 1 Status colour #273444 hex #273444 Save Cancel Summaries Total order…" at bounding box center [867, 332] width 2020 height 475
click at [629, 179] on div "Labels" at bounding box center [669, 184] width 112 height 23
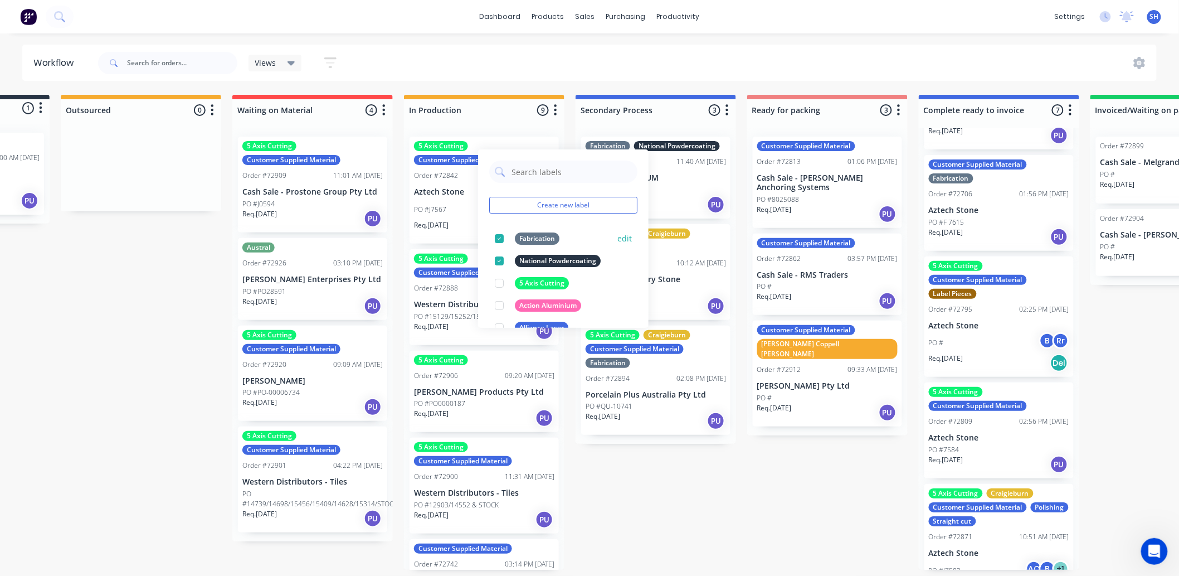
click at [618, 235] on button "edit" at bounding box center [624, 238] width 14 height 12
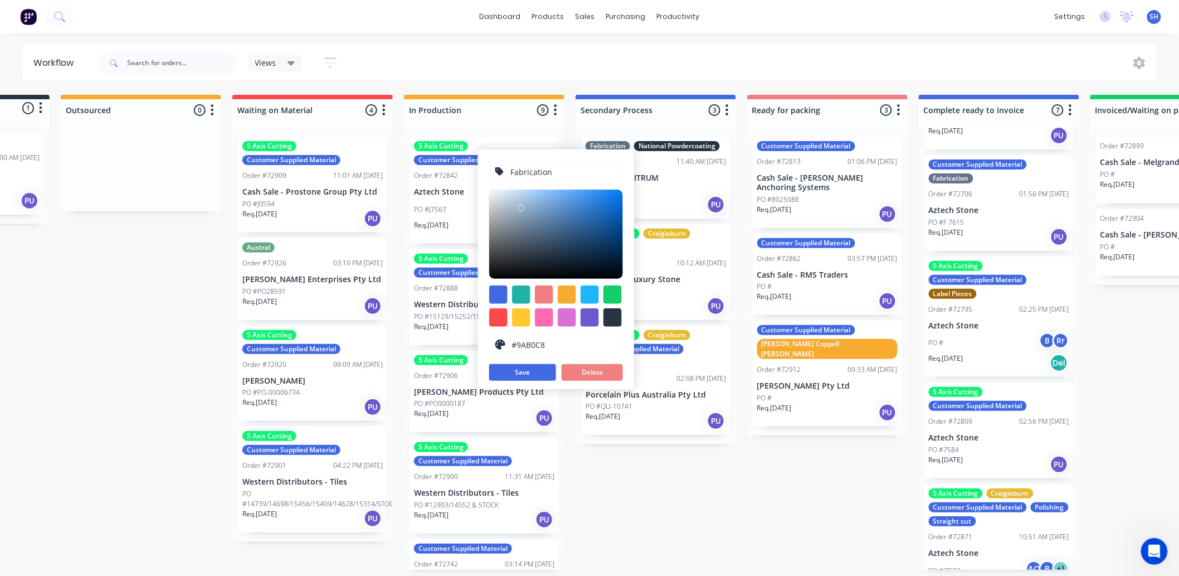
type input "#9BB0C8"
drag, startPoint x: 525, startPoint y: 225, endPoint x: 519, endPoint y: 206, distance: 19.4
click at [519, 206] on div at bounding box center [521, 207] width 7 height 7
click at [529, 364] on button "Save" at bounding box center [522, 372] width 67 height 17
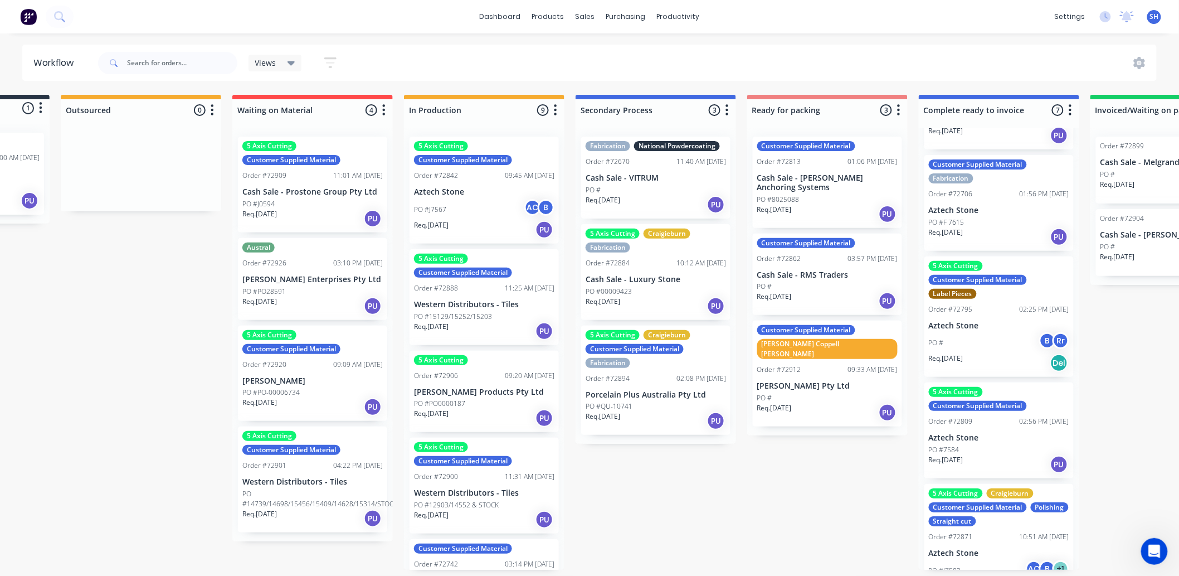
click at [666, 480] on div "Submitted 1 Status colour #273444 hex #273444 Save Cancel Summaries Total order…" at bounding box center [867, 332] width 2020 height 475
click at [640, 181] on div "Labels" at bounding box center [672, 183] width 112 height 23
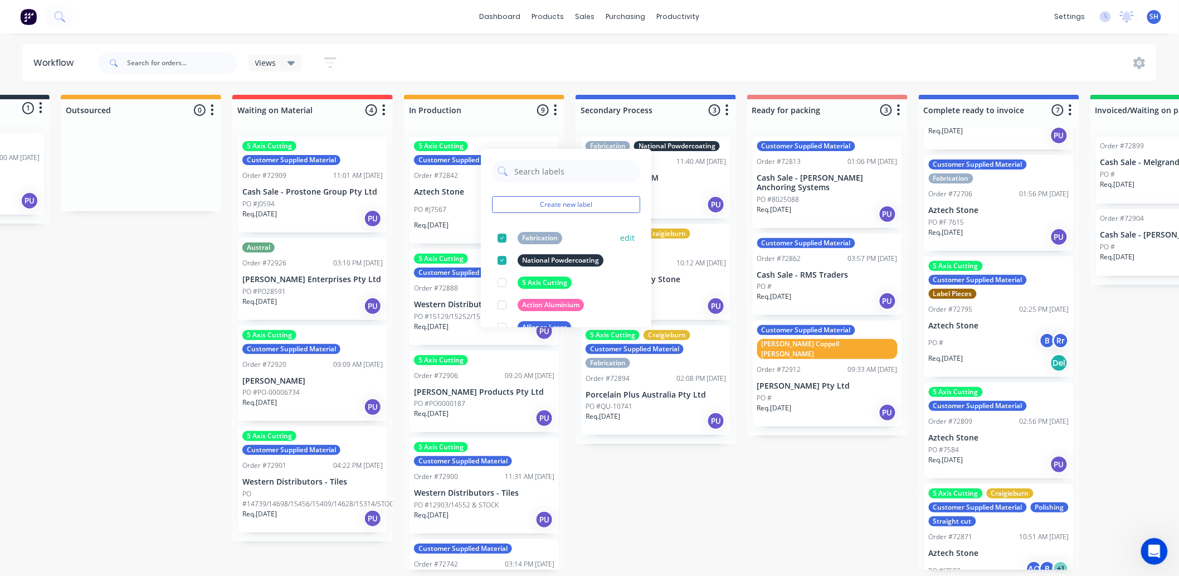
click at [620, 234] on button "edit" at bounding box center [627, 238] width 14 height 12
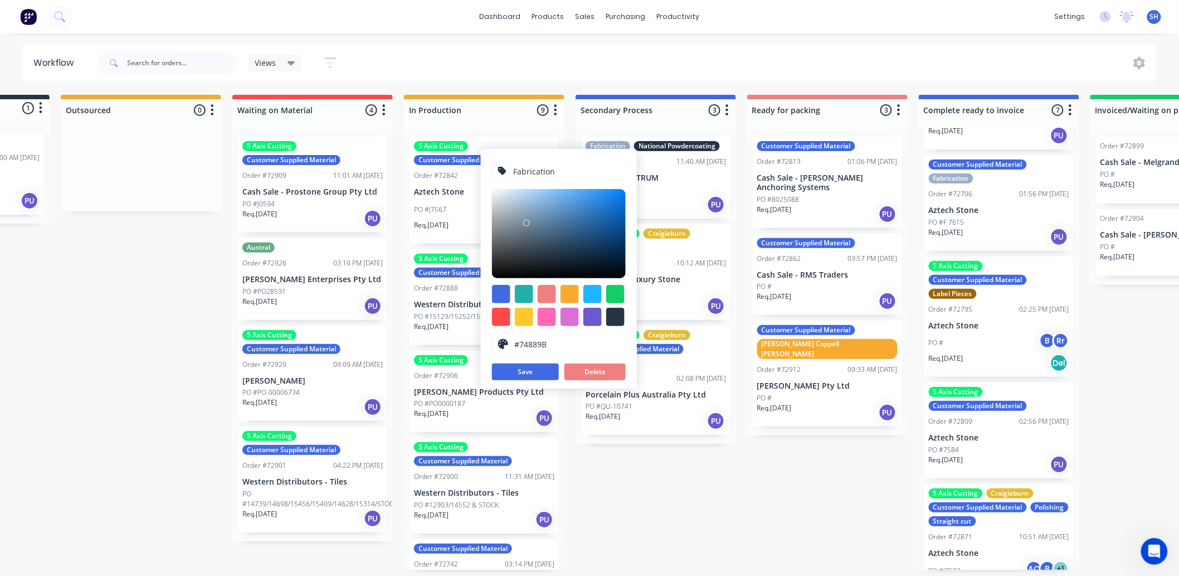
type input "#738799"
drag, startPoint x: 522, startPoint y: 202, endPoint x: 525, endPoint y: 221, distance: 19.3
click at [525, 221] on div at bounding box center [525, 224] width 7 height 7
click at [535, 369] on button "Save" at bounding box center [525, 371] width 67 height 17
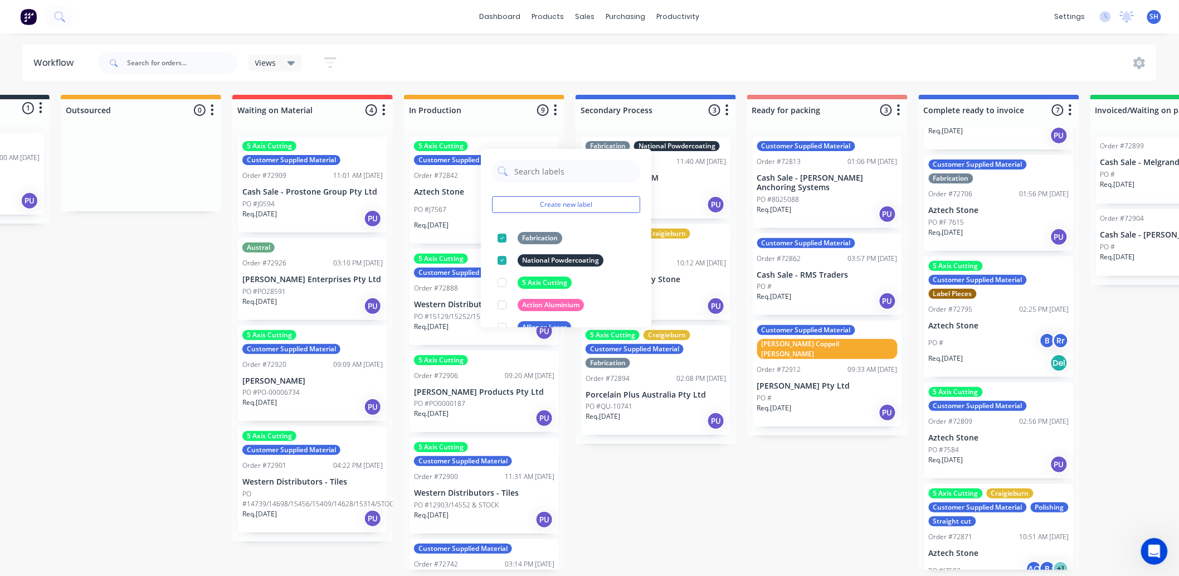
click at [659, 450] on div "Submitted 1 Status colour #273444 hex #273444 Save Cancel Summaries Total order…" at bounding box center [867, 332] width 2020 height 475
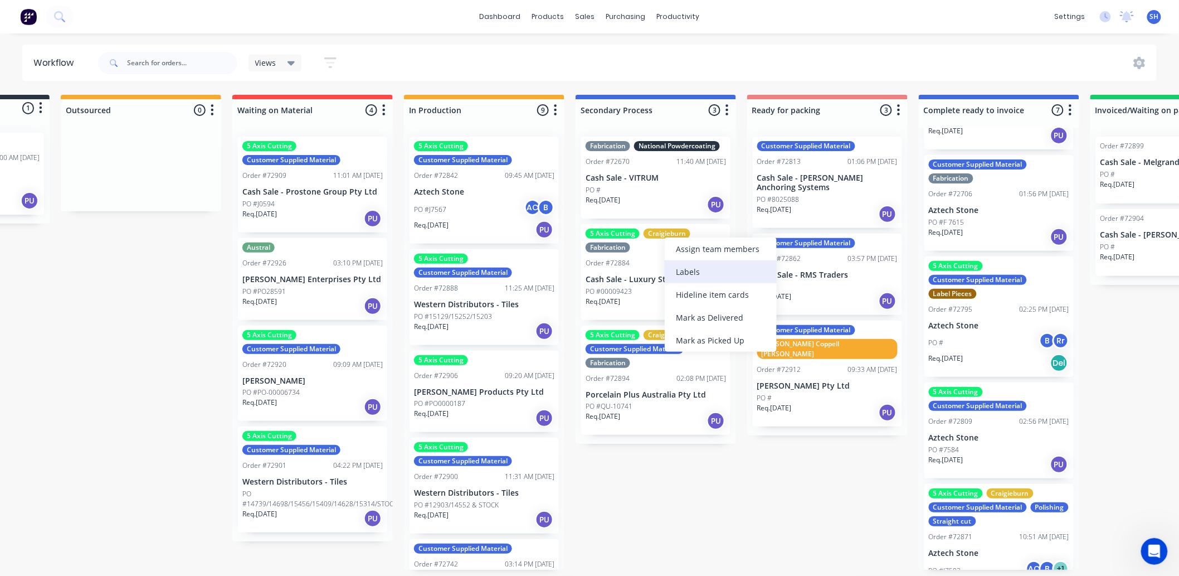
click at [688, 265] on div "Labels" at bounding box center [721, 271] width 112 height 23
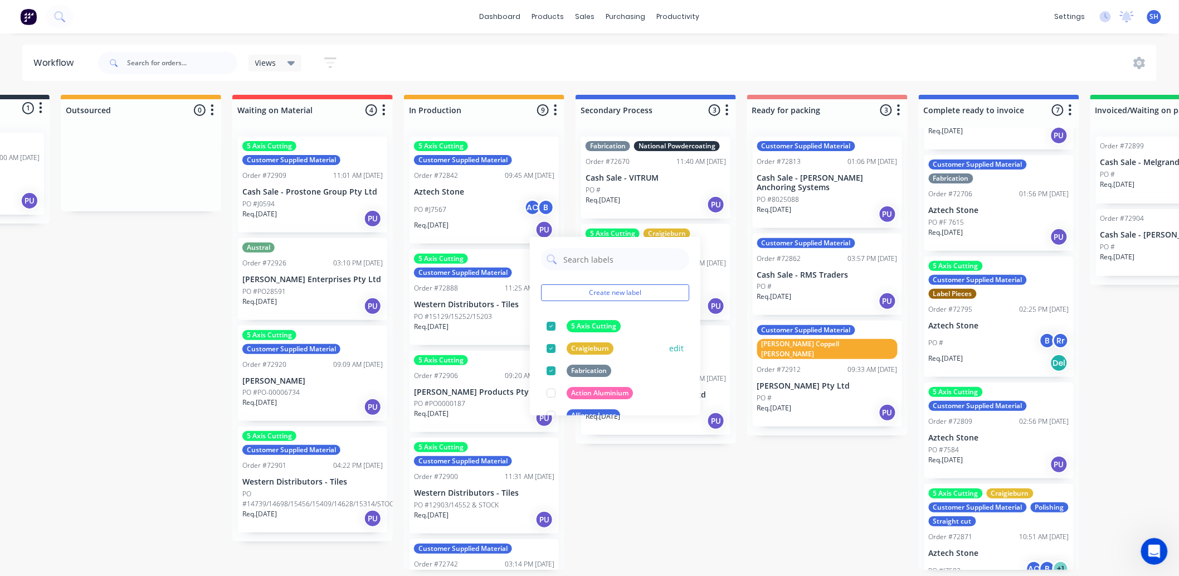
click at [669, 345] on button "edit" at bounding box center [676, 348] width 14 height 12
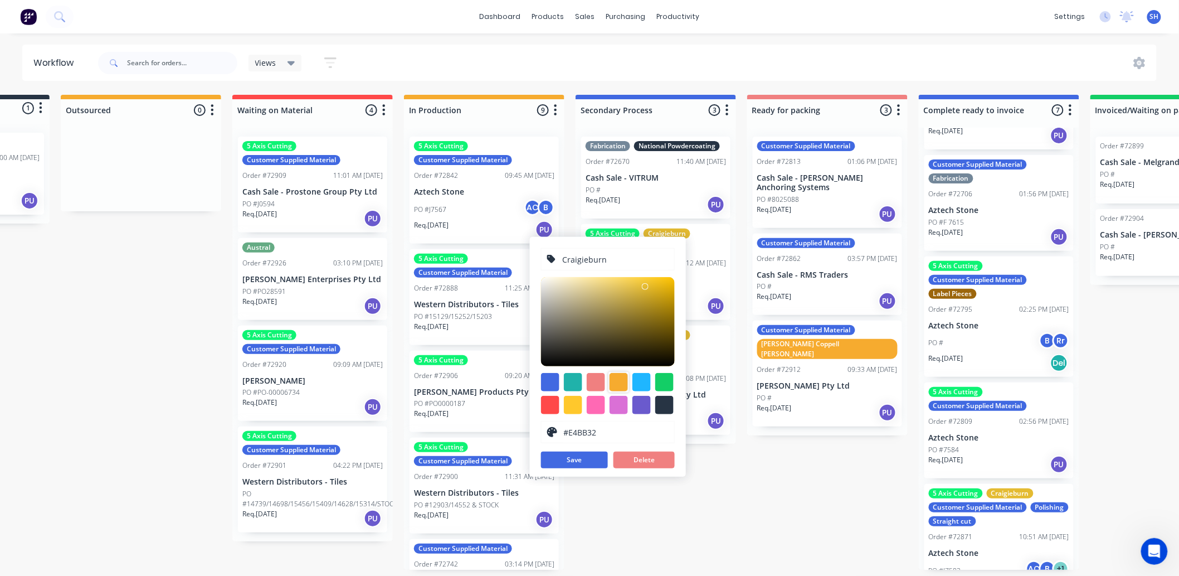
click at [621, 376] on div at bounding box center [619, 382] width 18 height 18
type input "#F6AB2F"
click at [594, 459] on button "Save" at bounding box center [574, 459] width 67 height 17
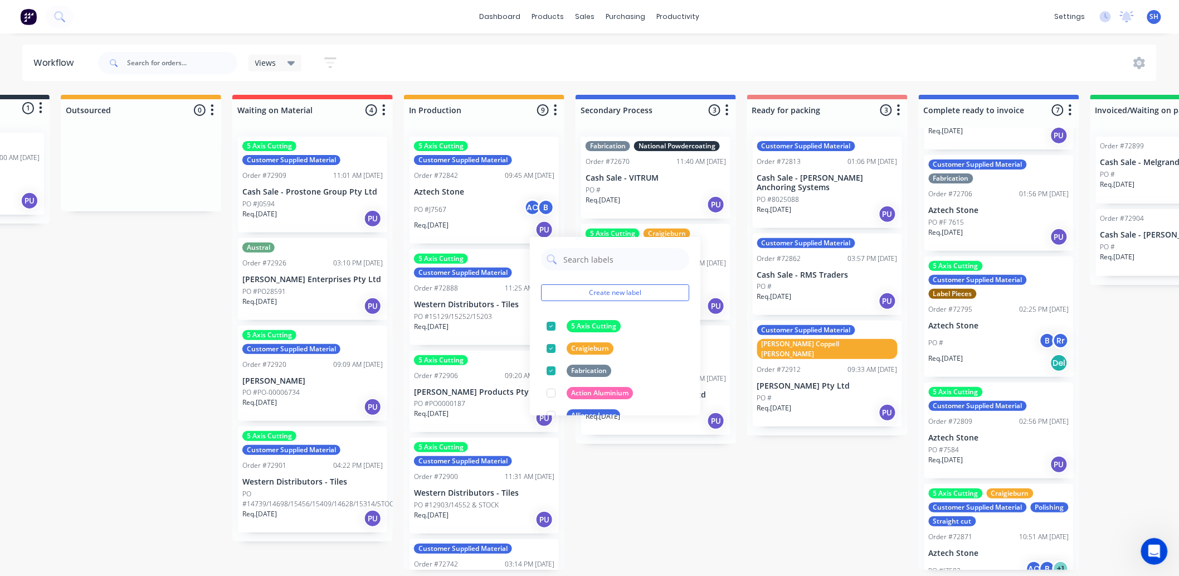
click at [694, 488] on div "Submitted 1 Status colour #273444 hex #273444 Save Cancel Summaries Total order…" at bounding box center [867, 332] width 2020 height 475
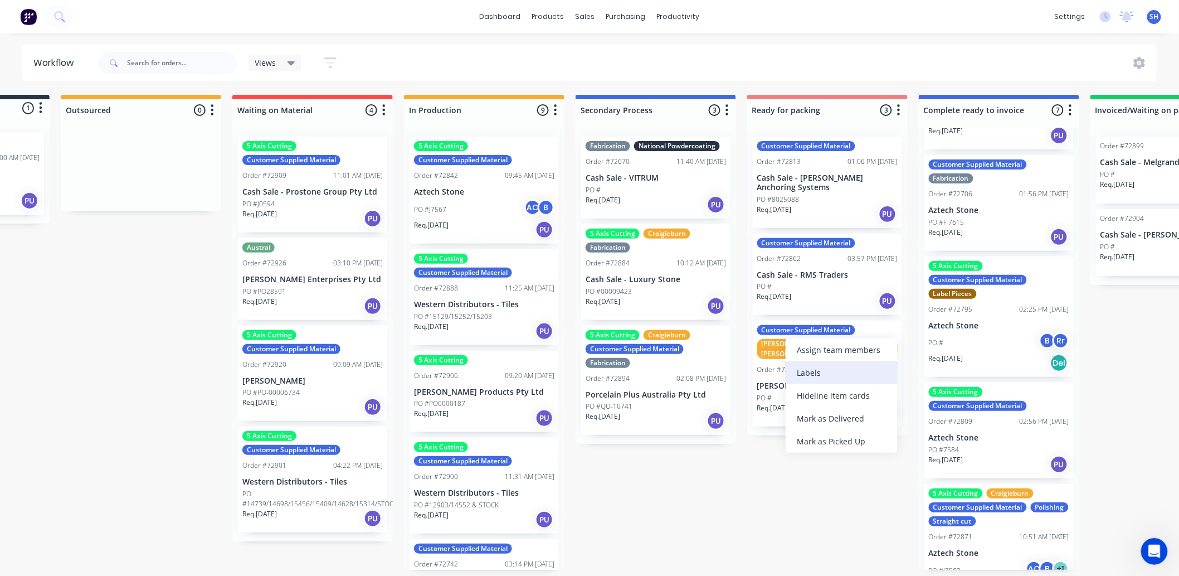
click at [806, 368] on div "Labels" at bounding box center [842, 372] width 112 height 23
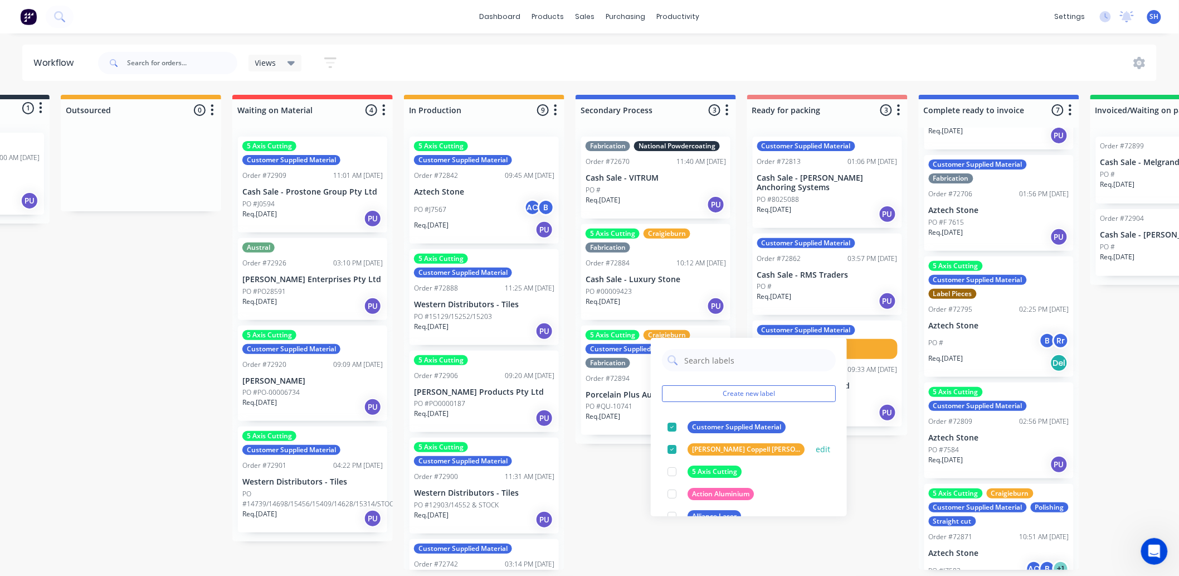
click at [816, 446] on button "edit" at bounding box center [823, 449] width 14 height 12
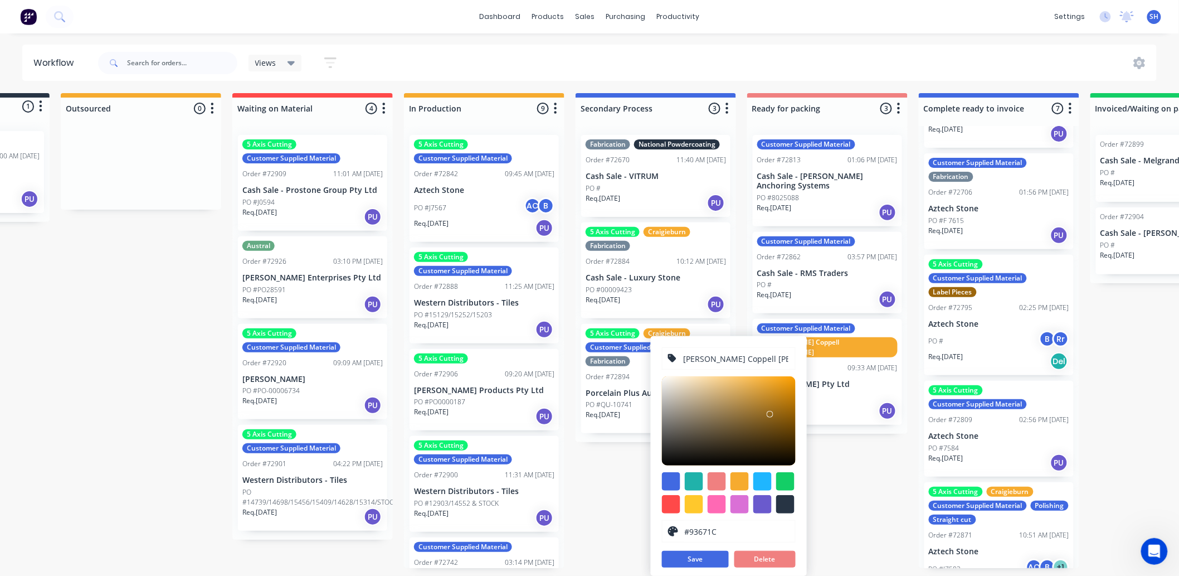
type input "#93671B"
drag, startPoint x: 769, startPoint y: 379, endPoint x: 771, endPoint y: 413, distance: 34.0
click at [771, 413] on div at bounding box center [771, 414] width 7 height 7
click at [714, 556] on button "Save" at bounding box center [695, 559] width 67 height 17
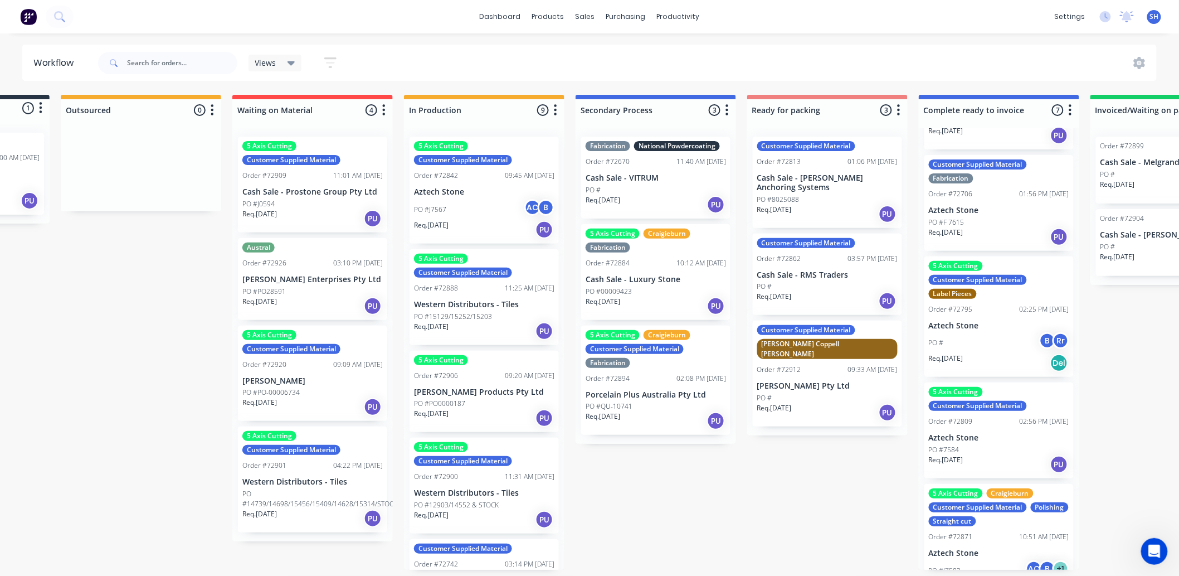
click at [859, 517] on div "Submitted 1 Status colour #273444 hex #273444 Save Cancel Summaries Total order…" at bounding box center [867, 332] width 2020 height 475
click at [627, 180] on div "Labels" at bounding box center [670, 184] width 112 height 23
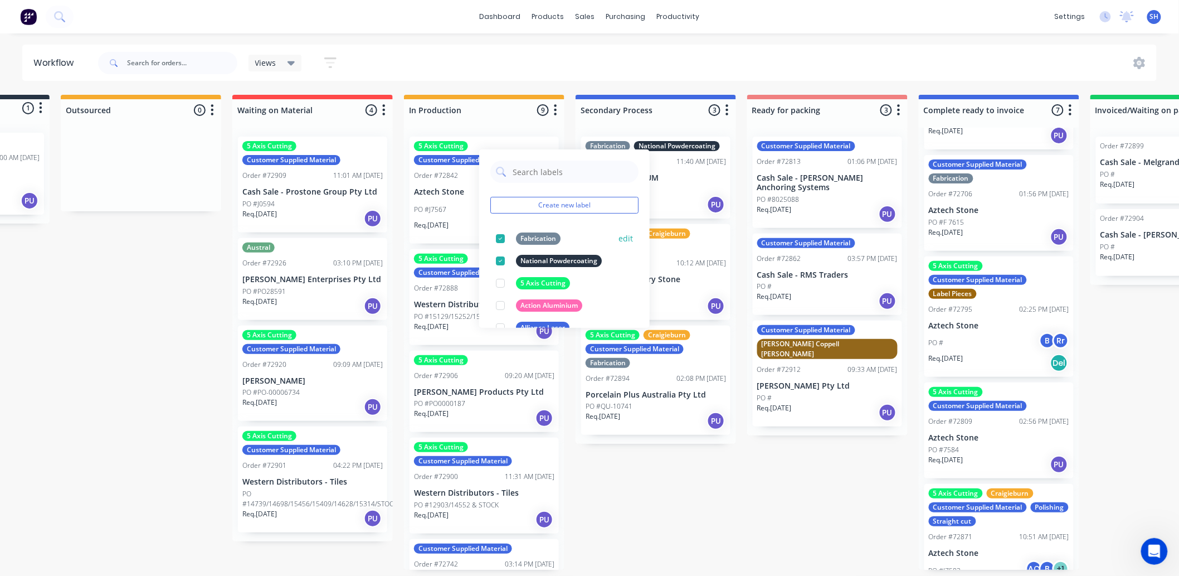
click at [618, 234] on button "edit" at bounding box center [625, 238] width 14 height 12
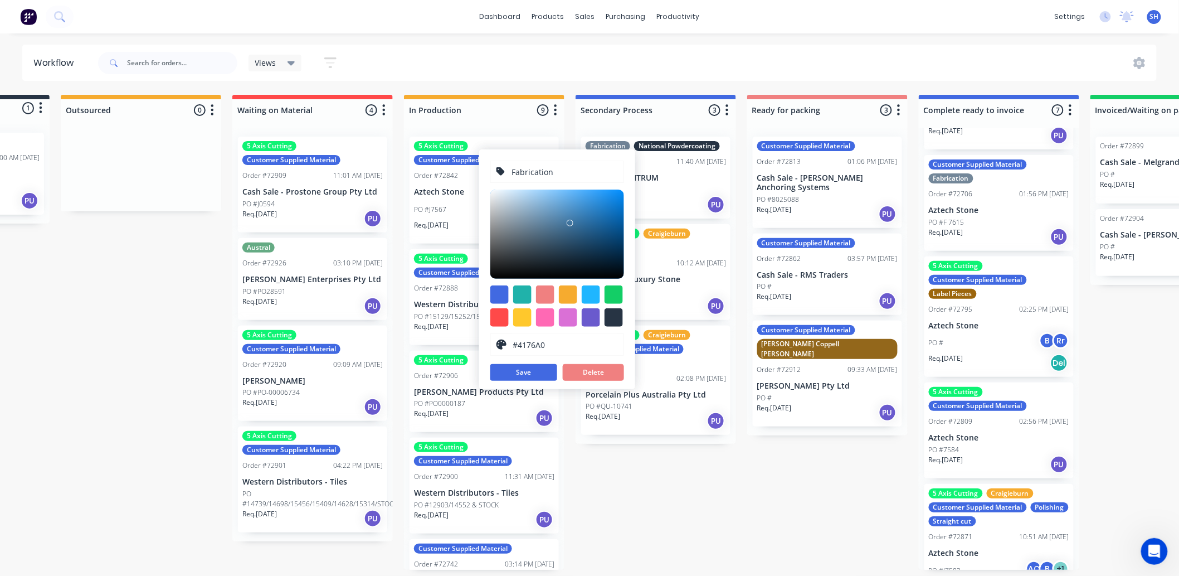
type input "#4178A3"
drag, startPoint x: 522, startPoint y: 220, endPoint x: 571, endPoint y: 219, distance: 49.0
click at [571, 219] on div at bounding box center [570, 221] width 7 height 7
click at [538, 364] on button "Save" at bounding box center [523, 372] width 67 height 17
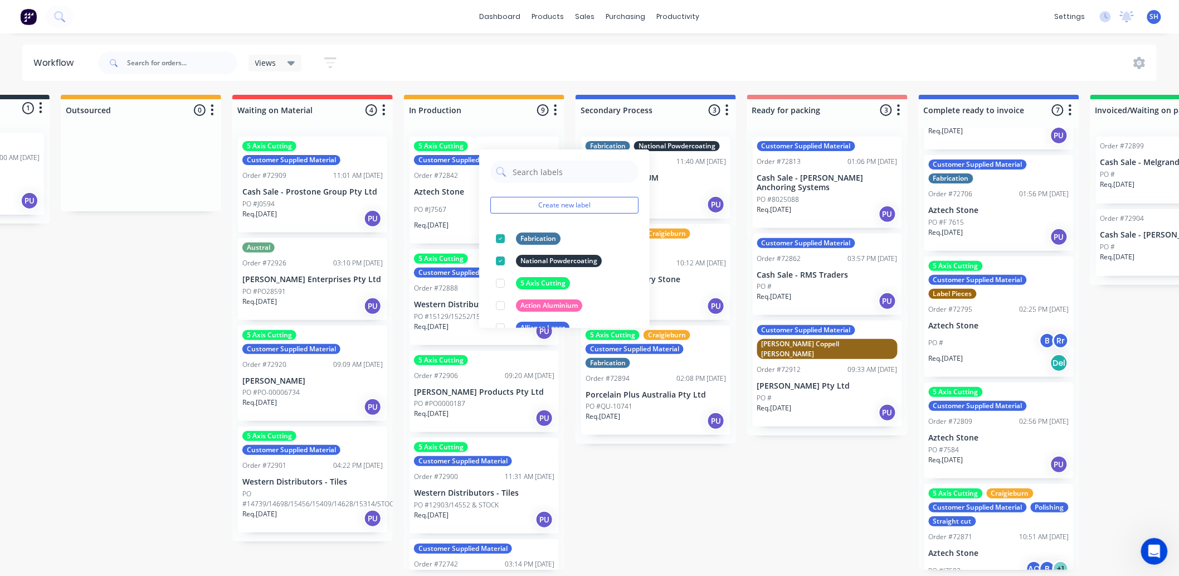
click at [662, 469] on div "Submitted 1 Status colour #273444 hex #273444 Save Cancel Summaries Total order…" at bounding box center [867, 332] width 2020 height 475
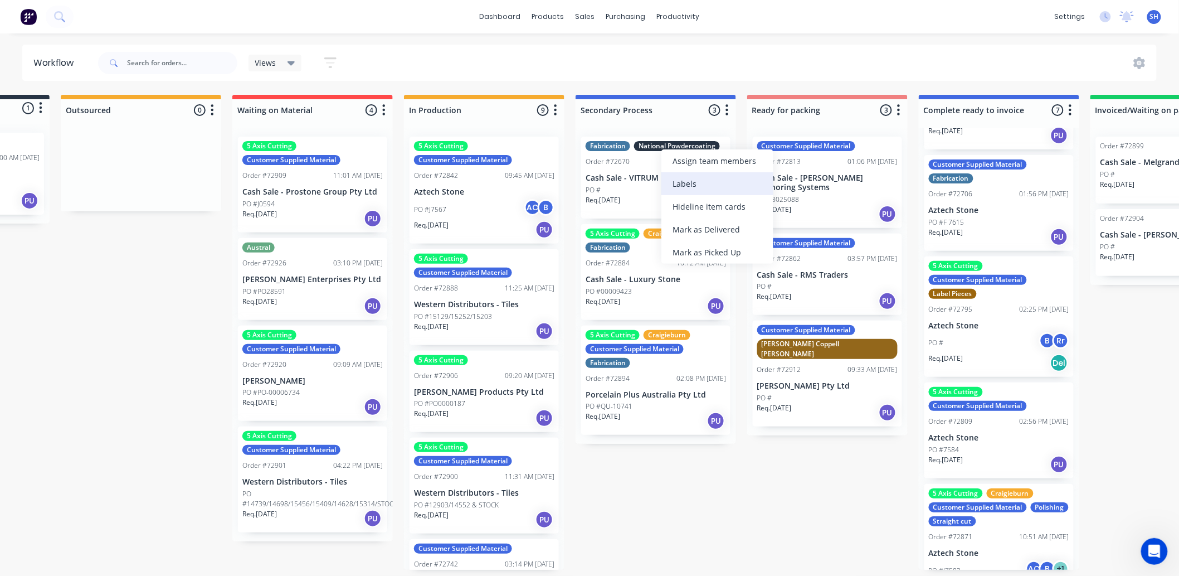
click at [689, 181] on div "Labels" at bounding box center [717, 183] width 112 height 23
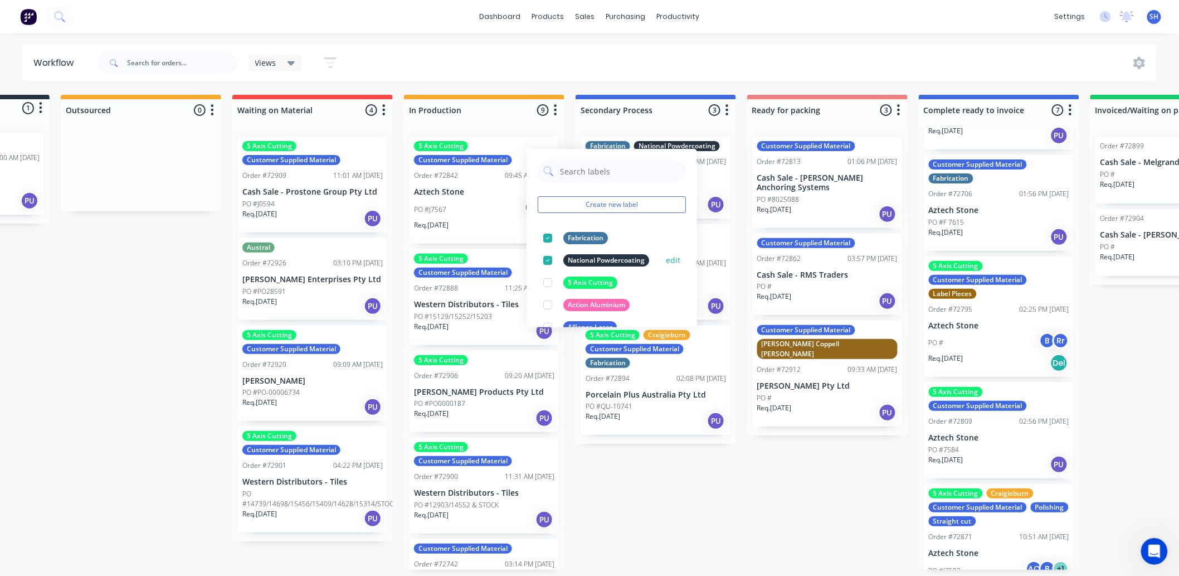
click at [671, 255] on button "edit" at bounding box center [673, 260] width 14 height 12
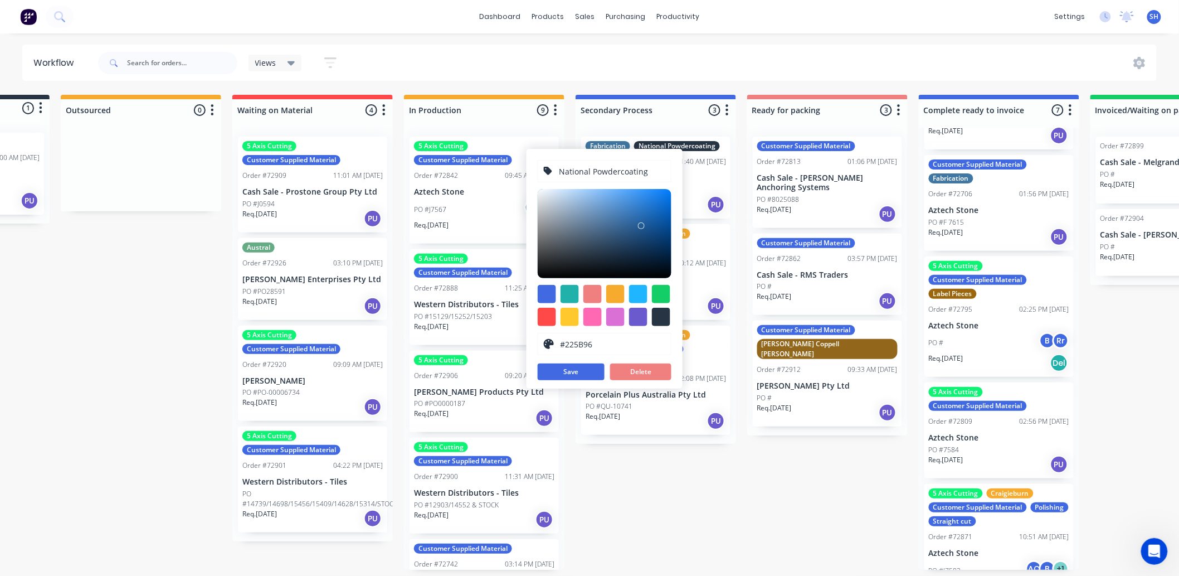
type input "#225C98"
drag, startPoint x: 595, startPoint y: 251, endPoint x: 641, endPoint y: 222, distance: 54.6
click at [641, 222] on div at bounding box center [641, 225] width 7 height 7
click at [591, 365] on button "Save" at bounding box center [571, 371] width 67 height 17
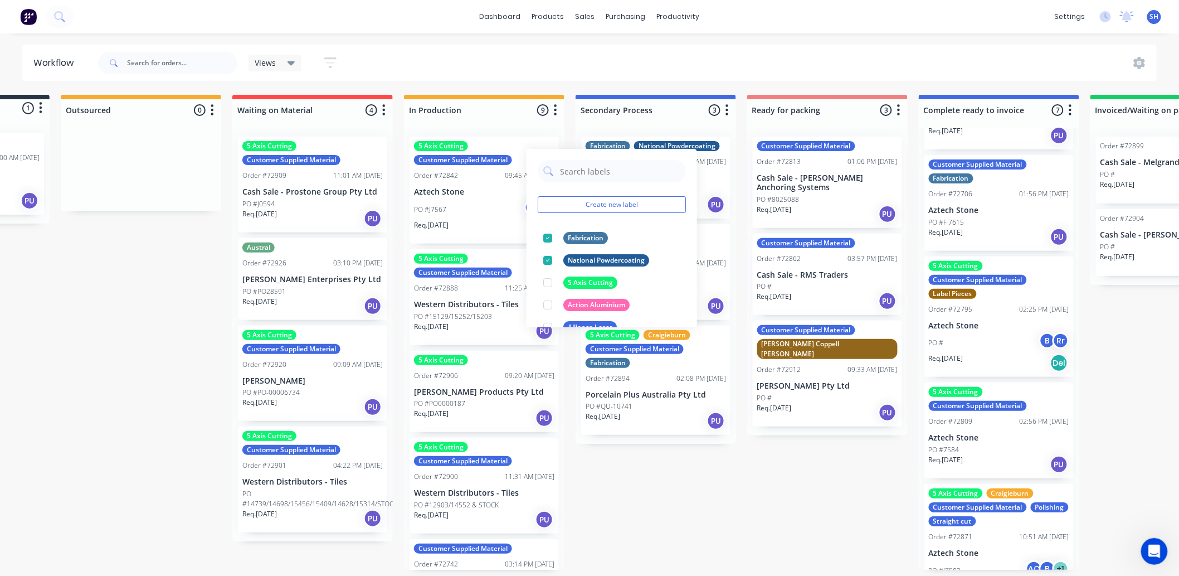
click at [666, 466] on div "Submitted 1 Status colour #273444 hex #273444 Save Cancel Summaries Total order…" at bounding box center [867, 332] width 2020 height 475
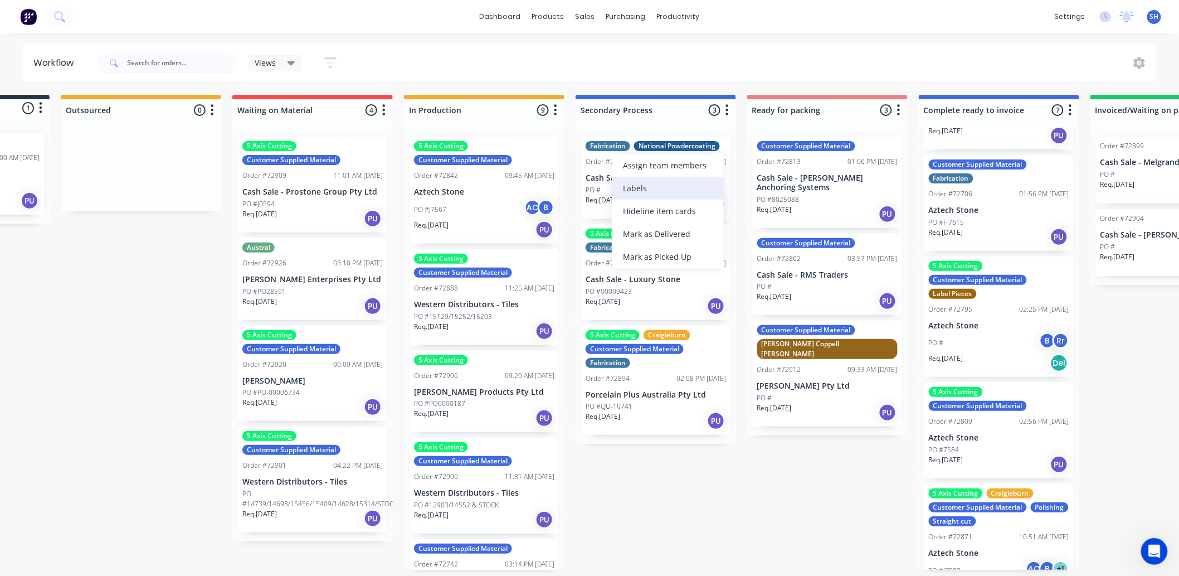
click at [633, 182] on div "Labels" at bounding box center [668, 188] width 112 height 23
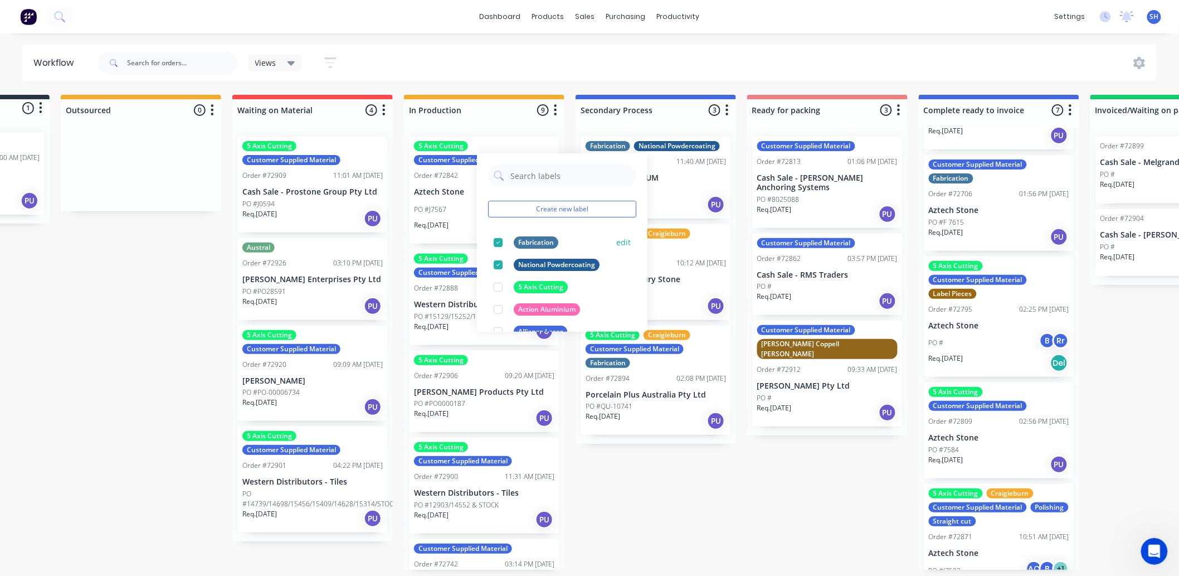
click at [616, 236] on button "edit" at bounding box center [623, 242] width 14 height 12
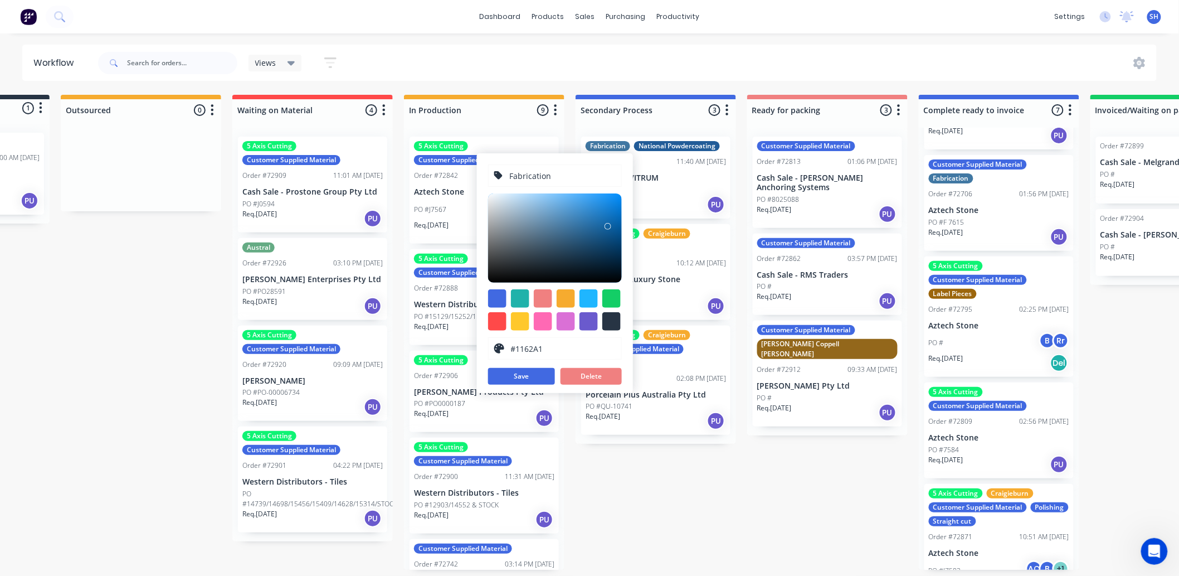
drag, startPoint x: 569, startPoint y: 221, endPoint x: 608, endPoint y: 223, distance: 39.1
click at [608, 223] on div at bounding box center [608, 226] width 7 height 7
click at [569, 324] on div at bounding box center [566, 321] width 18 height 18
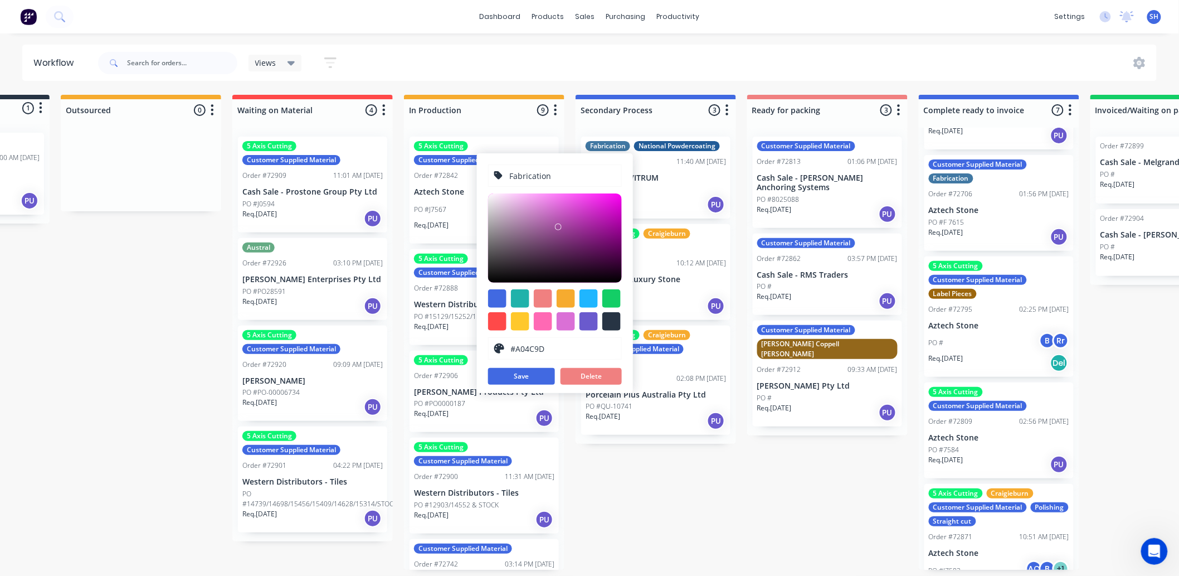
type input "#A04B9D"
drag, startPoint x: 552, startPoint y: 202, endPoint x: 559, endPoint y: 224, distance: 23.6
click at [559, 224] on div at bounding box center [559, 226] width 7 height 7
click at [542, 371] on button "Save" at bounding box center [521, 376] width 67 height 17
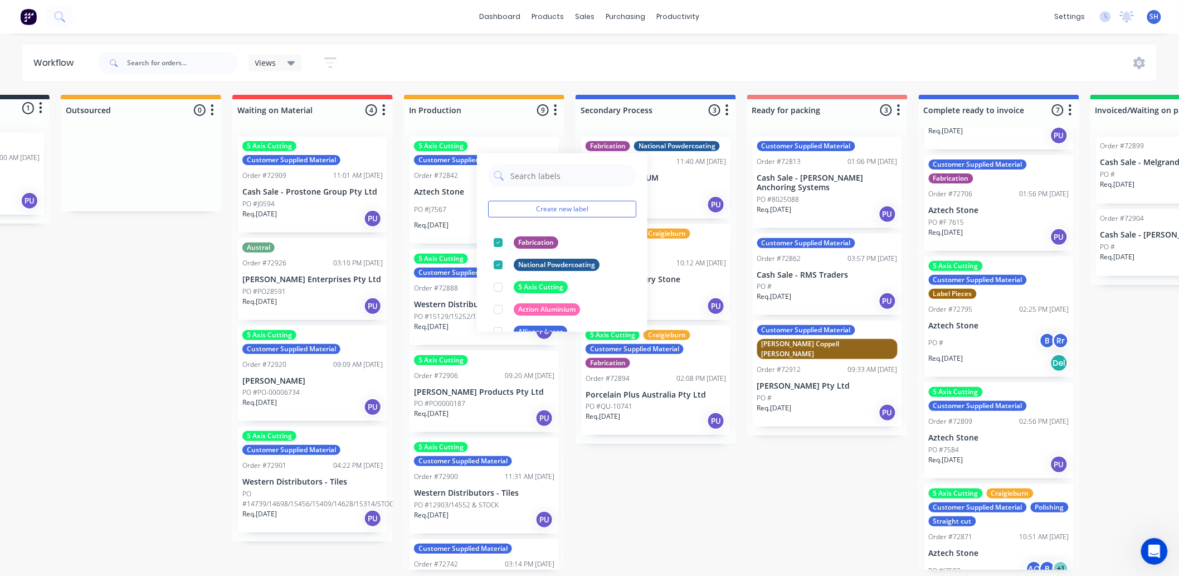
click at [660, 484] on div "Submitted 1 Status colour #273444 hex #273444 Save Cancel Summaries Total order…" at bounding box center [867, 332] width 2020 height 475
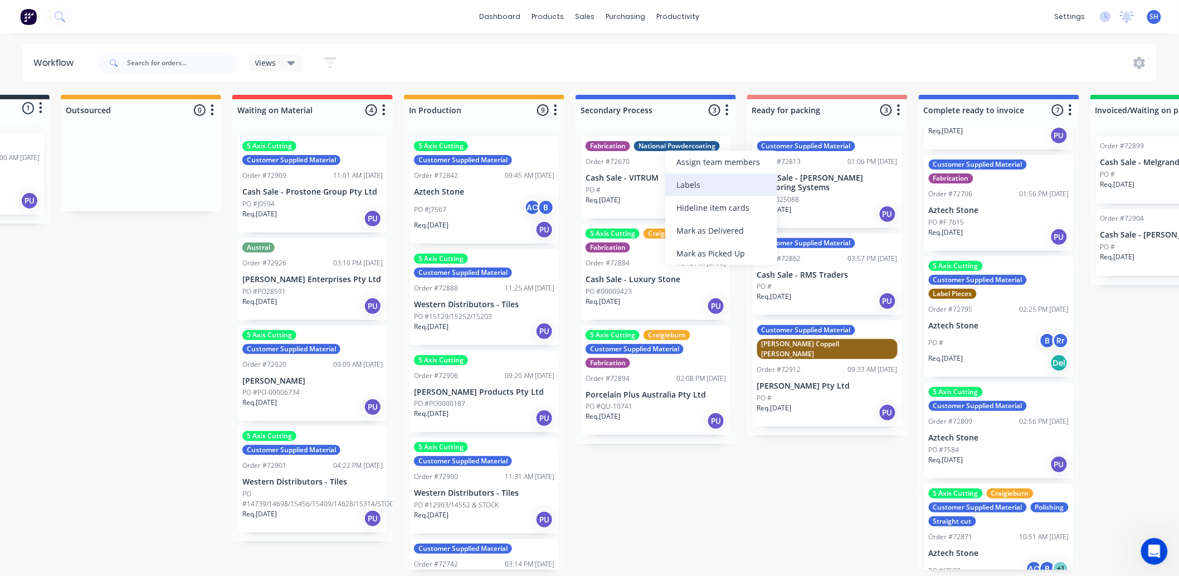
click at [688, 181] on div "Labels" at bounding box center [721, 184] width 112 height 23
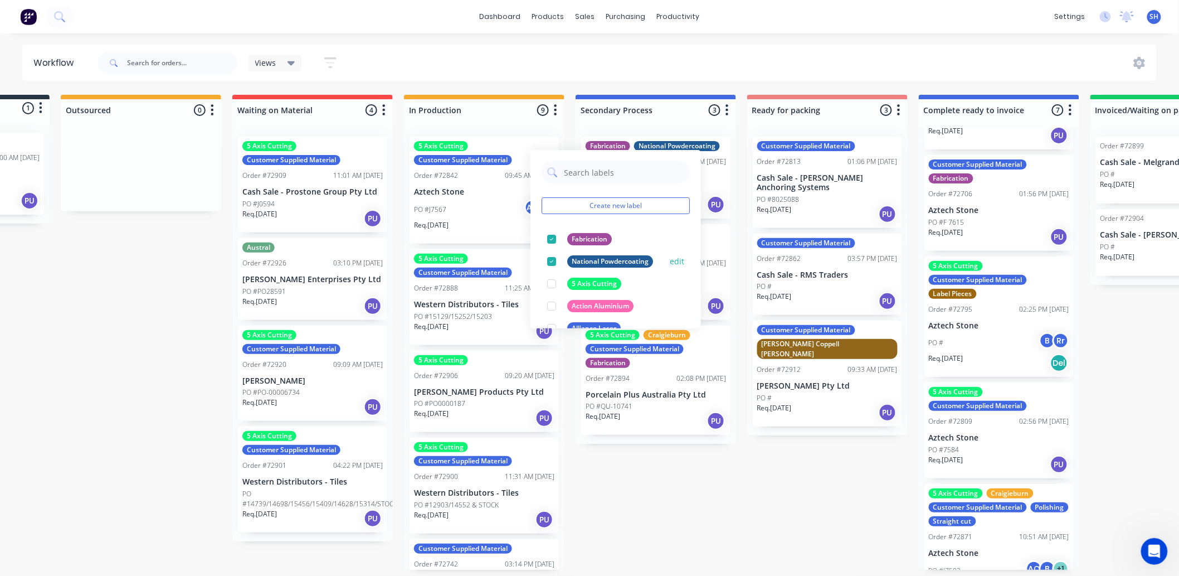
click at [670, 259] on button "edit" at bounding box center [677, 261] width 14 height 12
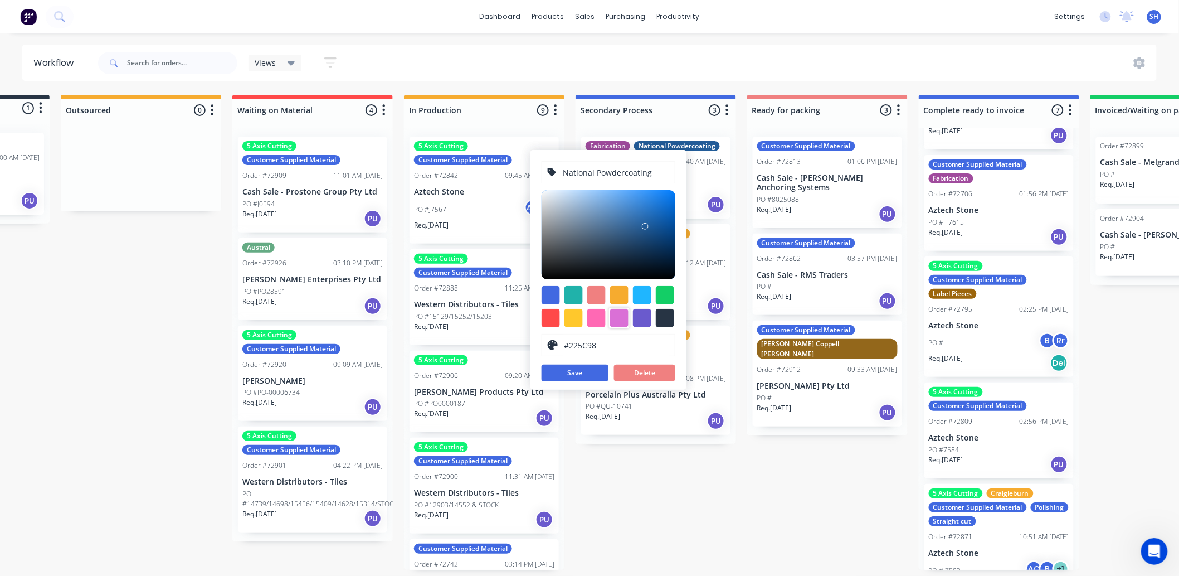
click at [614, 314] on div at bounding box center [619, 318] width 18 height 18
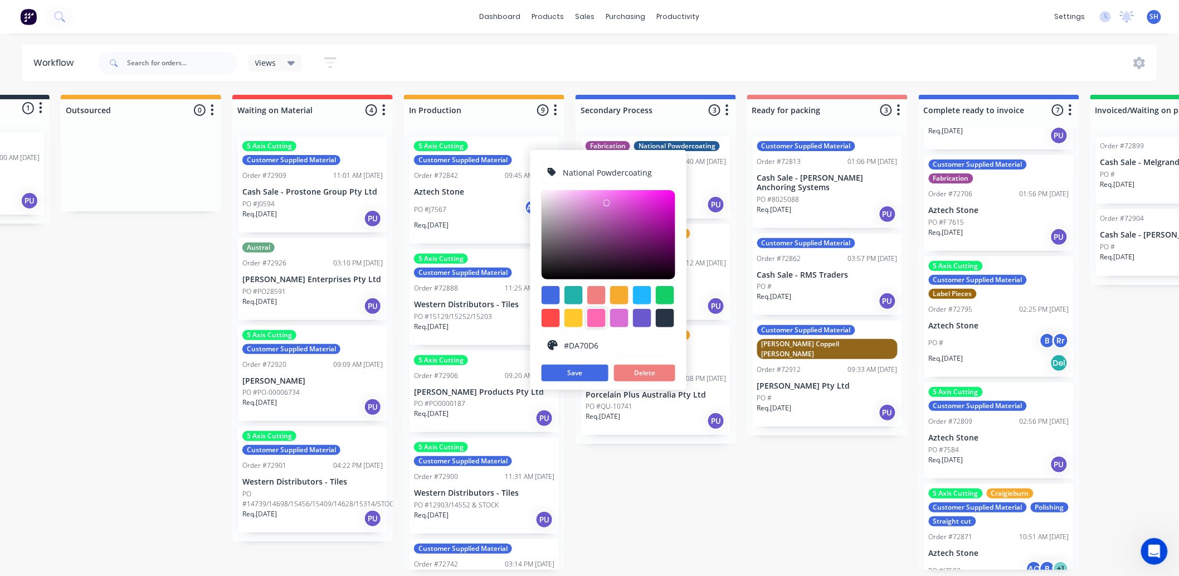
click at [603, 314] on div at bounding box center [596, 318] width 18 height 18
type input "#A13F71"
drag, startPoint x: 620, startPoint y: 188, endPoint x: 622, endPoint y: 220, distance: 31.3
click at [622, 220] on div at bounding box center [623, 223] width 7 height 7
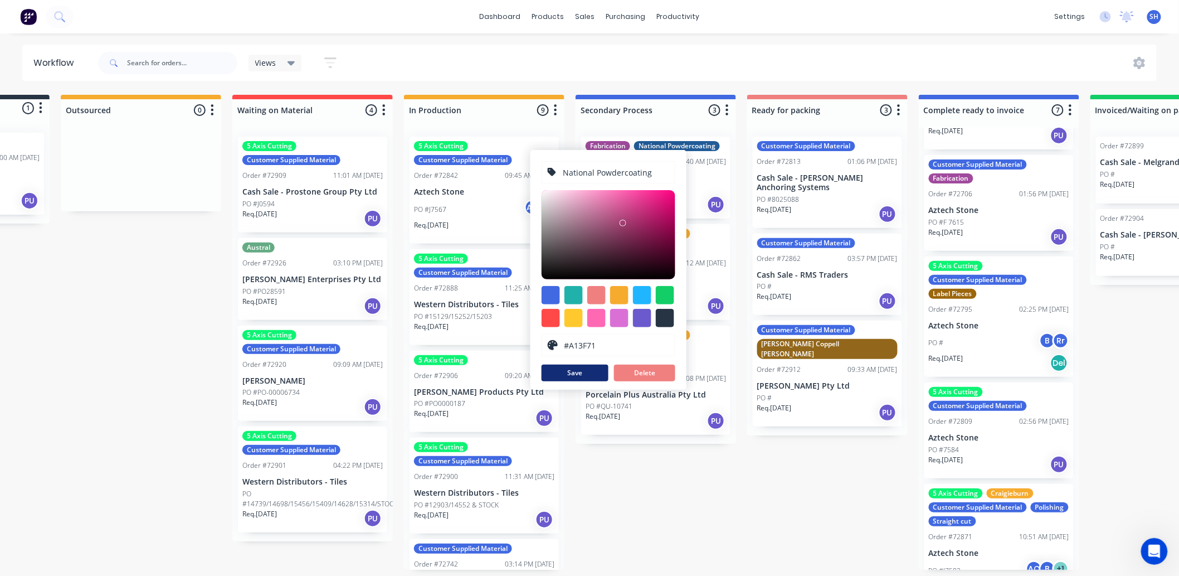
click at [586, 374] on button "Save" at bounding box center [575, 372] width 67 height 17
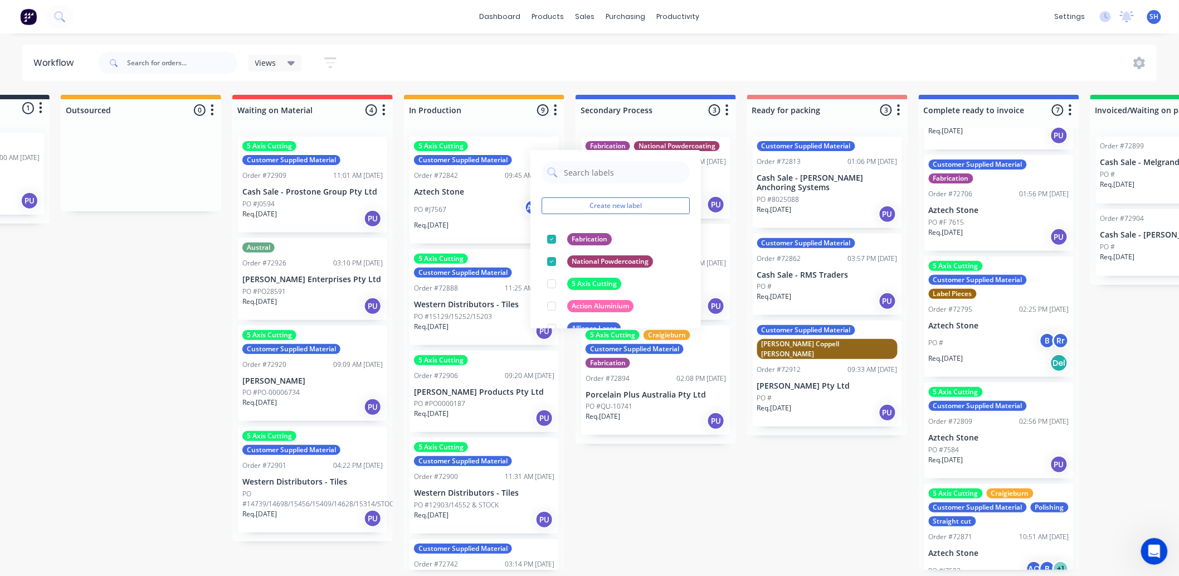
click at [650, 479] on div "Submitted 1 Status colour #273444 hex #273444 Save Cancel Summaries Total order…" at bounding box center [867, 332] width 2020 height 475
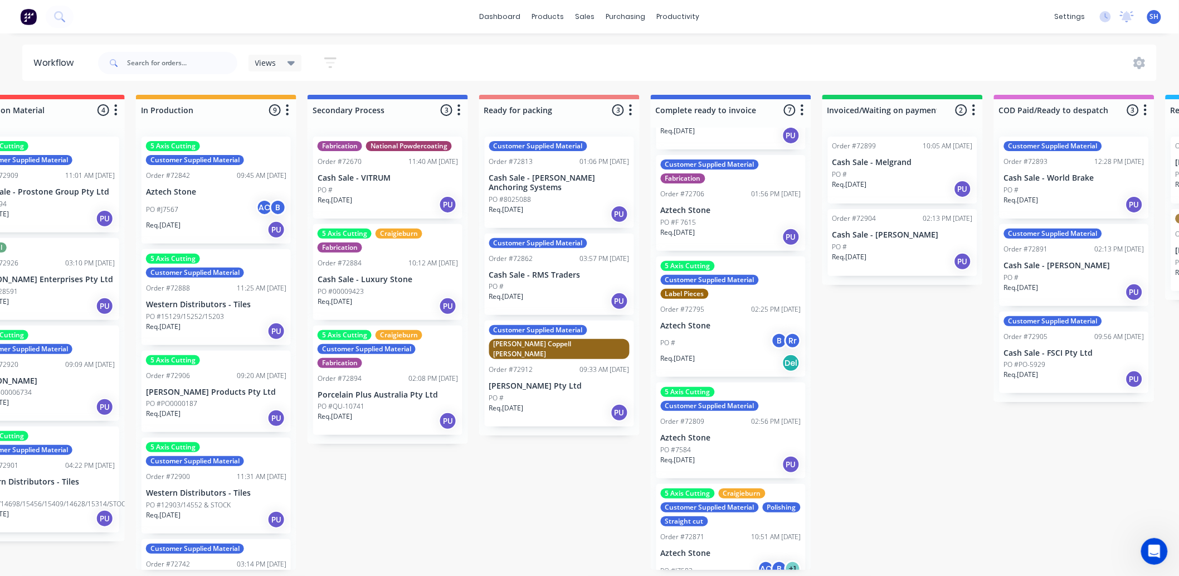
scroll to position [3, 397]
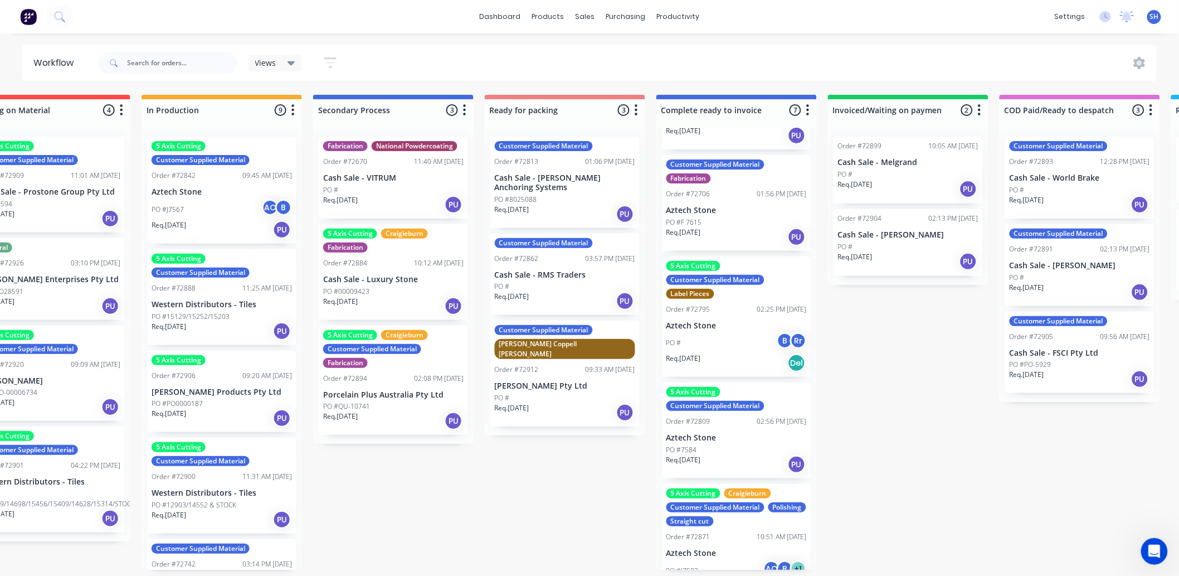
click at [465, 505] on div "Submitted 1 Status colour #273444 hex #273444 Save Cancel Summaries Total order…" at bounding box center [604, 332] width 2020 height 475
click at [499, 19] on link "dashboard" at bounding box center [500, 16] width 52 height 17
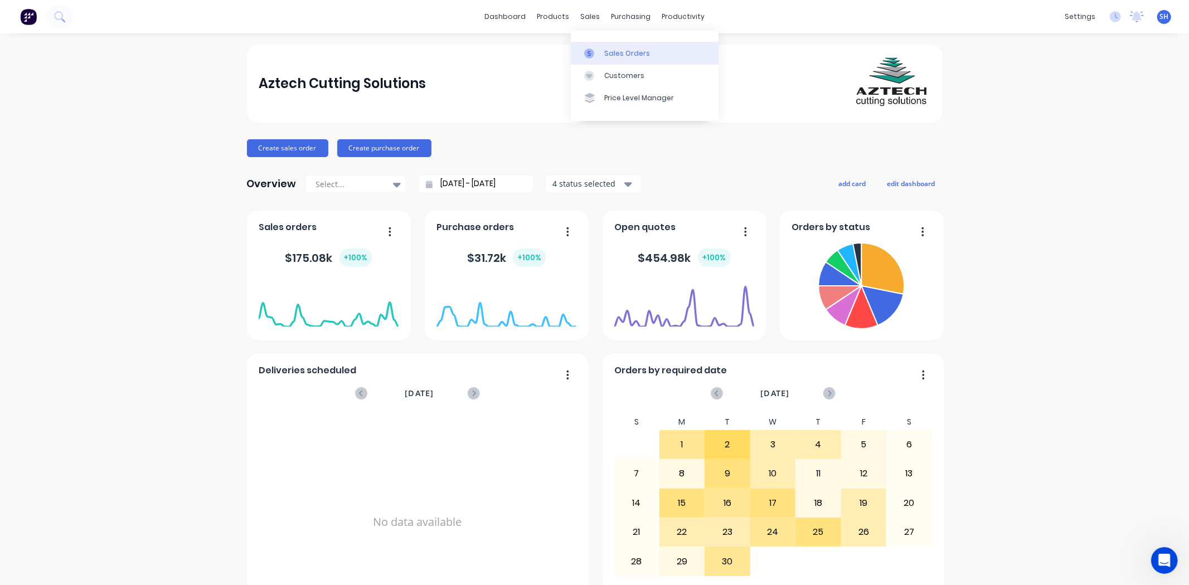
click at [606, 48] on div "Sales Orders" at bounding box center [627, 53] width 46 height 10
